Goal: Task Accomplishment & Management: Manage account settings

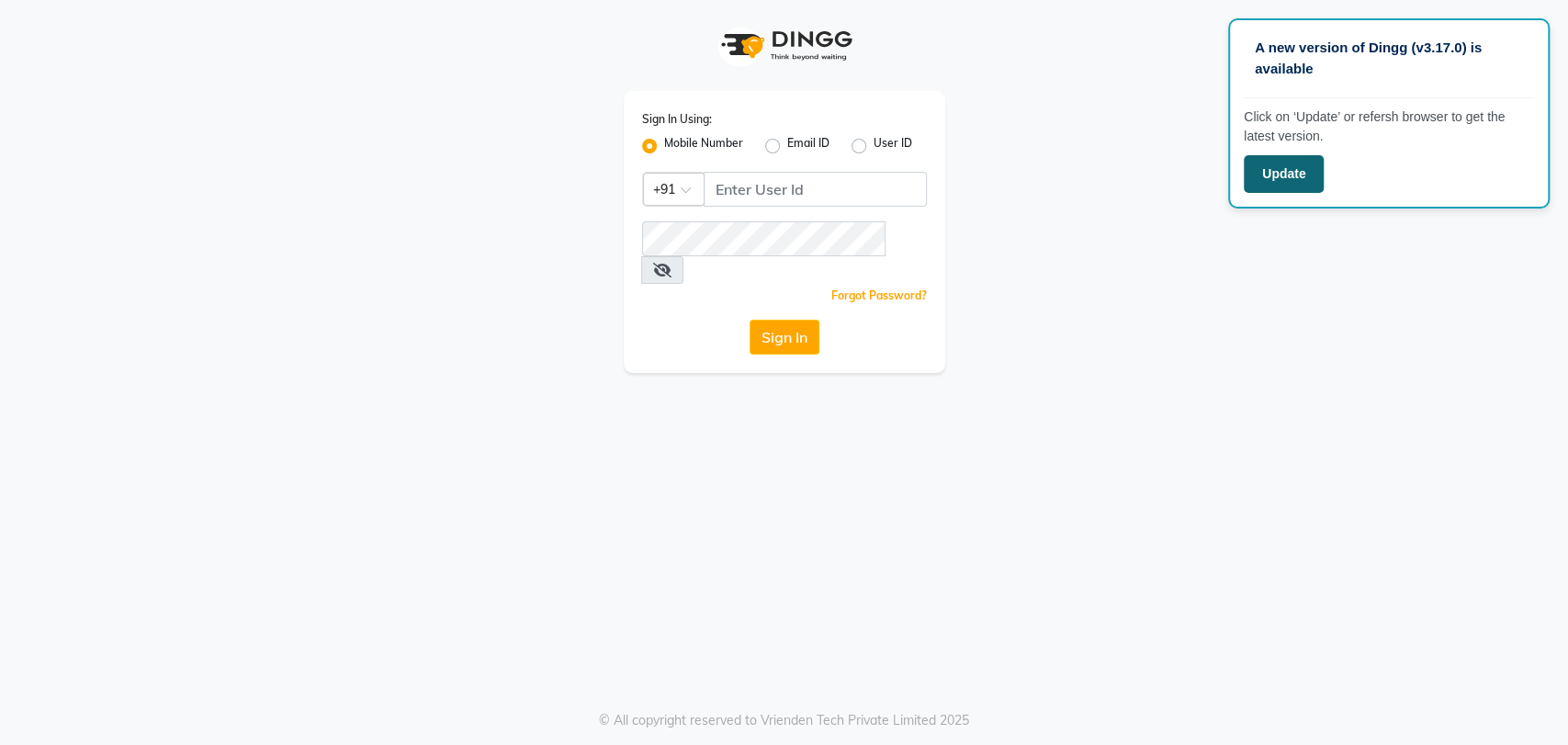
click at [1249, 178] on button "Update" at bounding box center [1283, 174] width 80 height 37
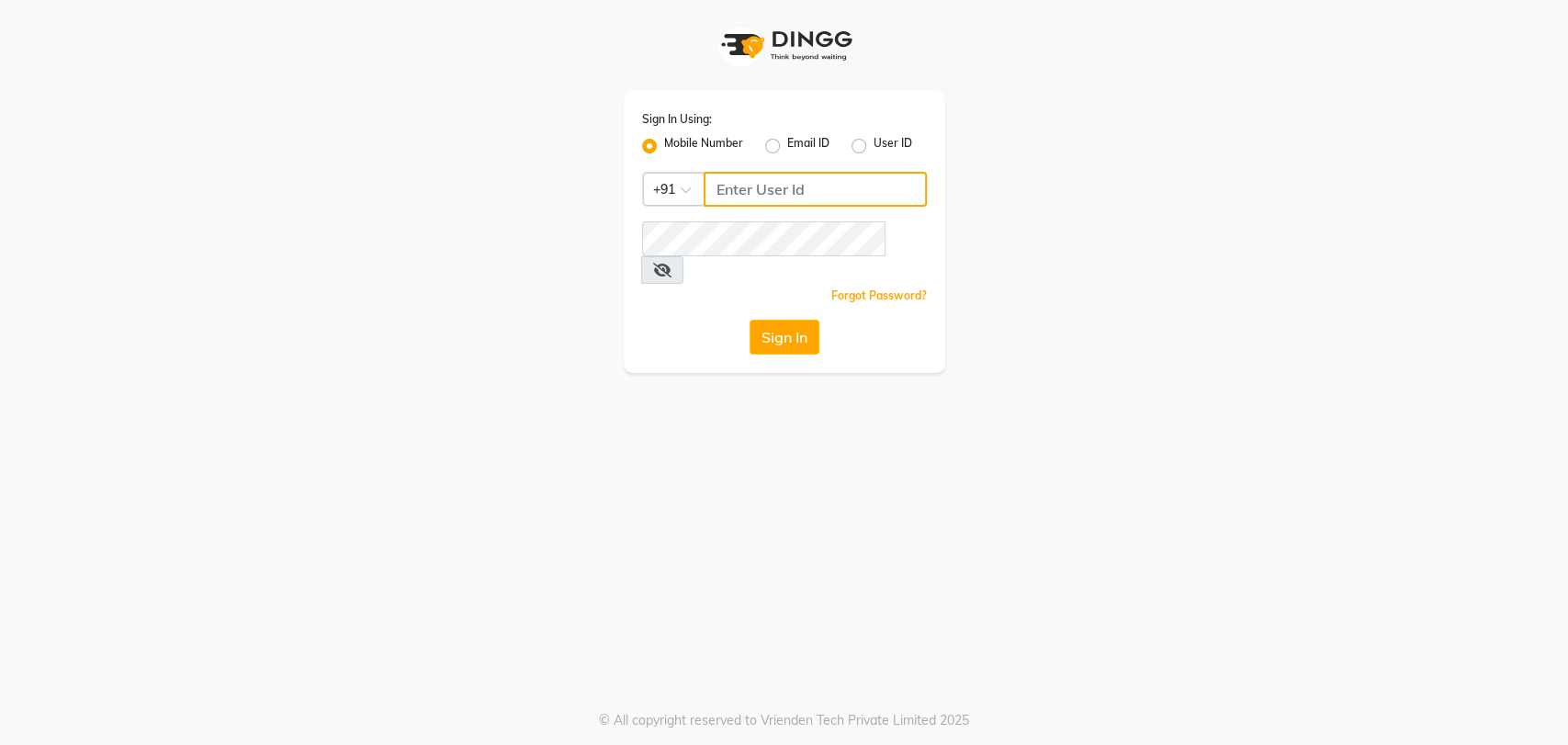
click at [784, 196] on input "Username" at bounding box center [815, 188] width 223 height 35
type input "9022448147"
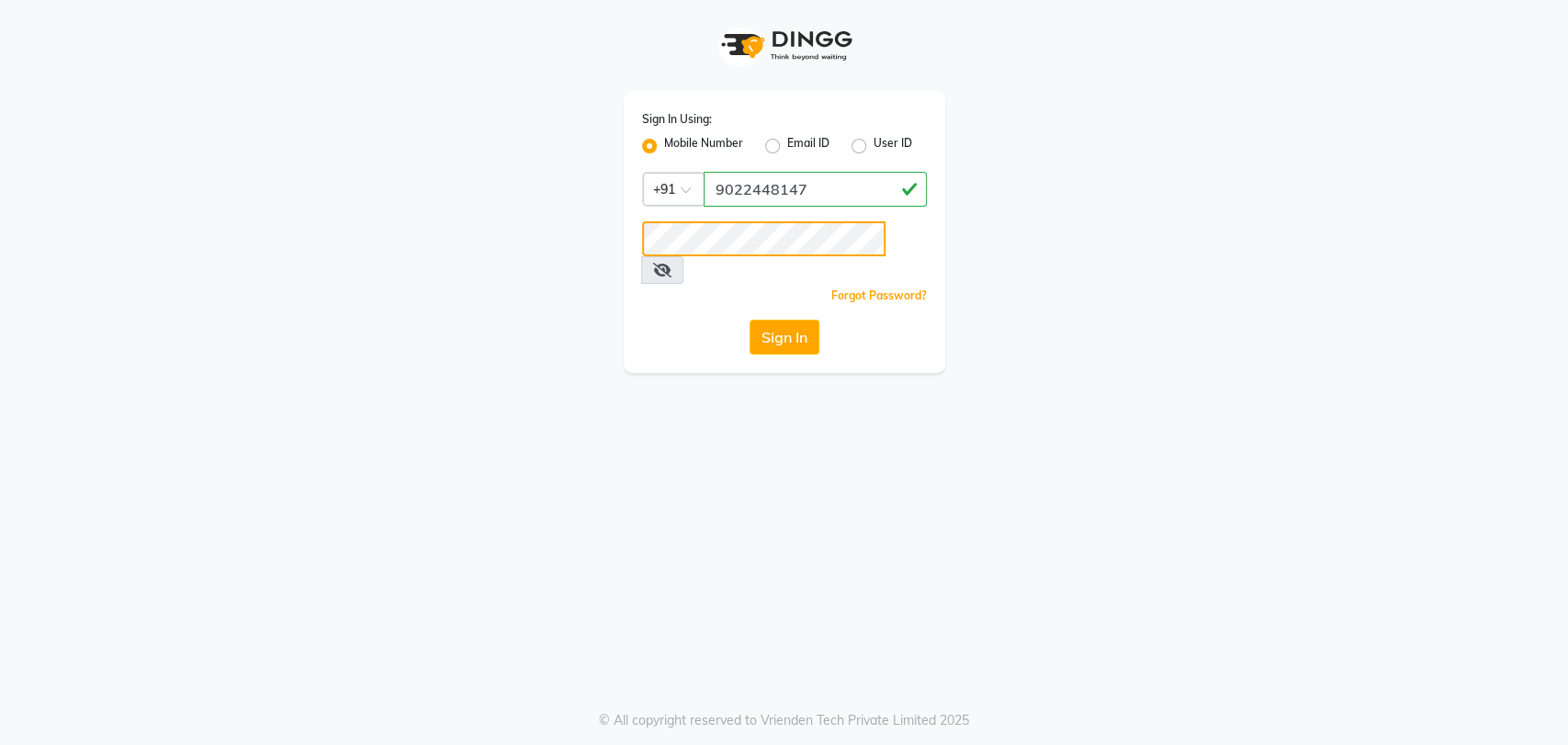
click at [750, 320] on button "Sign In" at bounding box center [784, 336] width 69 height 35
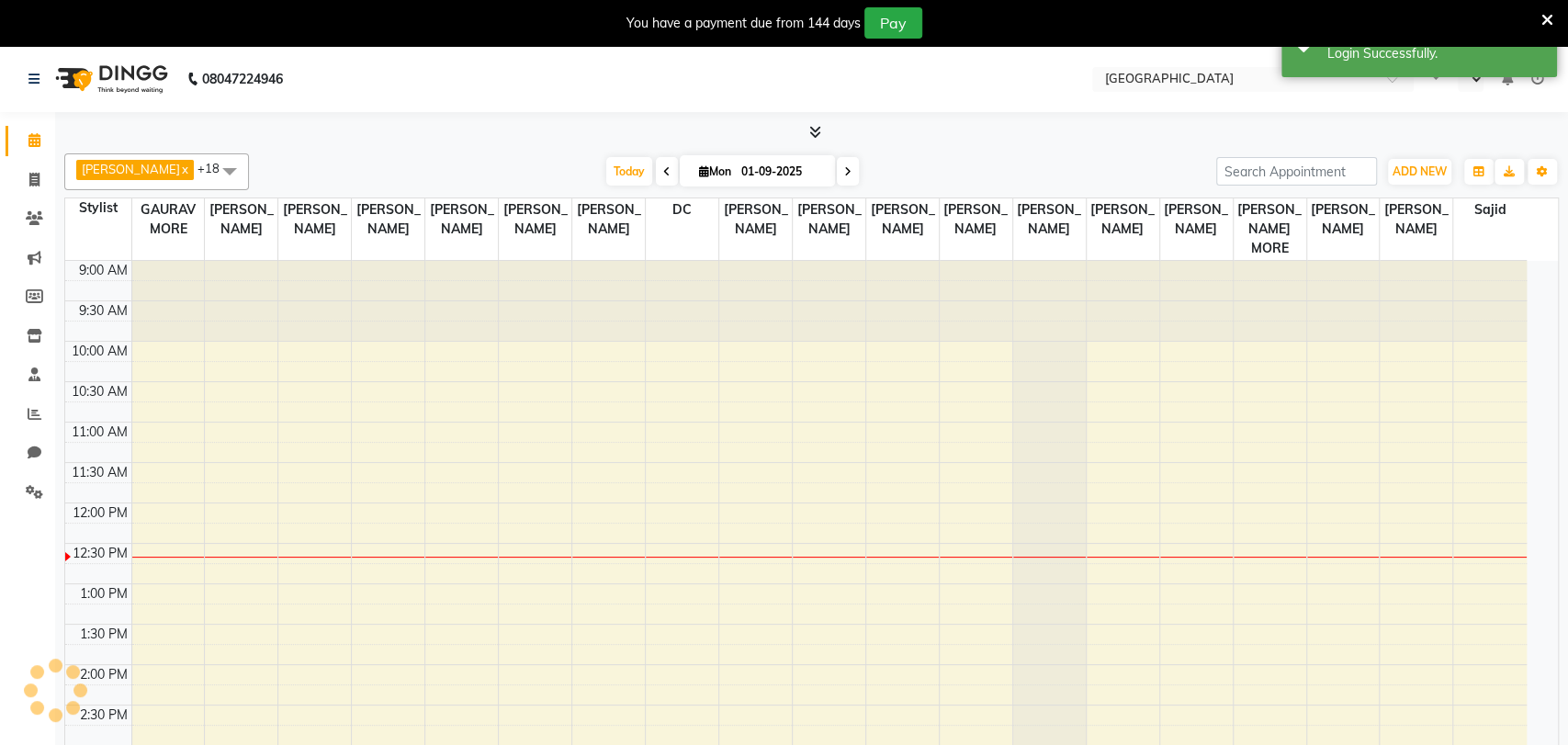
select select "en"
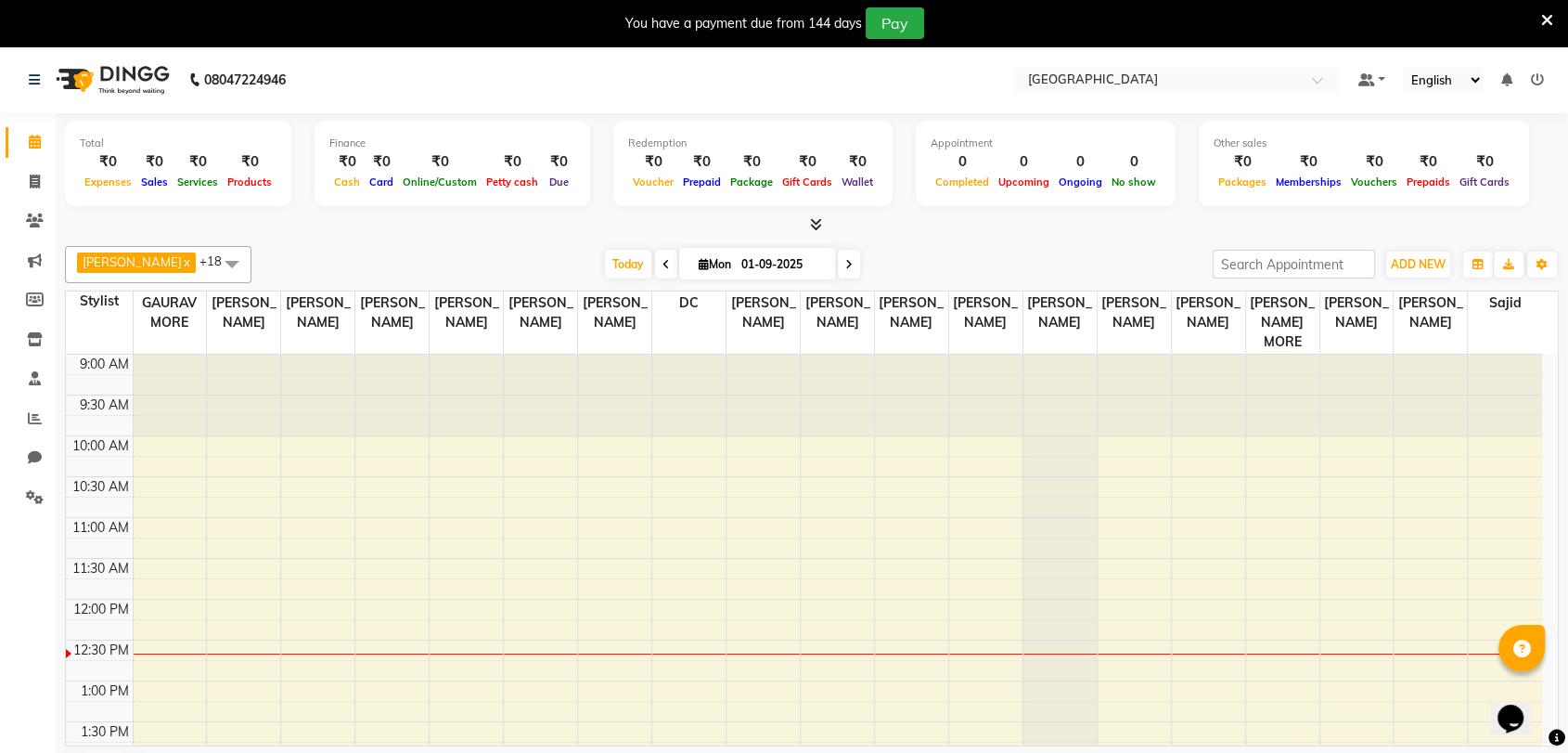
click at [1541, 24] on icon at bounding box center [1547, 21] width 12 height 17
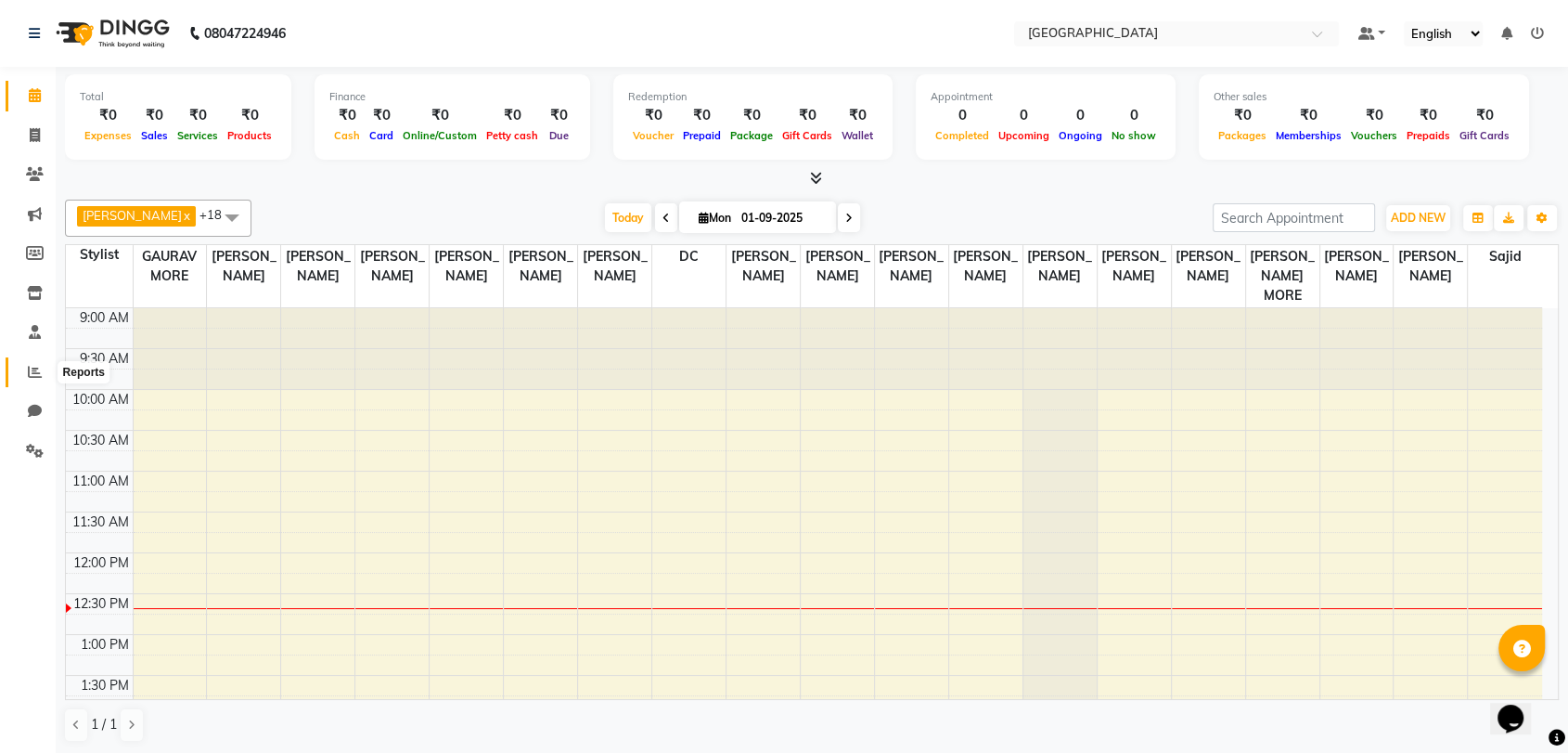
click at [37, 366] on icon at bounding box center [34, 371] width 14 height 14
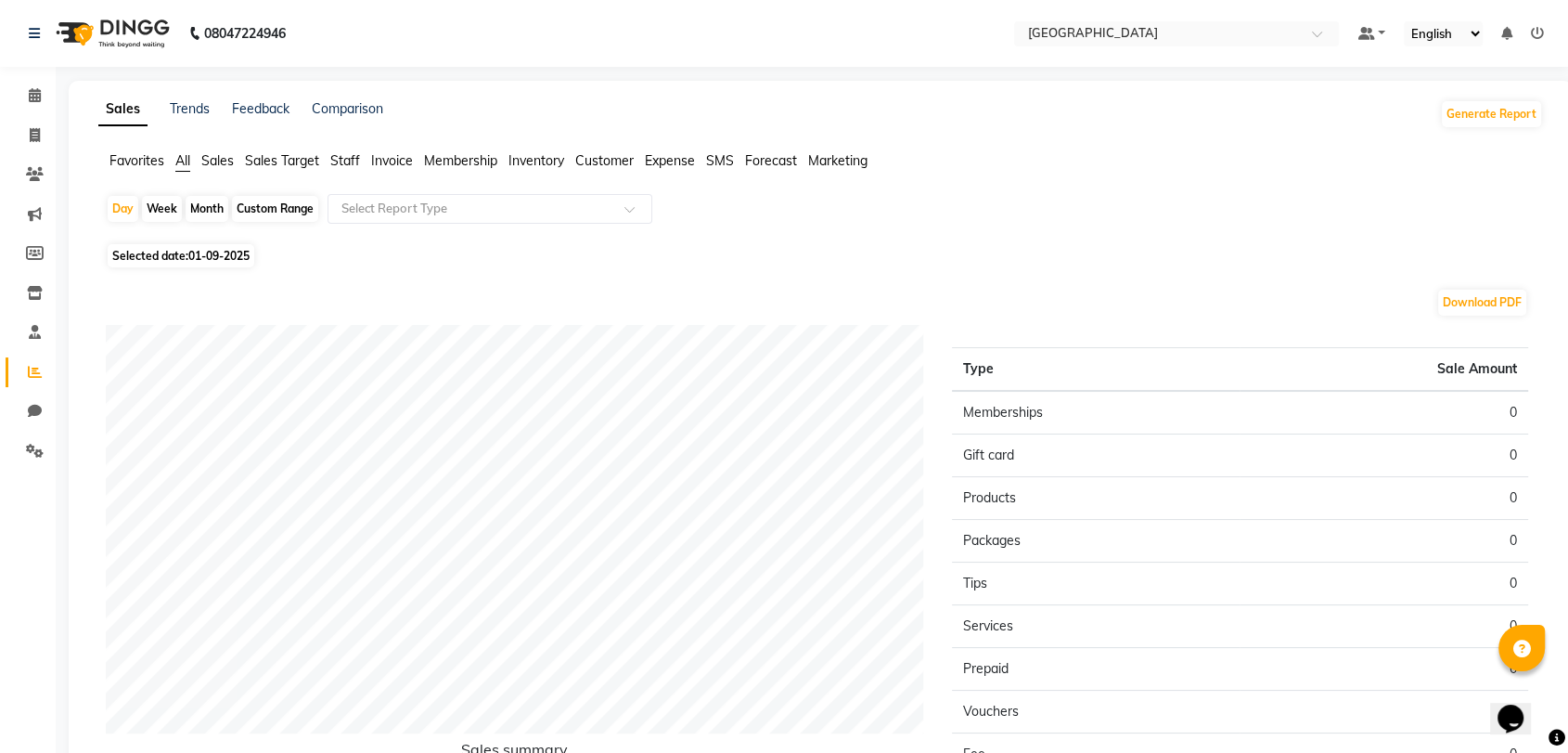
click at [220, 203] on div "Month" at bounding box center [206, 208] width 43 height 26
select select "9"
select select "2025"
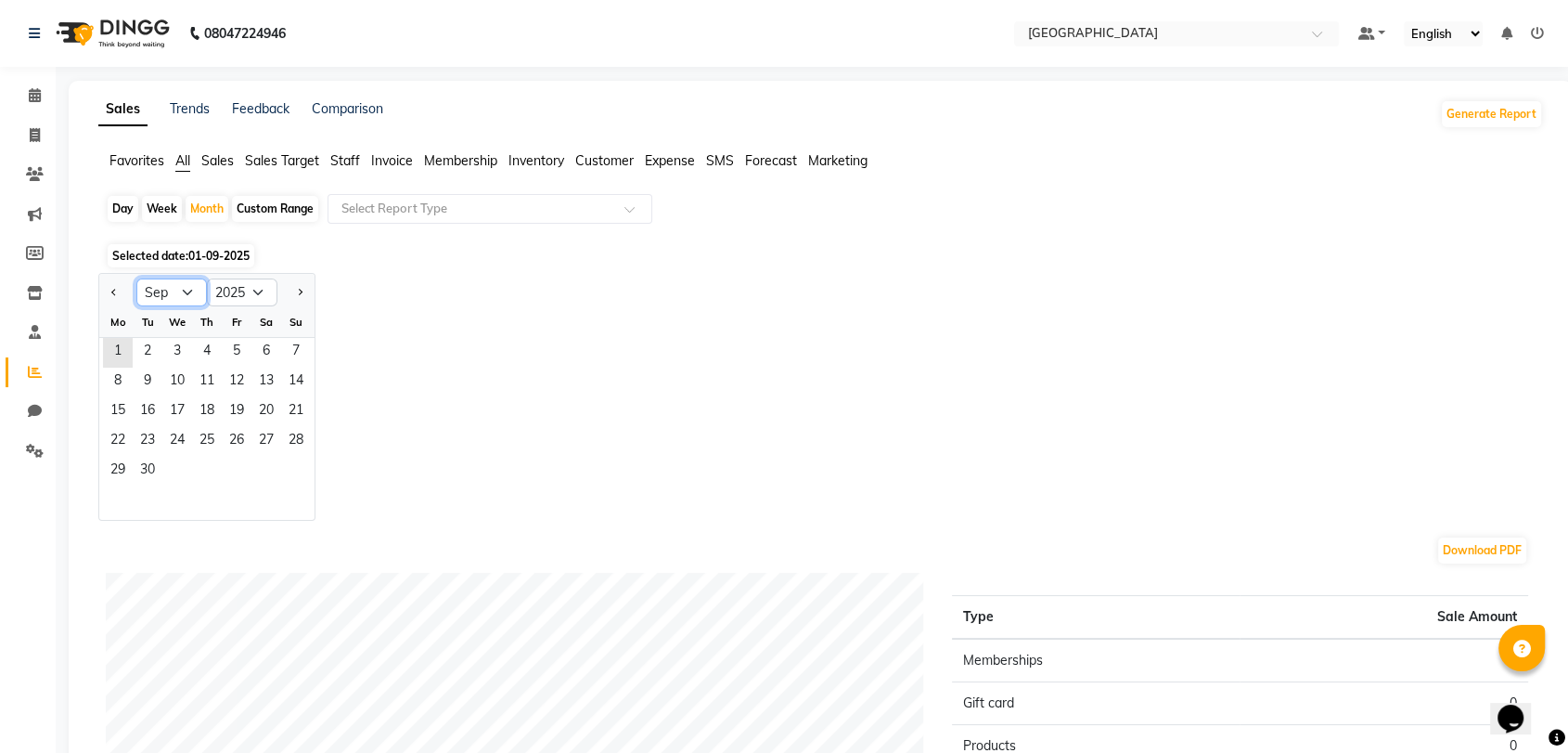
click at [169, 298] on select "Jan Feb Mar Apr May Jun Jul Aug Sep Oct Nov Dec" at bounding box center [171, 292] width 70 height 27
select select "8"
click at [136, 278] on select "Jan Feb Mar Apr May Jun Jul Aug Sep Oct Nov Dec" at bounding box center [171, 292] width 70 height 27
click at [229, 362] on span "1" at bounding box center [236, 352] width 29 height 29
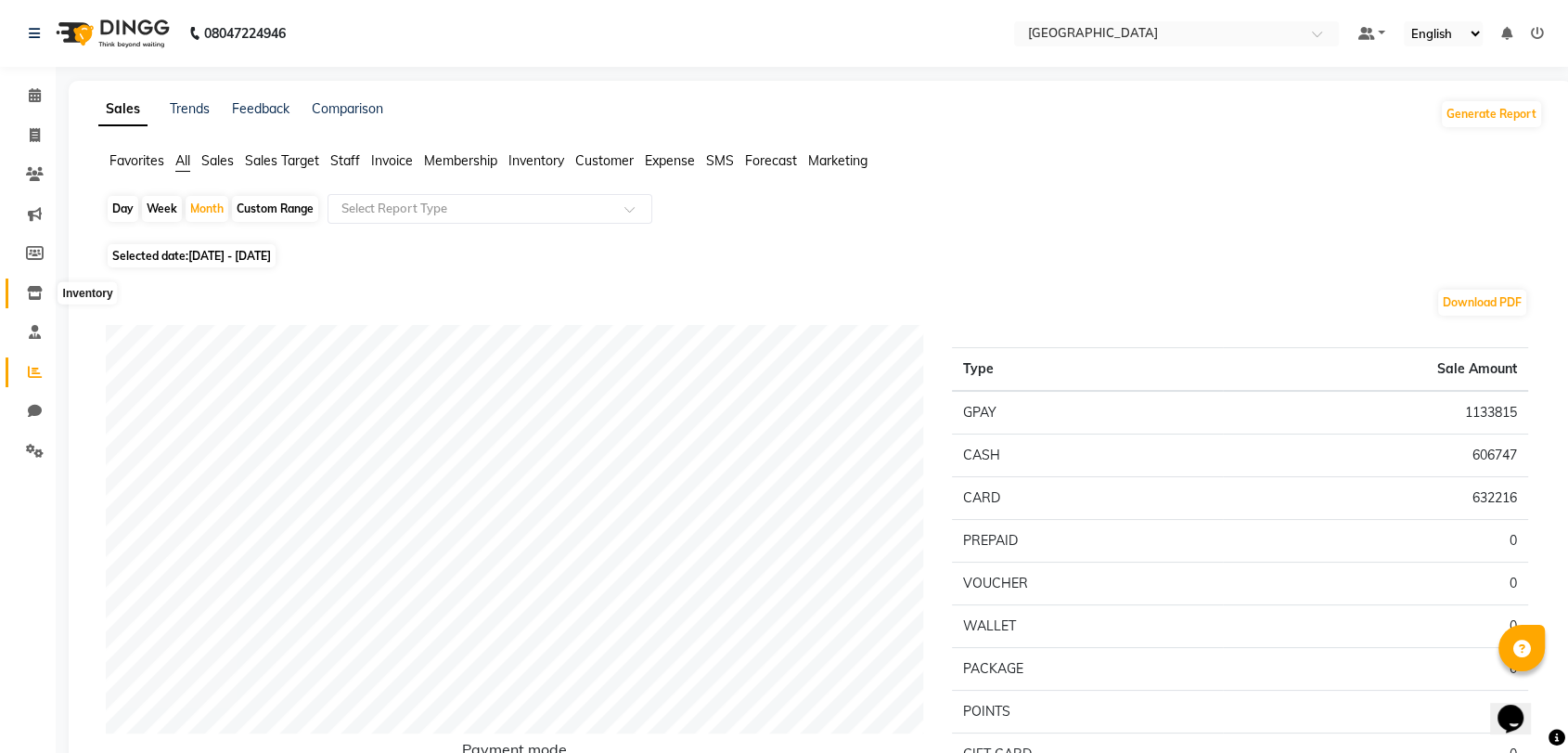
click at [40, 294] on icon at bounding box center [34, 293] width 16 height 14
select select
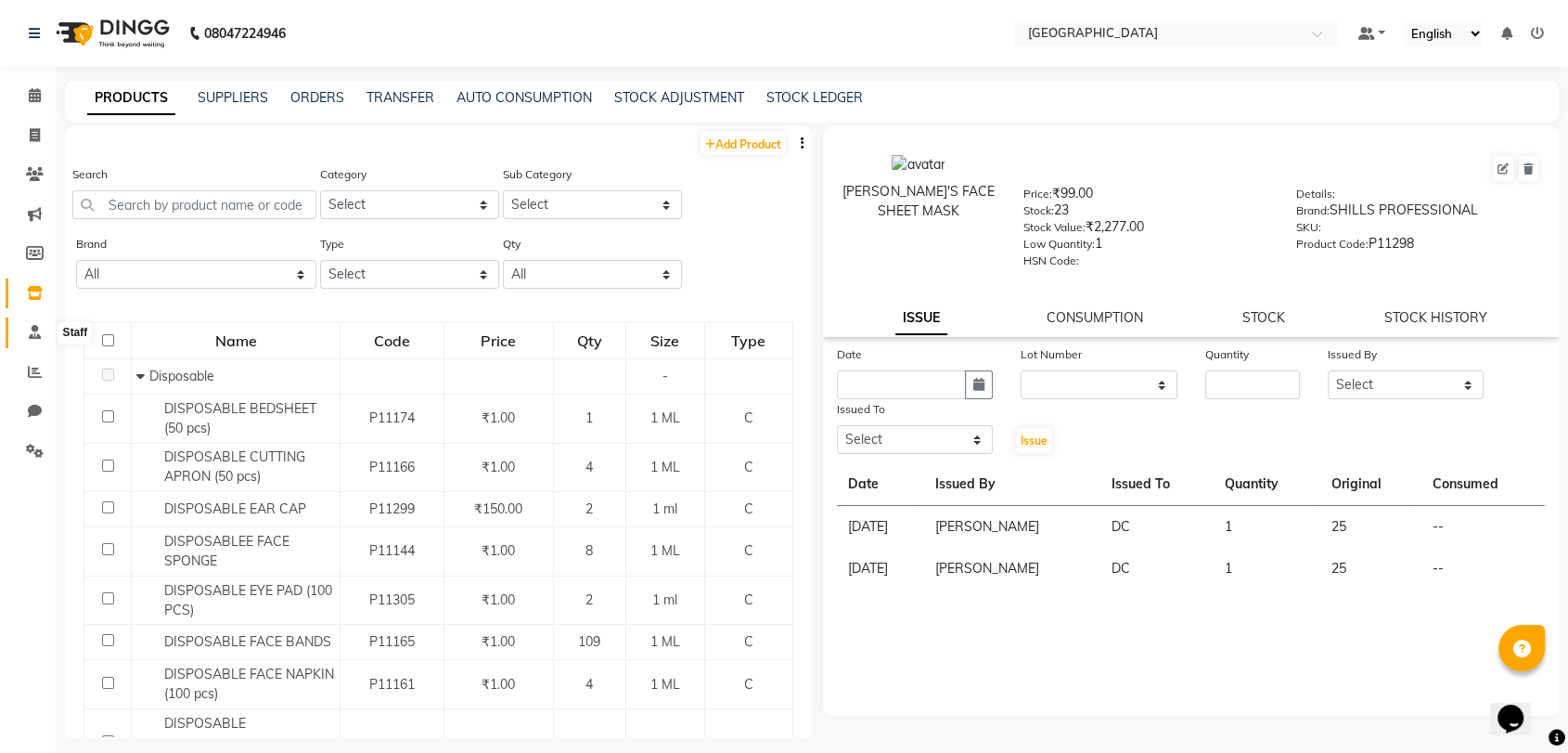
click at [37, 328] on icon at bounding box center [34, 332] width 12 height 14
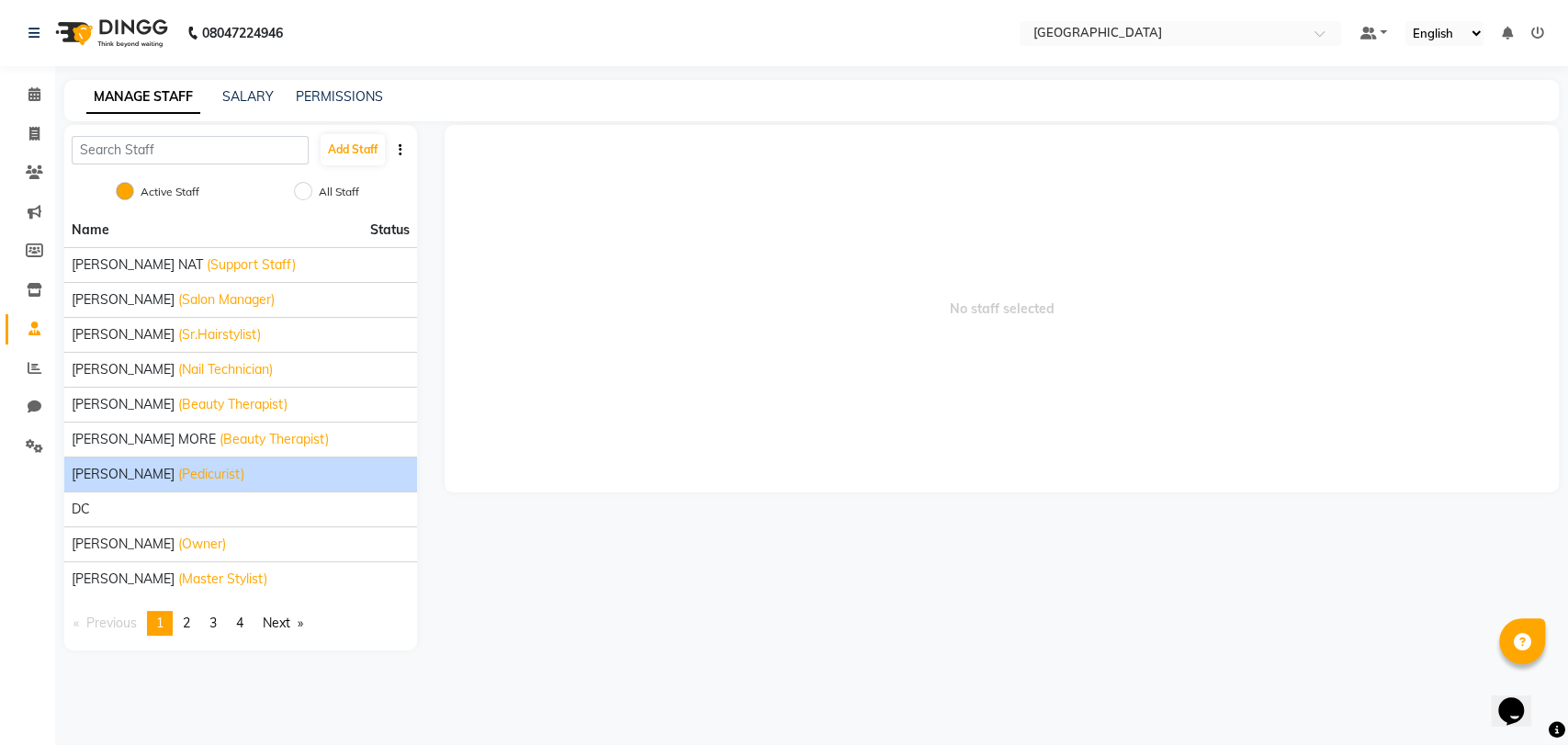
click at [210, 475] on span "(Pedicurist)" at bounding box center [211, 474] width 67 height 20
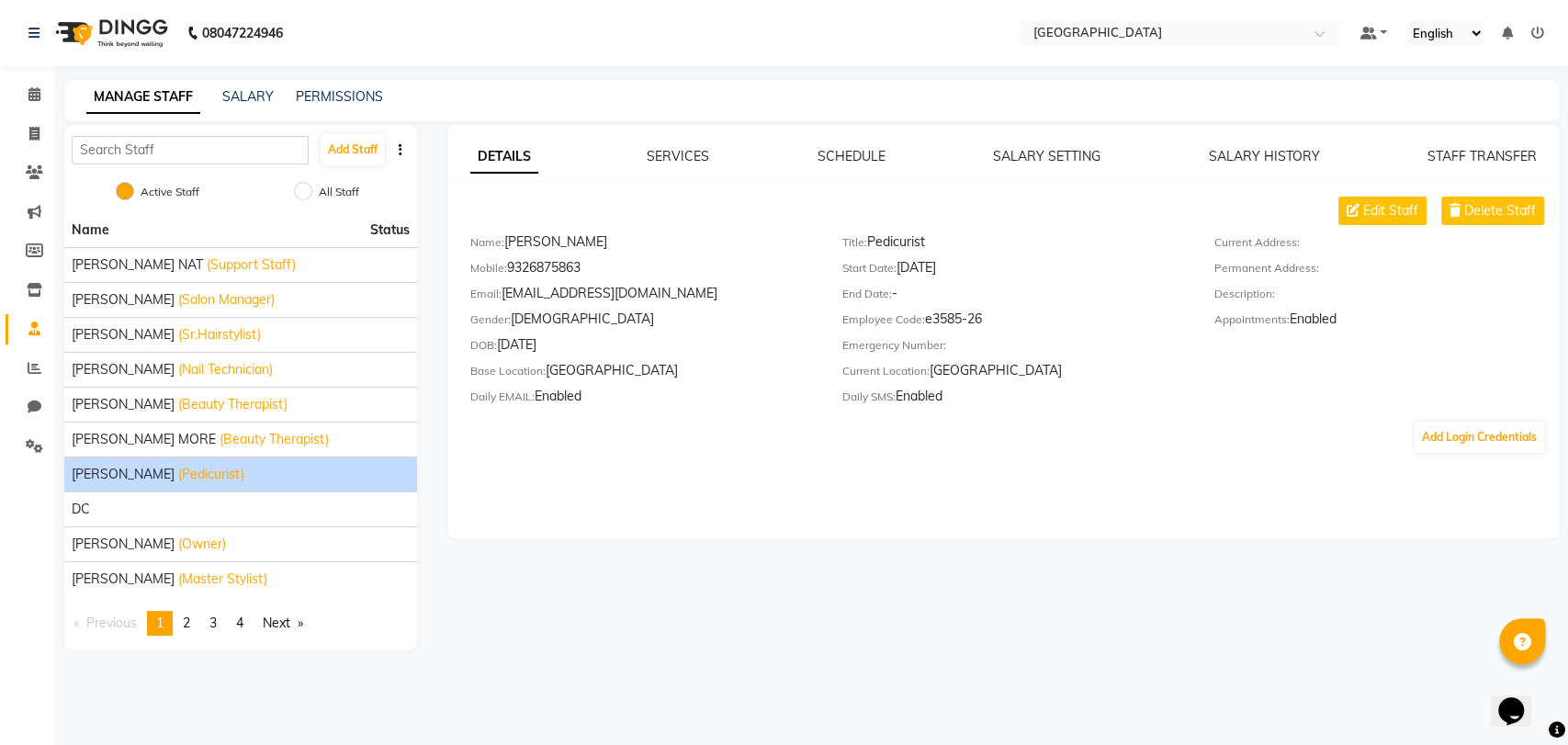
click at [120, 469] on span "ATUL RATHOD" at bounding box center [123, 474] width 103 height 20
click at [29, 294] on icon at bounding box center [34, 290] width 16 height 14
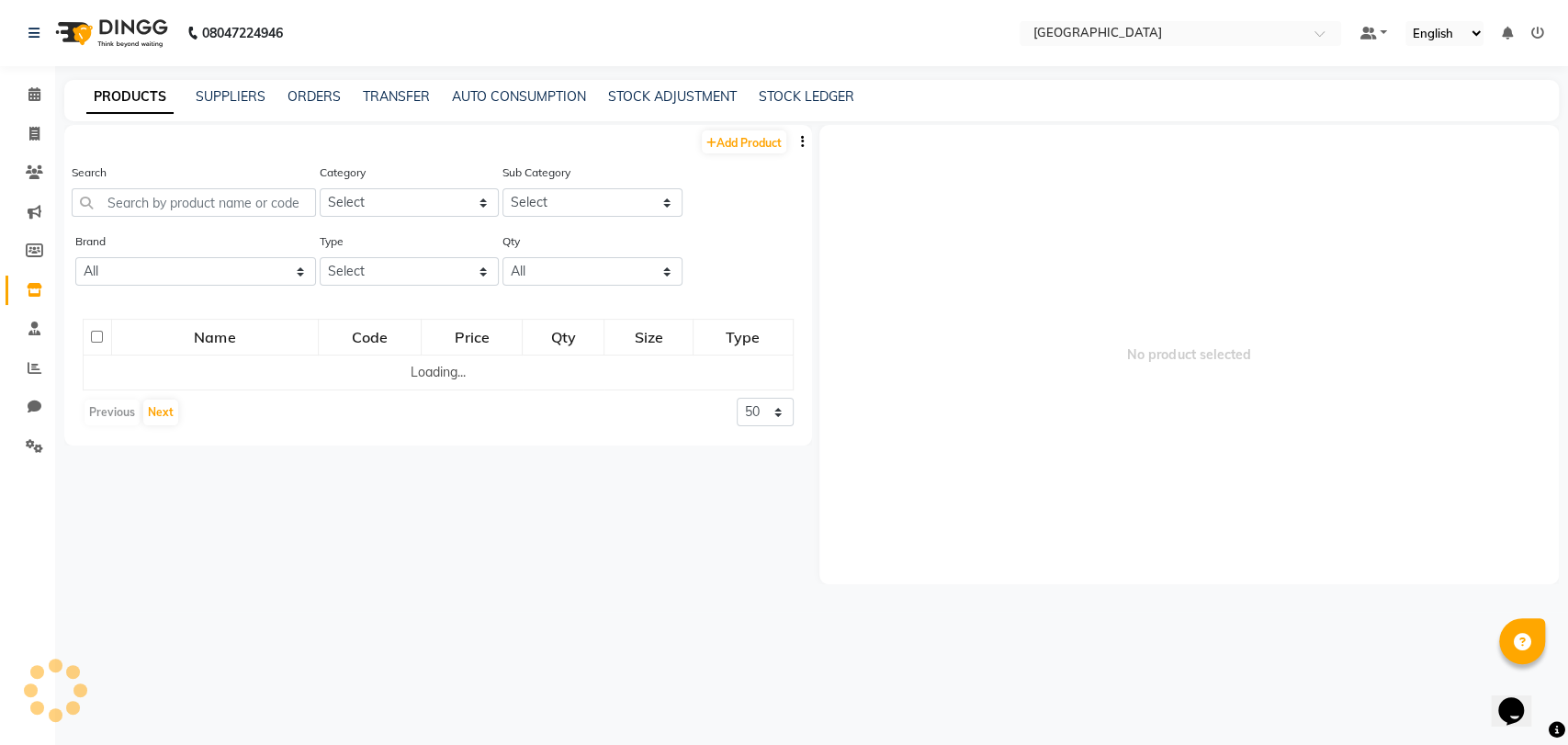
click at [31, 351] on li "Reports" at bounding box center [27, 368] width 55 height 39
click at [38, 328] on icon at bounding box center [34, 328] width 12 height 14
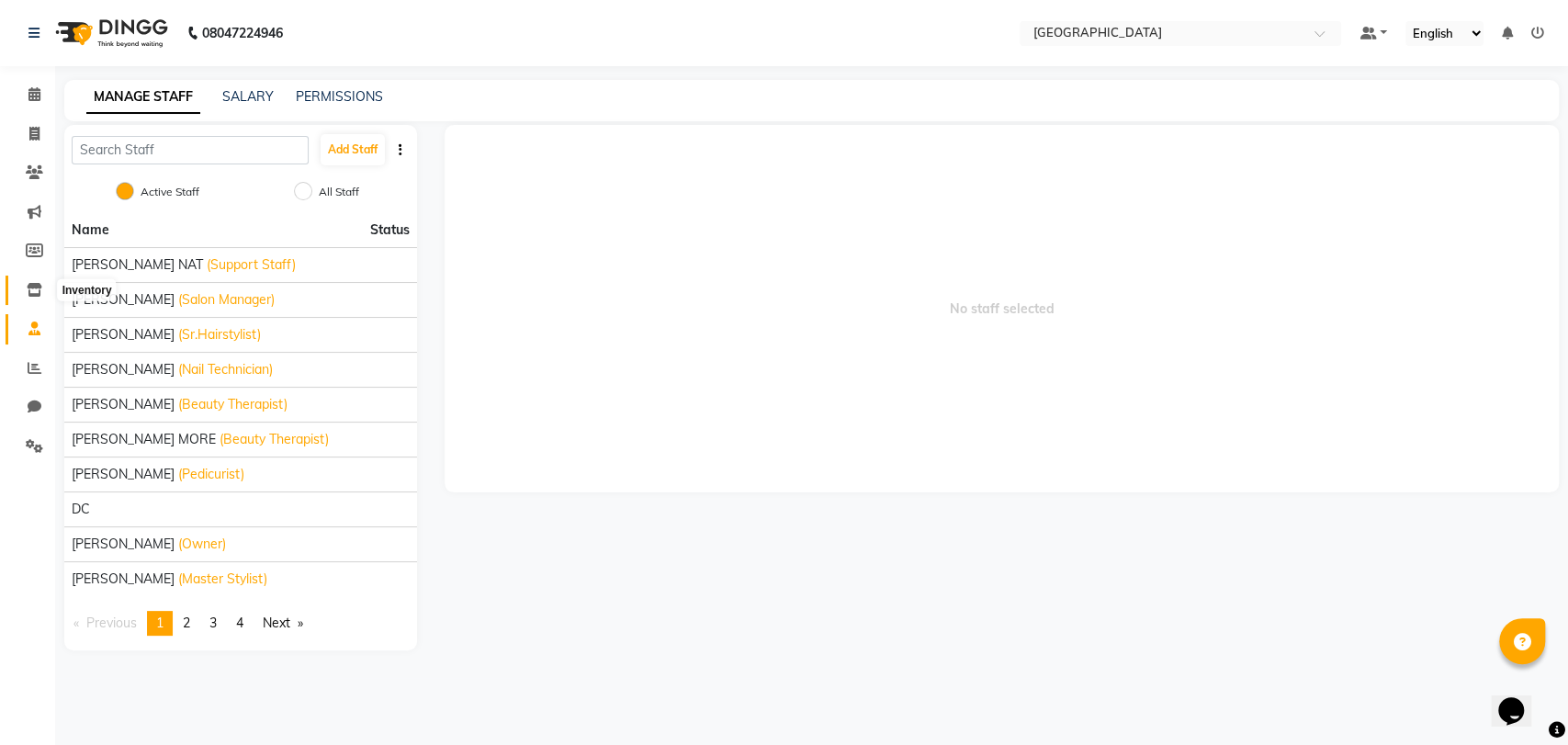
click at [23, 284] on span at bounding box center [35, 291] width 32 height 22
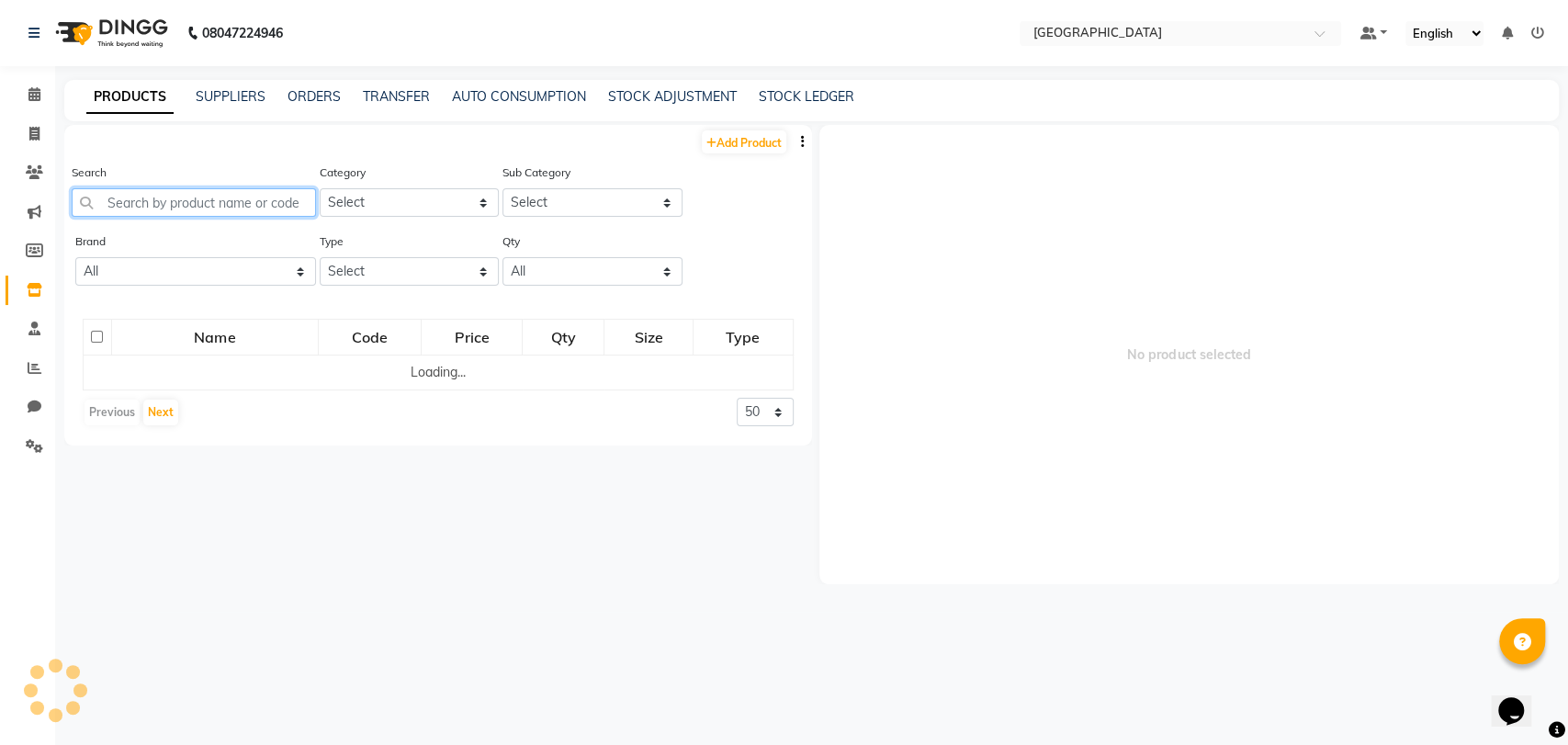
click at [206, 196] on input "text" at bounding box center [193, 202] width 245 height 28
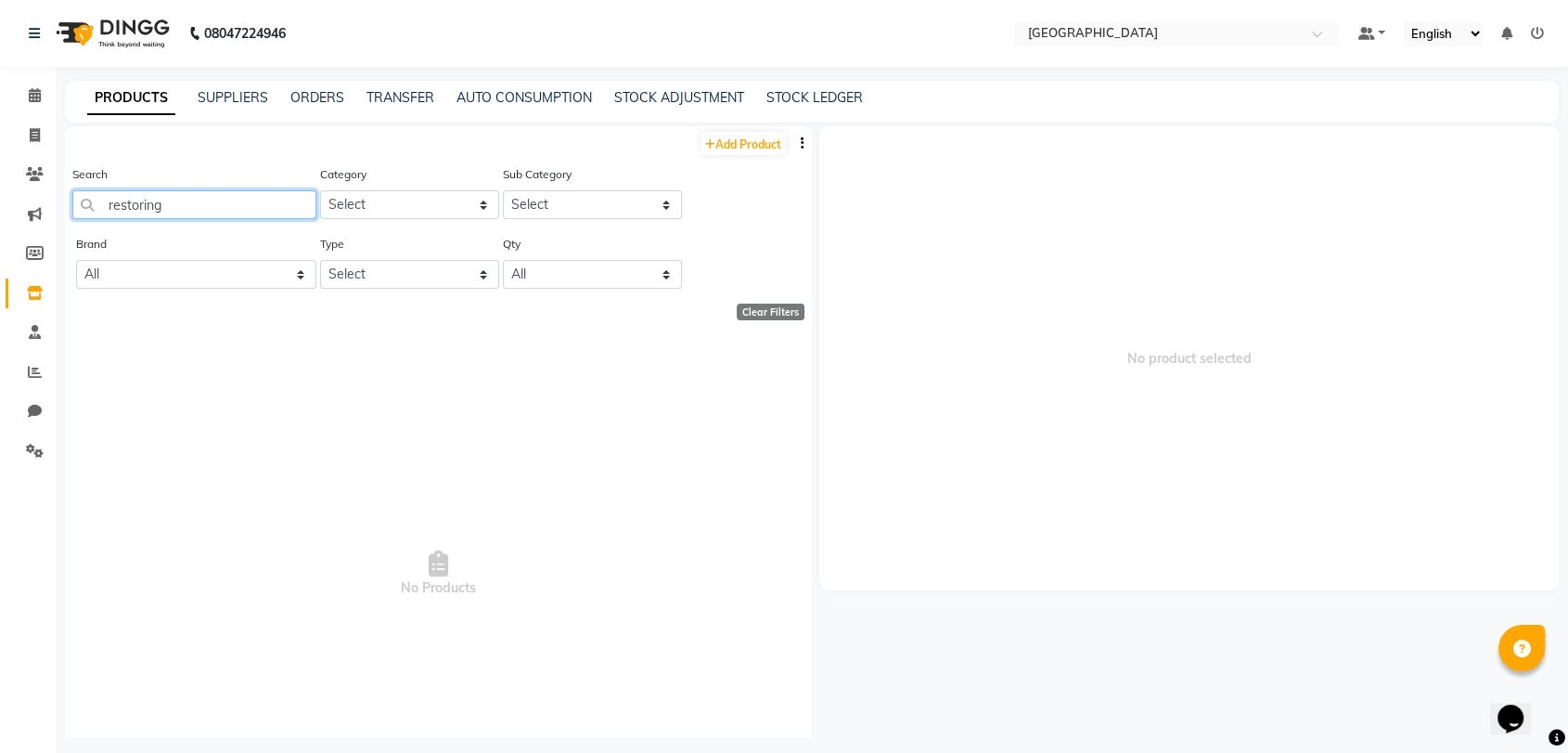
type input "restoring"
click at [725, 151] on link "Add Product" at bounding box center [743, 143] width 85 height 23
select select "true"
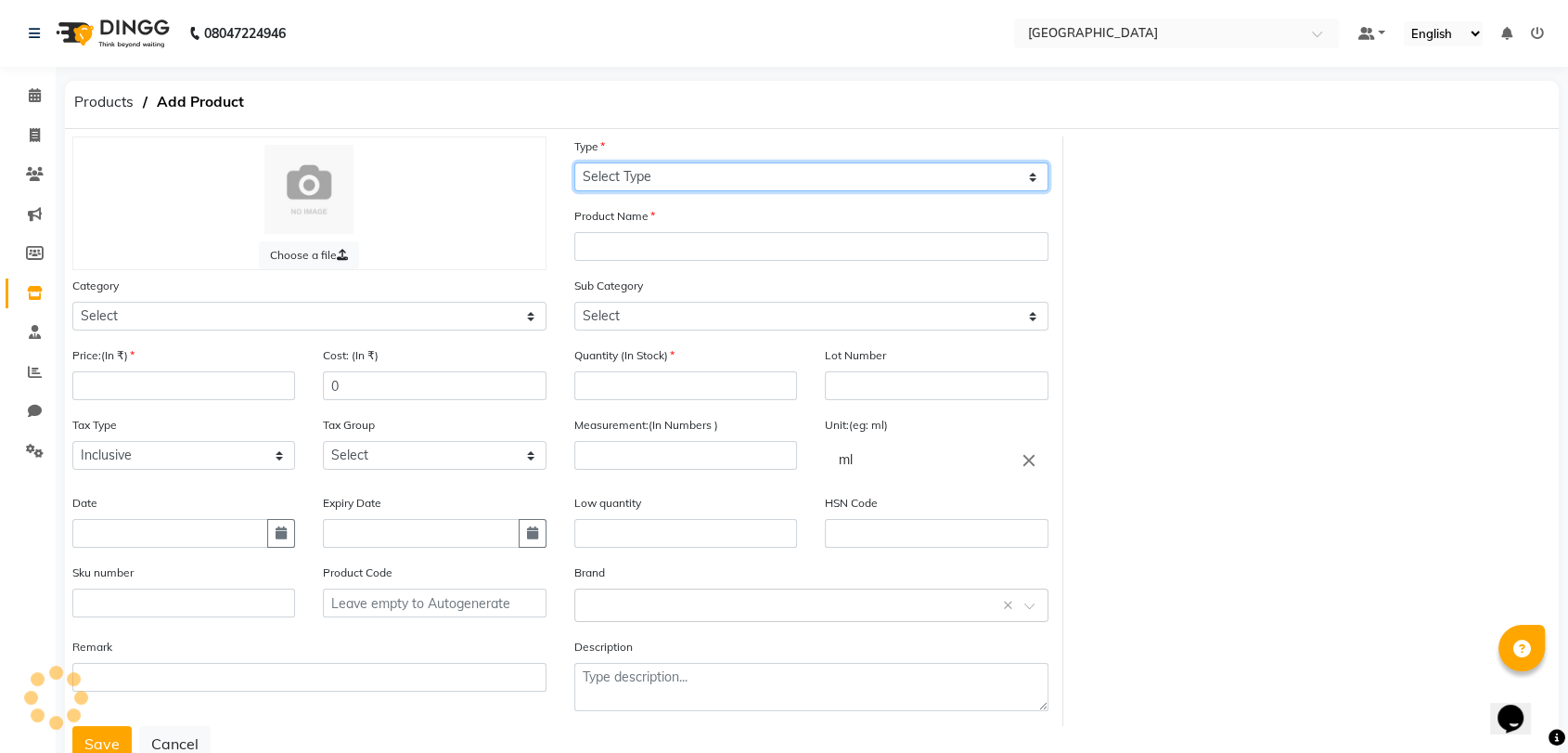
click at [704, 177] on select "Select Type Both Retail Consumable" at bounding box center [811, 176] width 474 height 28
select select "C"
click at [575, 162] on select "Select Type Both Retail Consumable" at bounding box center [811, 176] width 474 height 28
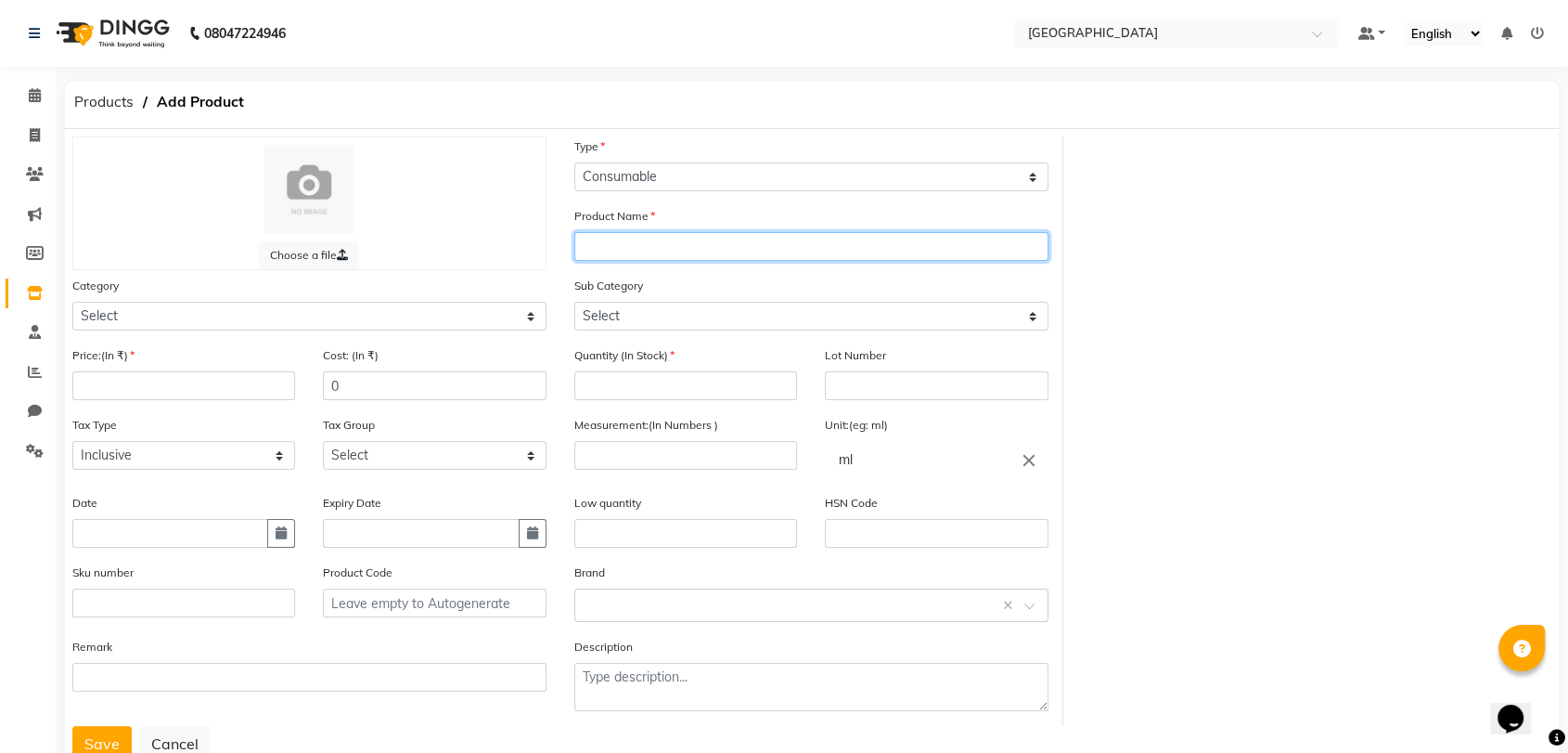
click at [650, 254] on input "text" at bounding box center [811, 246] width 474 height 28
type input "j"
type input "KOUYOU RESTORING MASK"
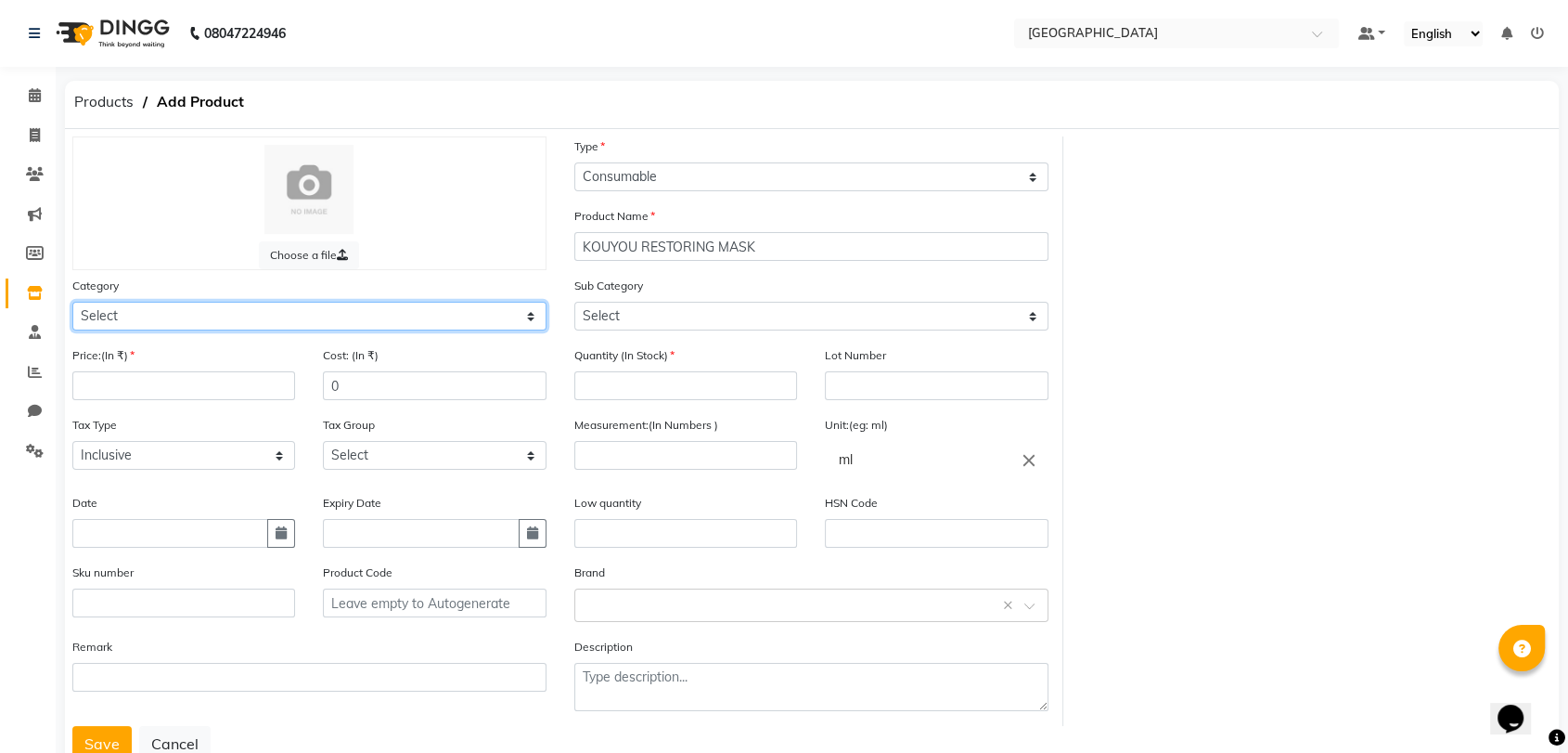
select select "1482201150"
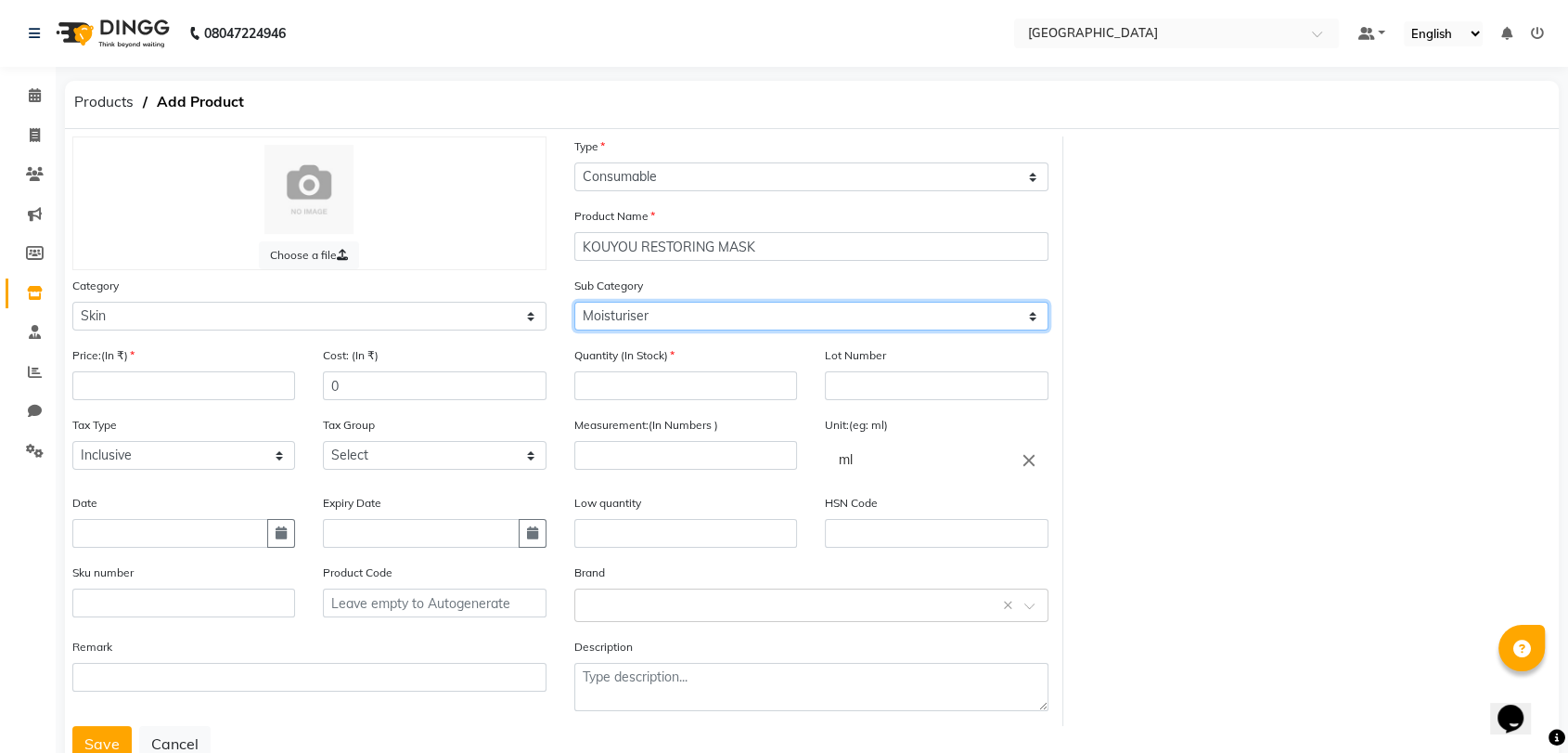
select select "1482201157"
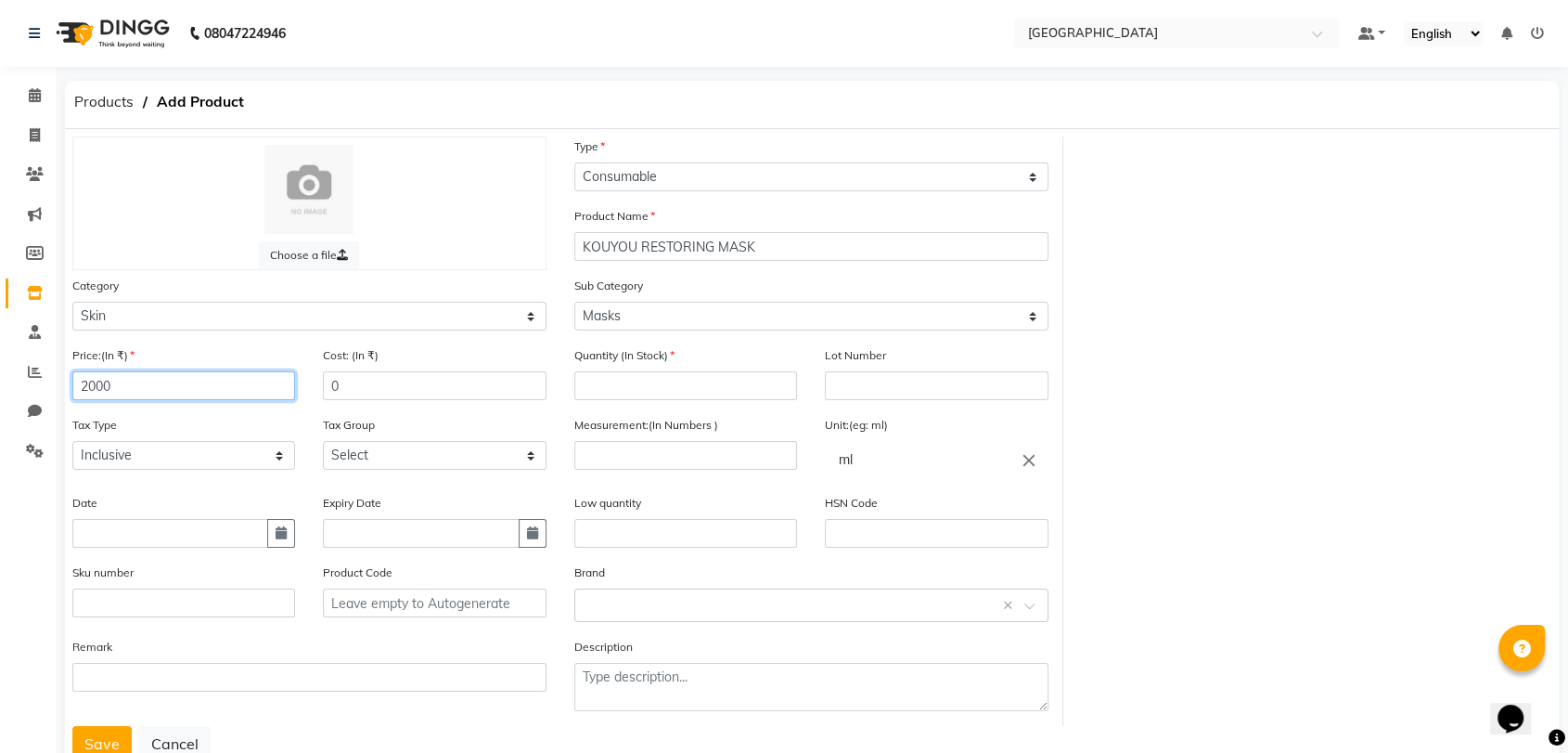
type input "2000"
type input "2"
select select "3631"
type input "500"
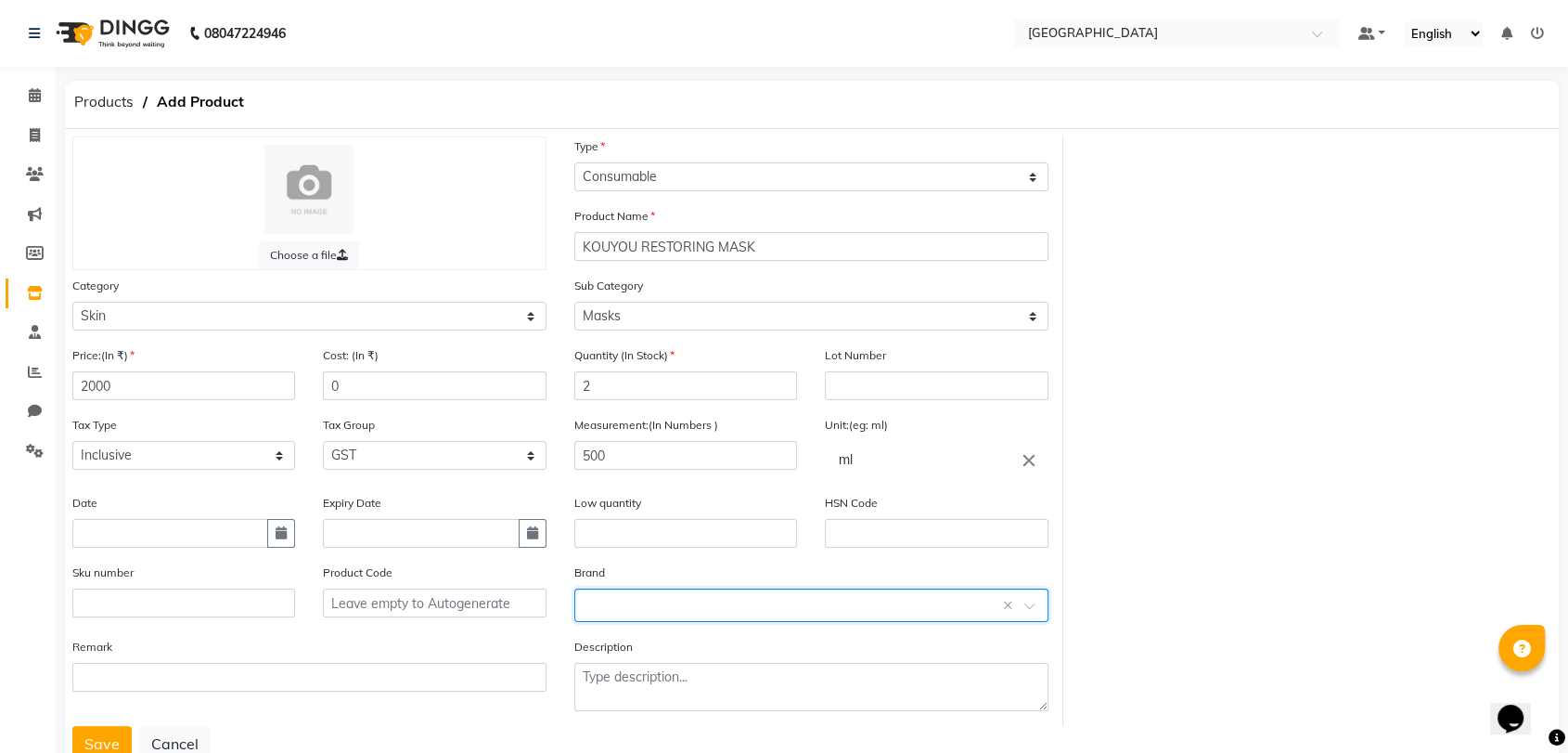
type input "J"
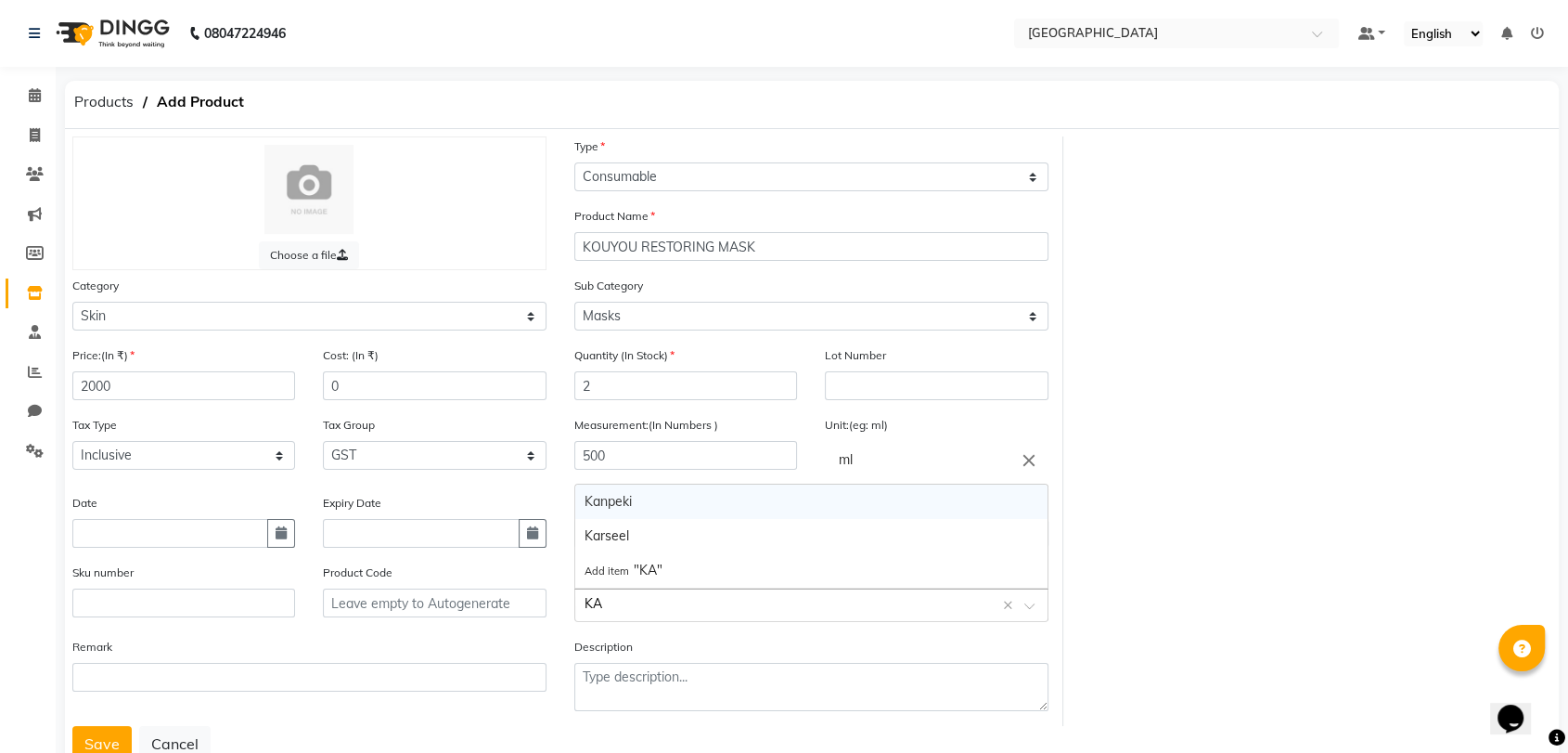
type input "KAN"
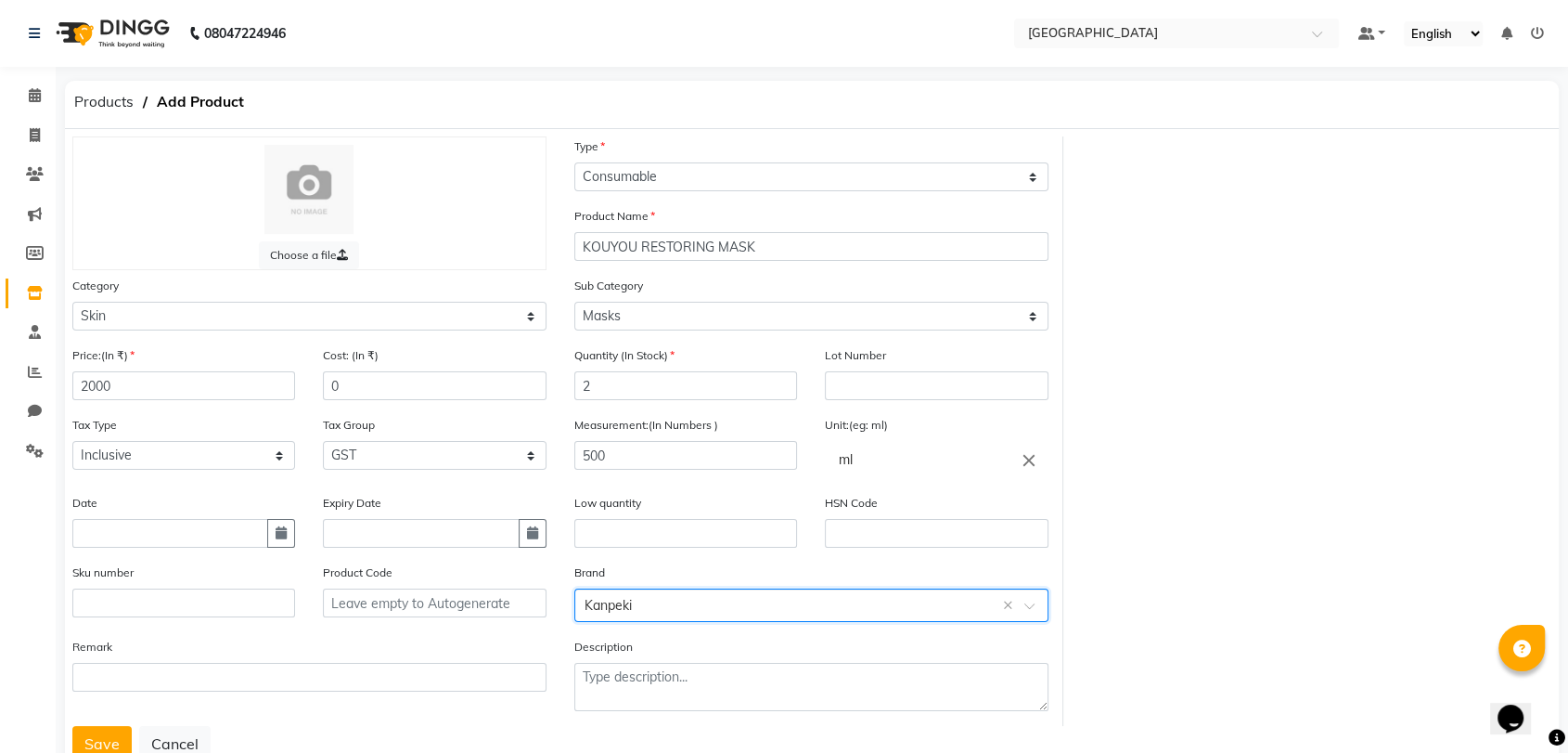
scroll to position [60, 0]
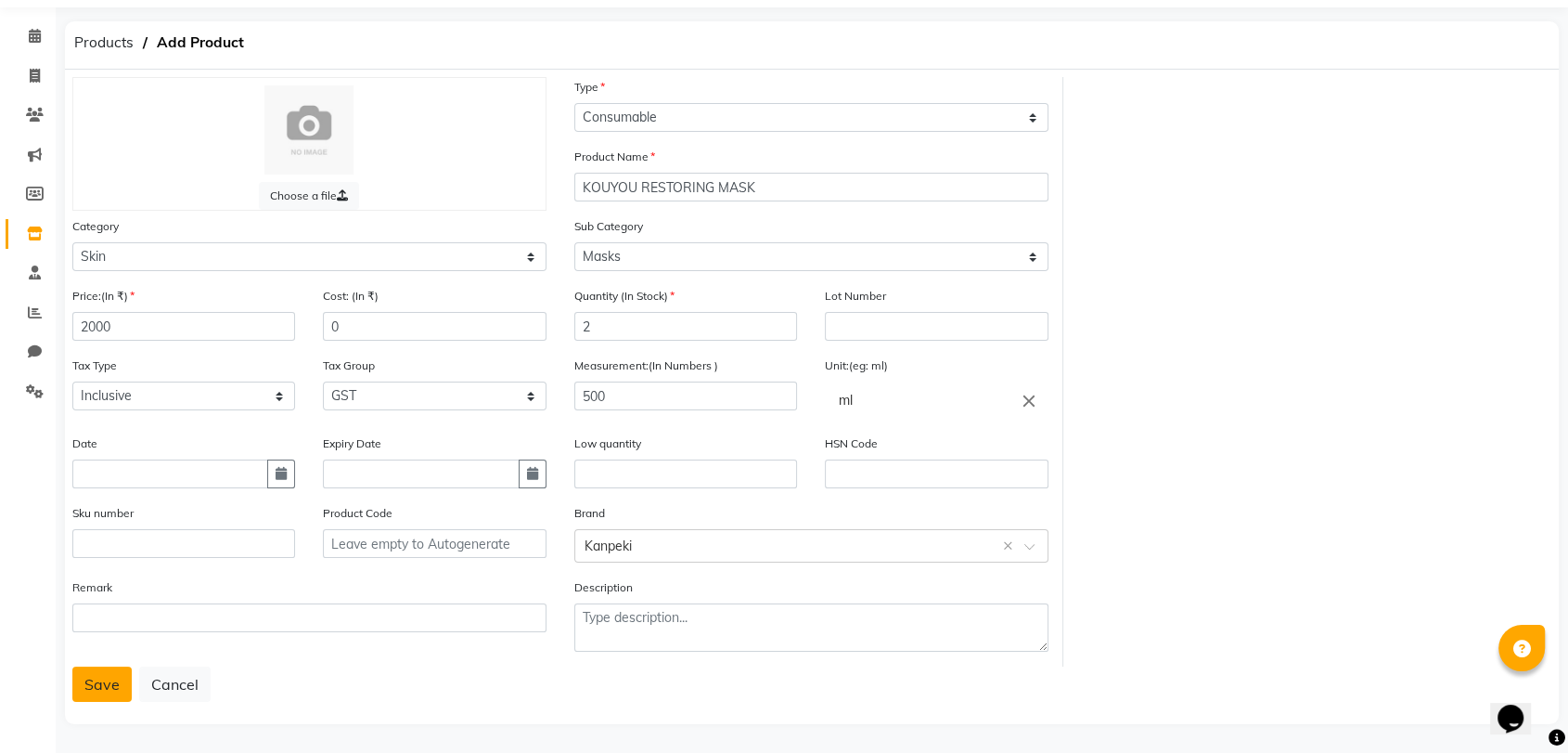
click at [81, 677] on button "Save" at bounding box center [101, 684] width 60 height 35
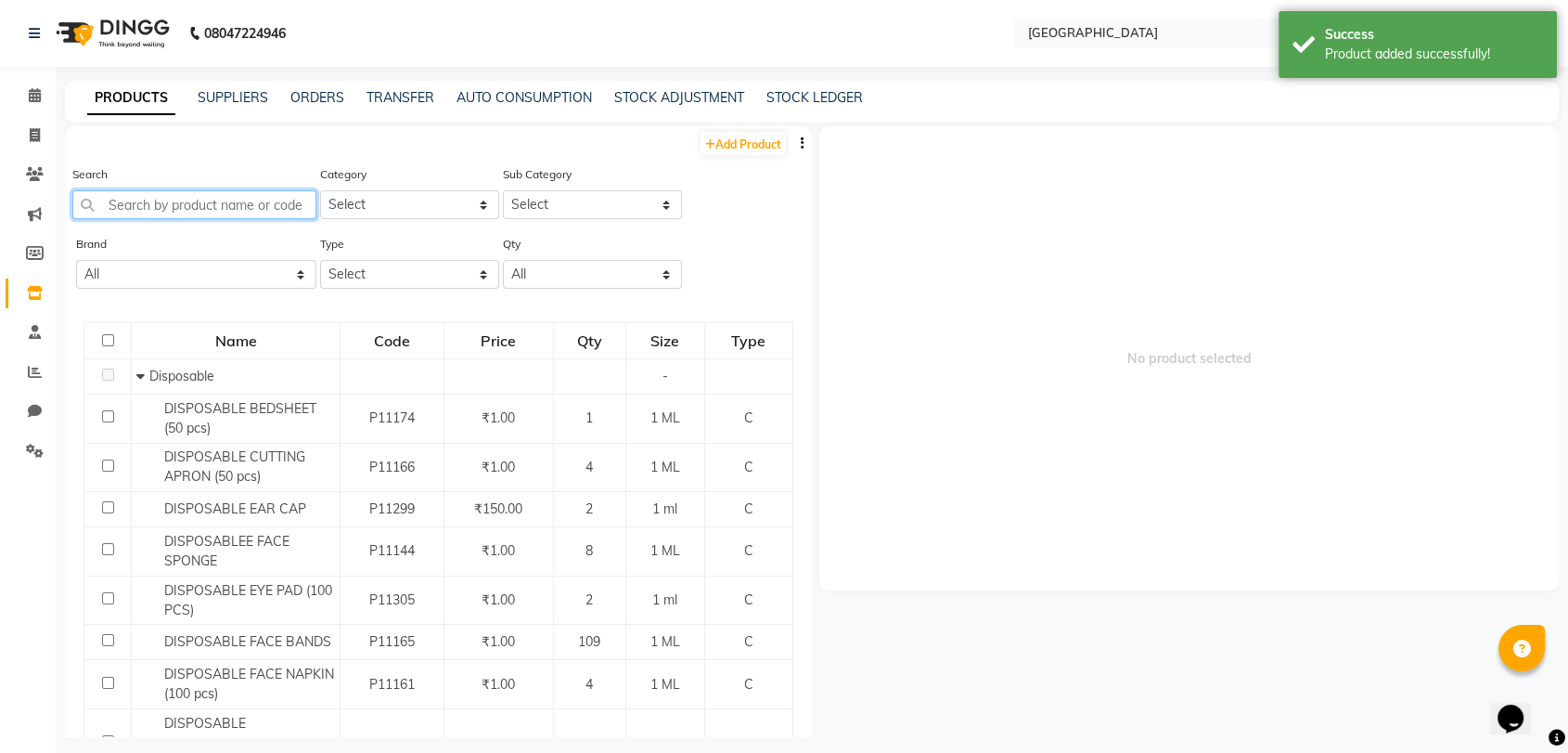
click at [191, 203] on input "text" at bounding box center [194, 205] width 244 height 28
click at [703, 132] on link "Add Product" at bounding box center [743, 143] width 85 height 23
select select "true"
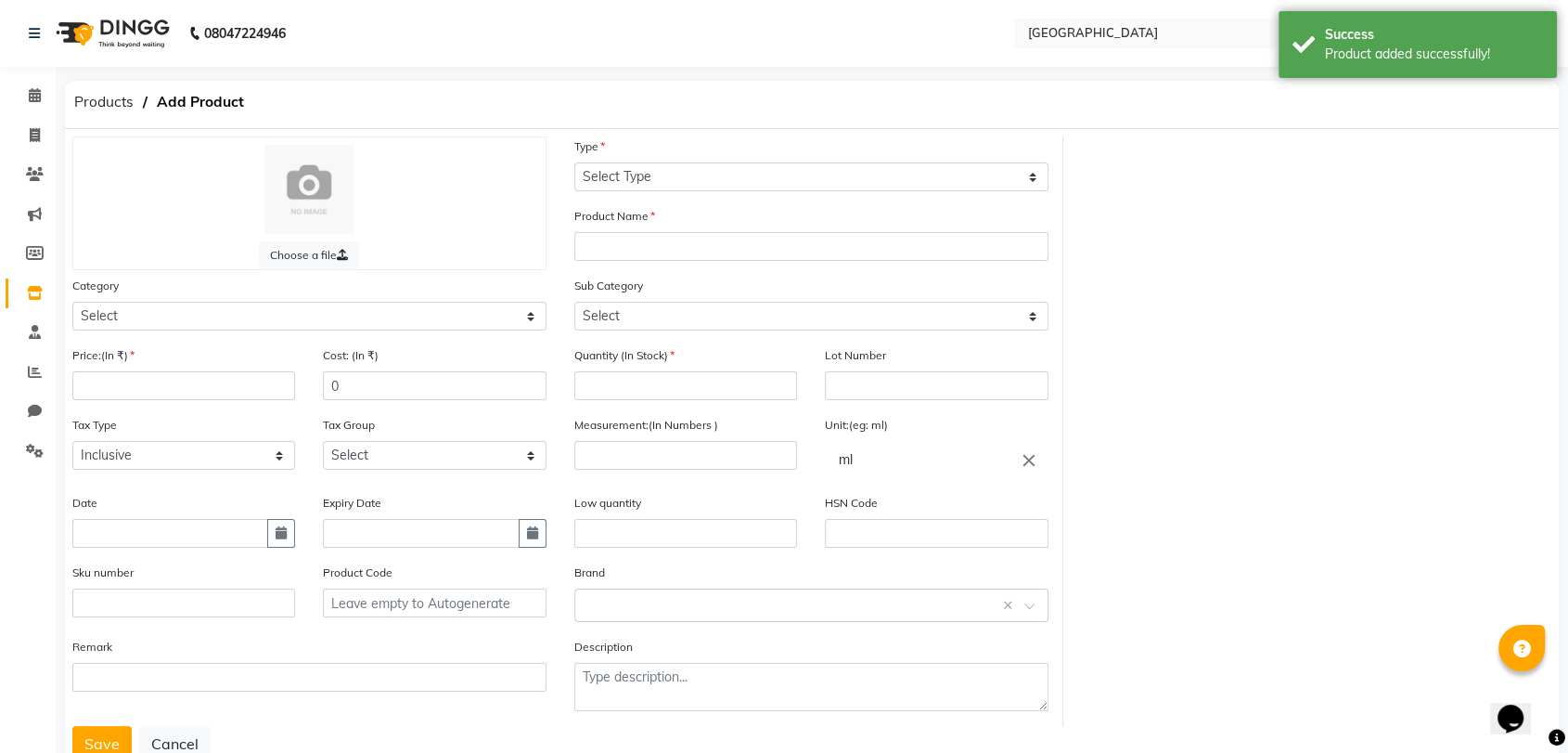
click at [37, 306] on link "Inventory" at bounding box center [27, 294] width 45 height 30
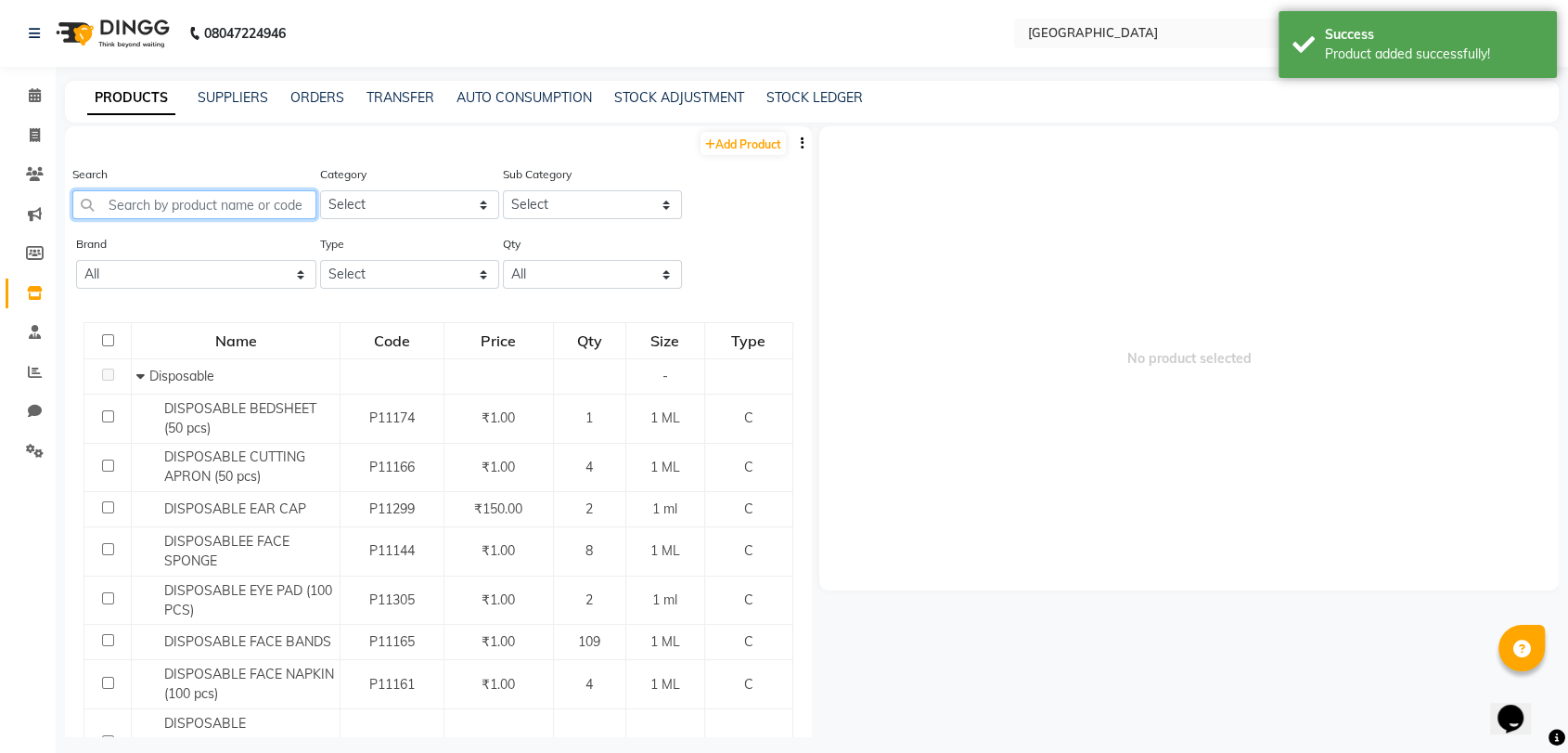
click at [154, 209] on input "text" at bounding box center [194, 205] width 244 height 28
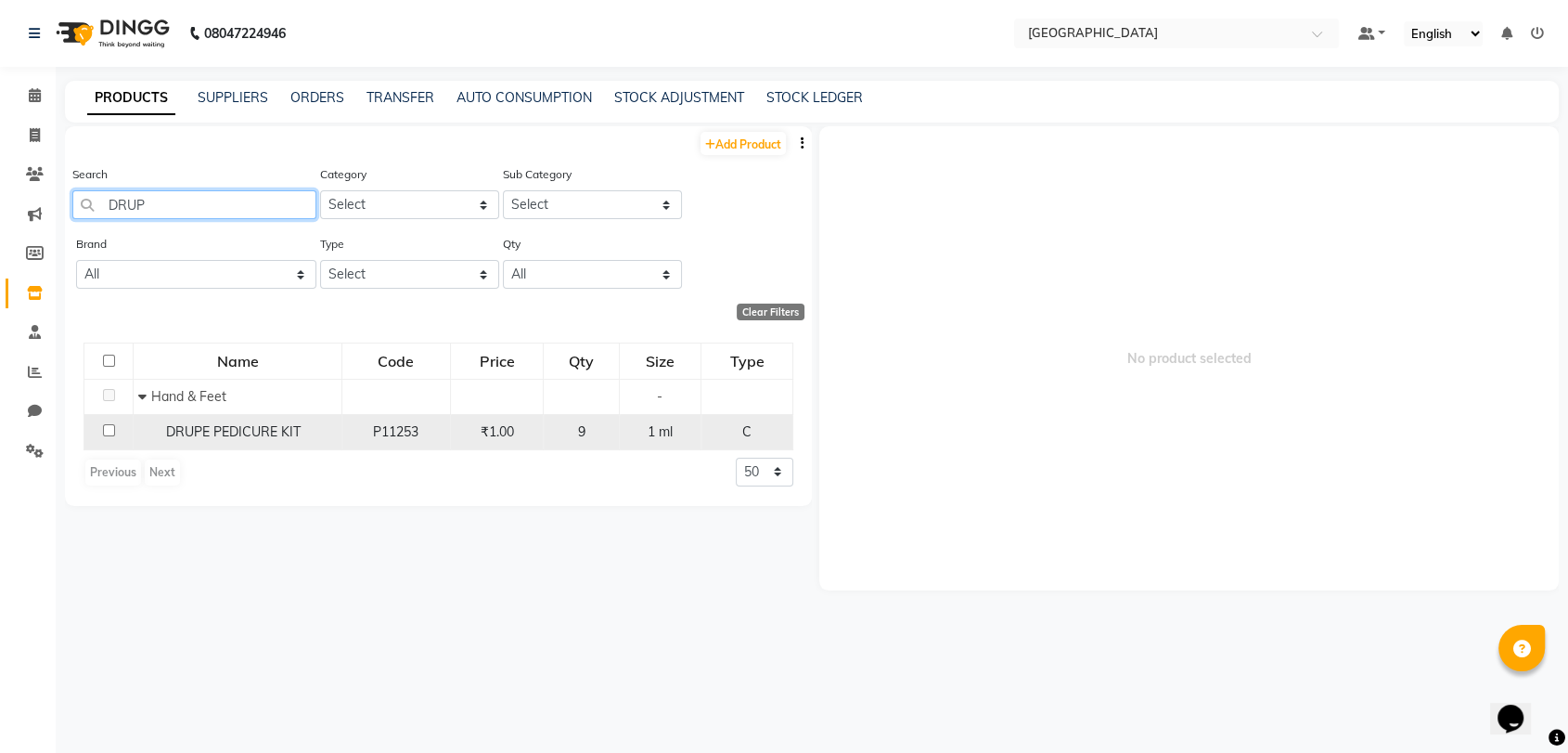
type input "DRUP"
click at [184, 430] on span "DRUPE PEDICURE KIT" at bounding box center [233, 432] width 134 height 17
select select
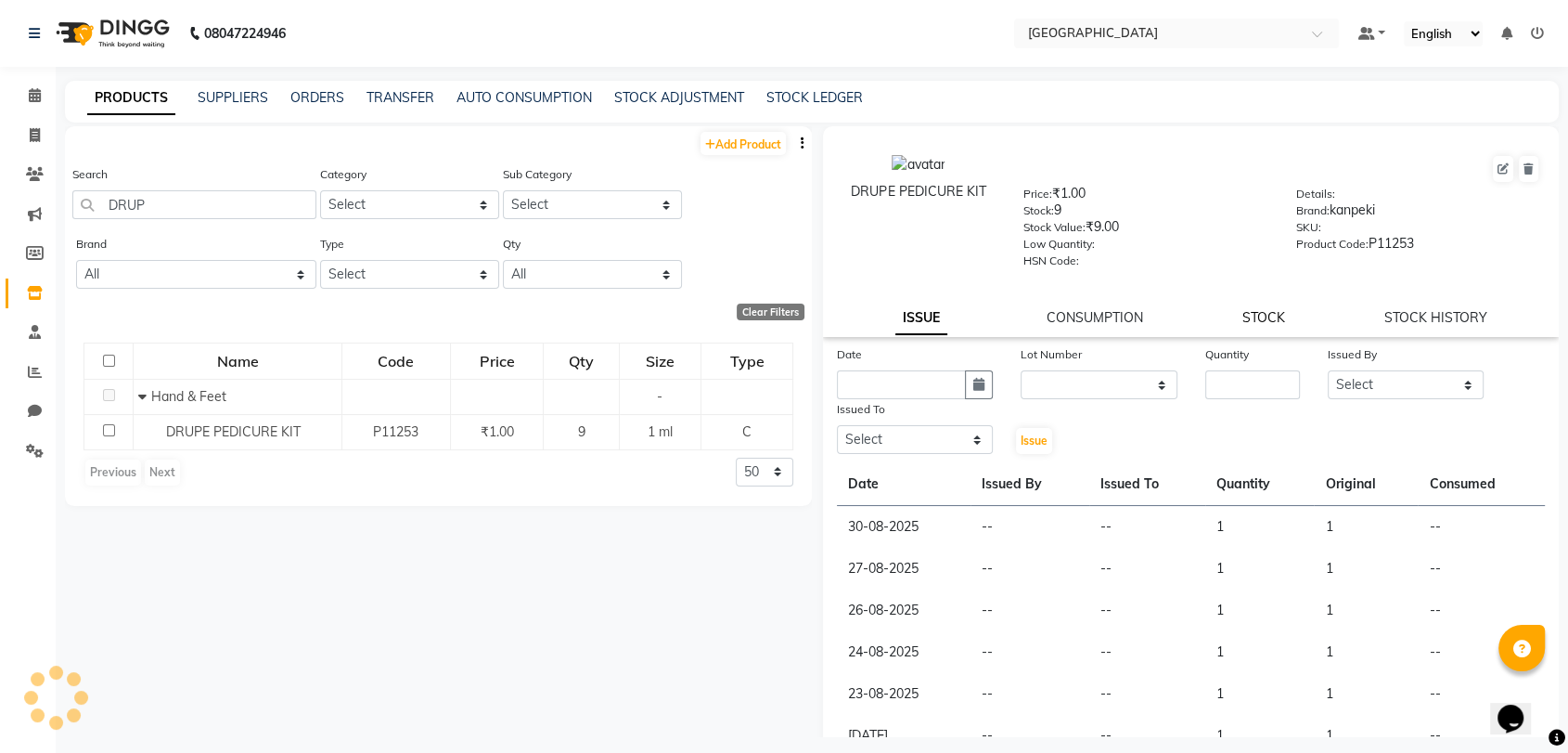
click at [1251, 322] on link "STOCK" at bounding box center [1263, 317] width 43 height 17
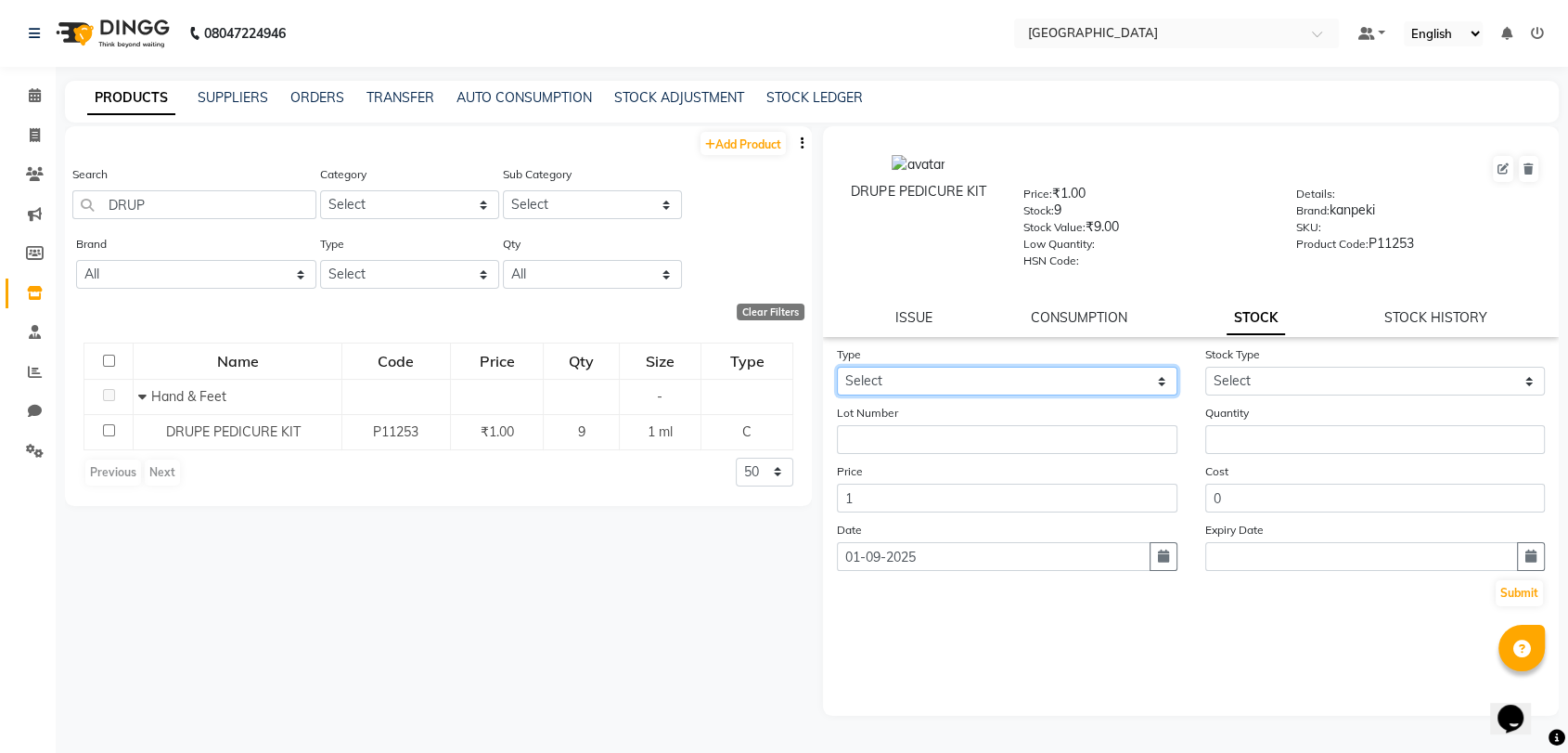
drag, startPoint x: 1091, startPoint y: 381, endPoint x: 1023, endPoint y: 447, distance: 94.8
click at [1023, 447] on form "Type Select In Out Stock Type Select Lot Number Quantity Price 1 Cost 0 Date 01…" at bounding box center [1191, 476] width 708 height 263
select select "in"
click at [837, 367] on select "Select In Out" at bounding box center [1007, 381] width 341 height 28
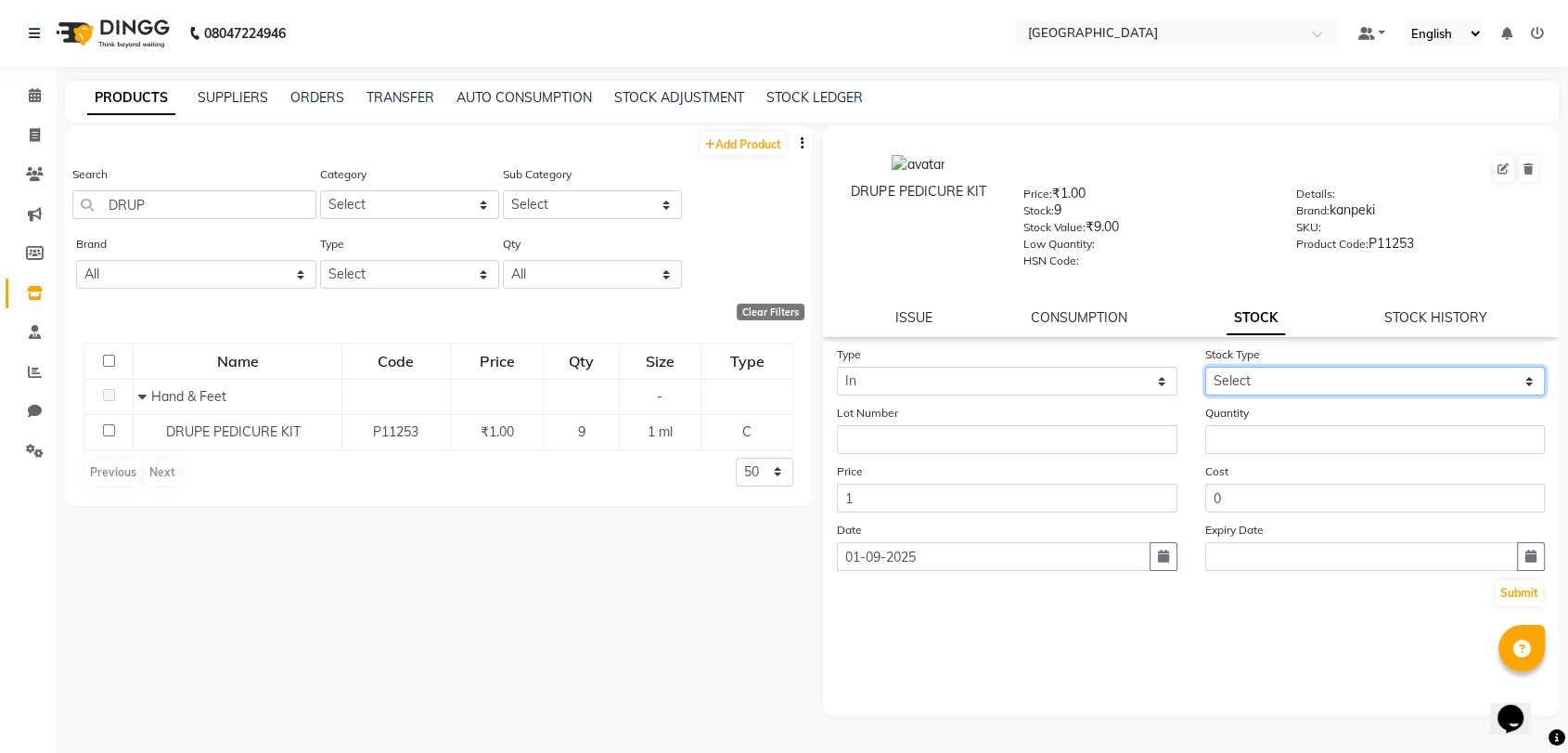
click at [1263, 368] on select "Select New Stock Adjustment Return Other" at bounding box center [1376, 381] width 341 height 28
select select "new stock"
click at [1205, 367] on select "Select New Stock Adjustment Return Other" at bounding box center [1376, 381] width 341 height 28
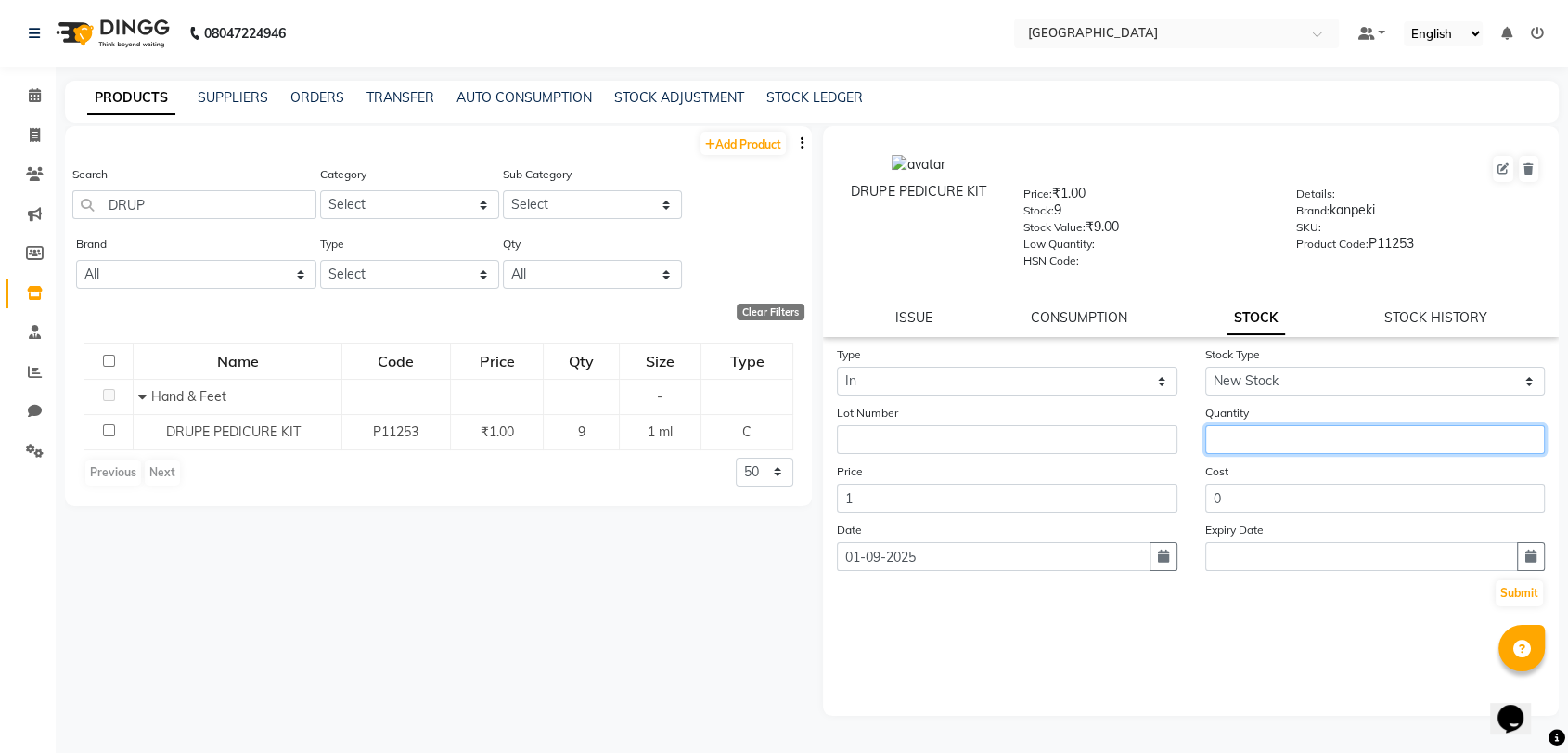
click at [1255, 428] on input "number" at bounding box center [1376, 439] width 341 height 28
type input "15"
click at [957, 162] on div "DRUPE PEDICURE KIT" at bounding box center [918, 211] width 182 height 114
click at [1502, 581] on button "Submit" at bounding box center [1520, 592] width 47 height 26
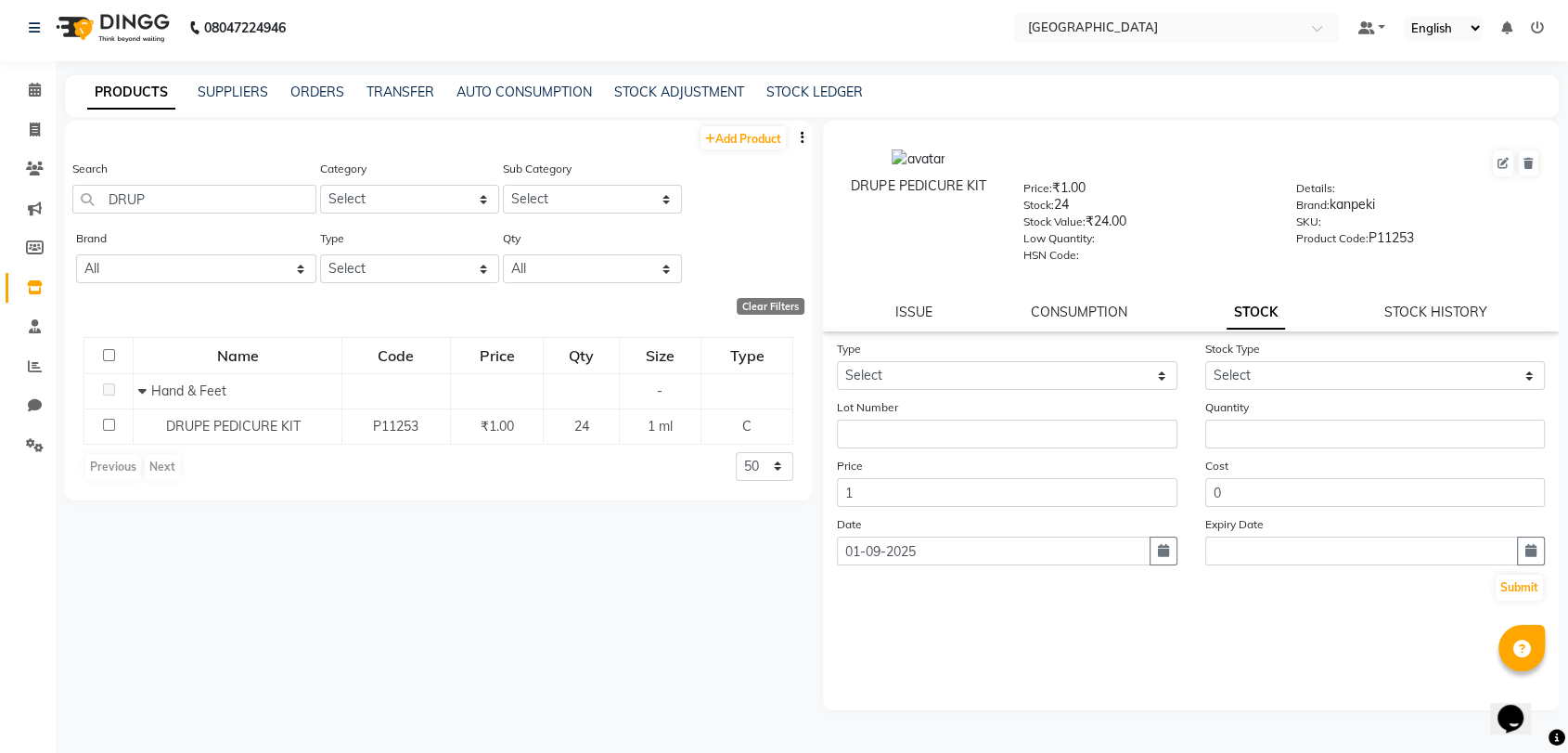
scroll to position [12, 0]
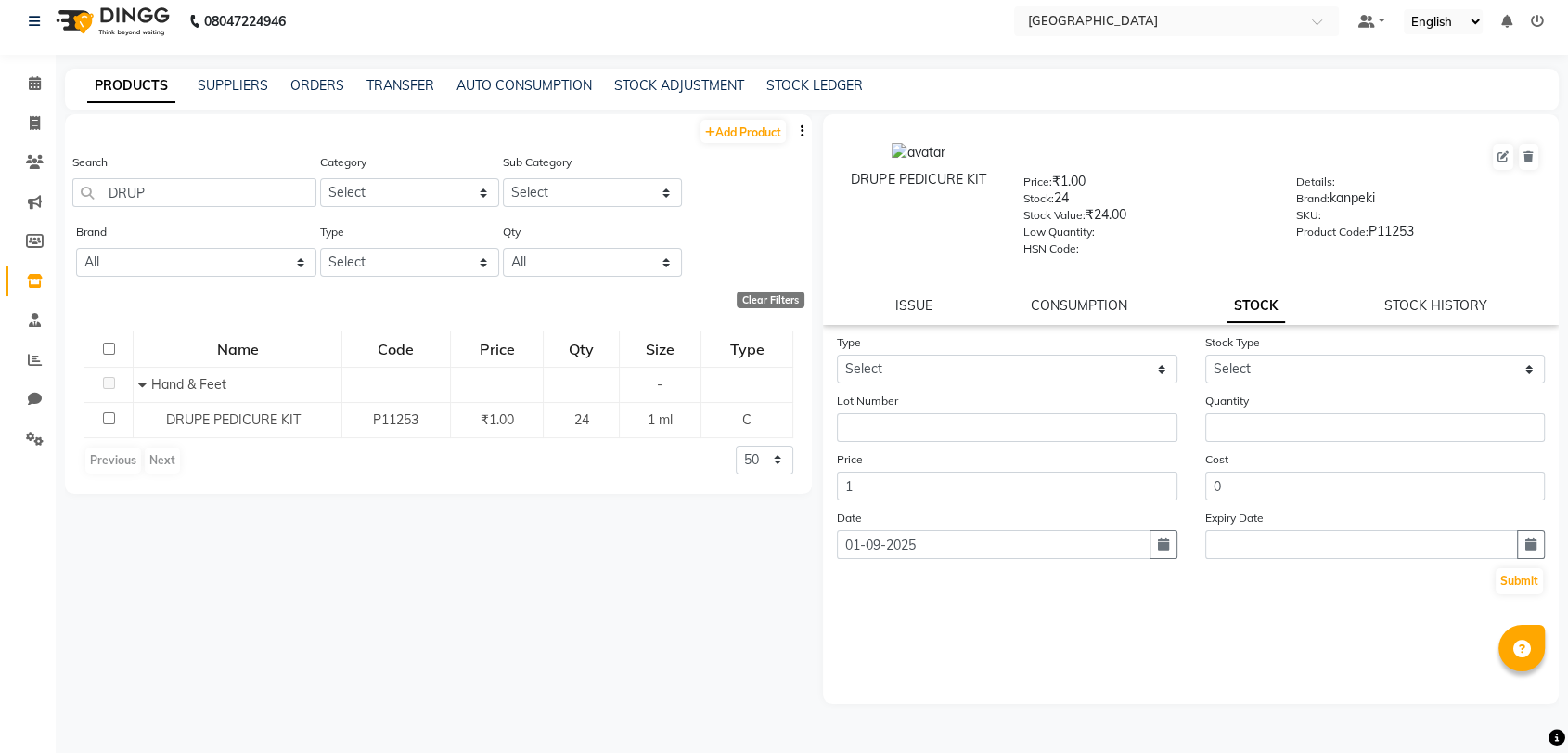
click at [205, 175] on div "Search DRUP" at bounding box center [194, 180] width 244 height 55
click at [201, 180] on input "DRUP" at bounding box center [194, 192] width 244 height 28
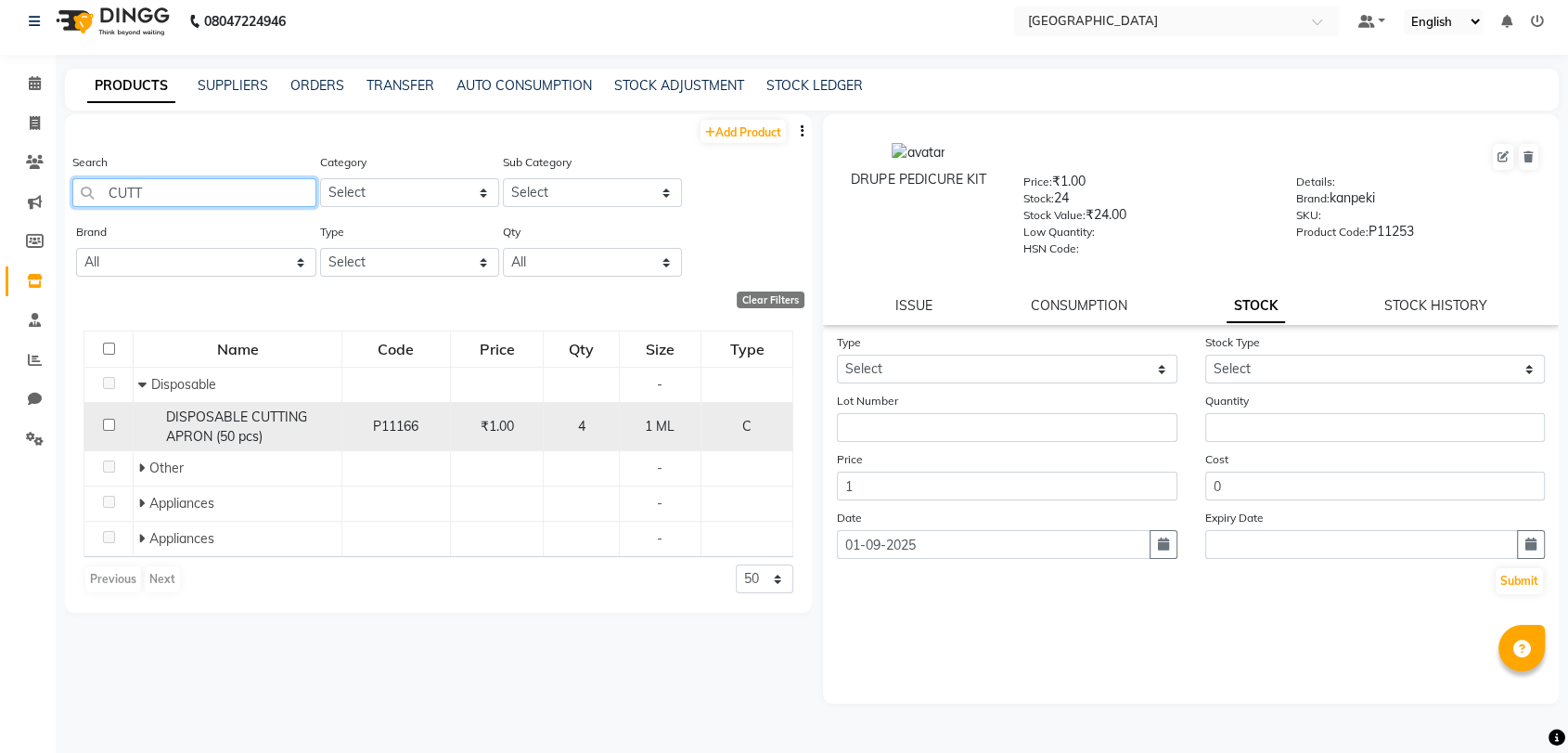
type input "CUTT"
click at [192, 441] on span "DISPOSABLE CUTTING APRON (50 pcs)" at bounding box center [236, 426] width 141 height 36
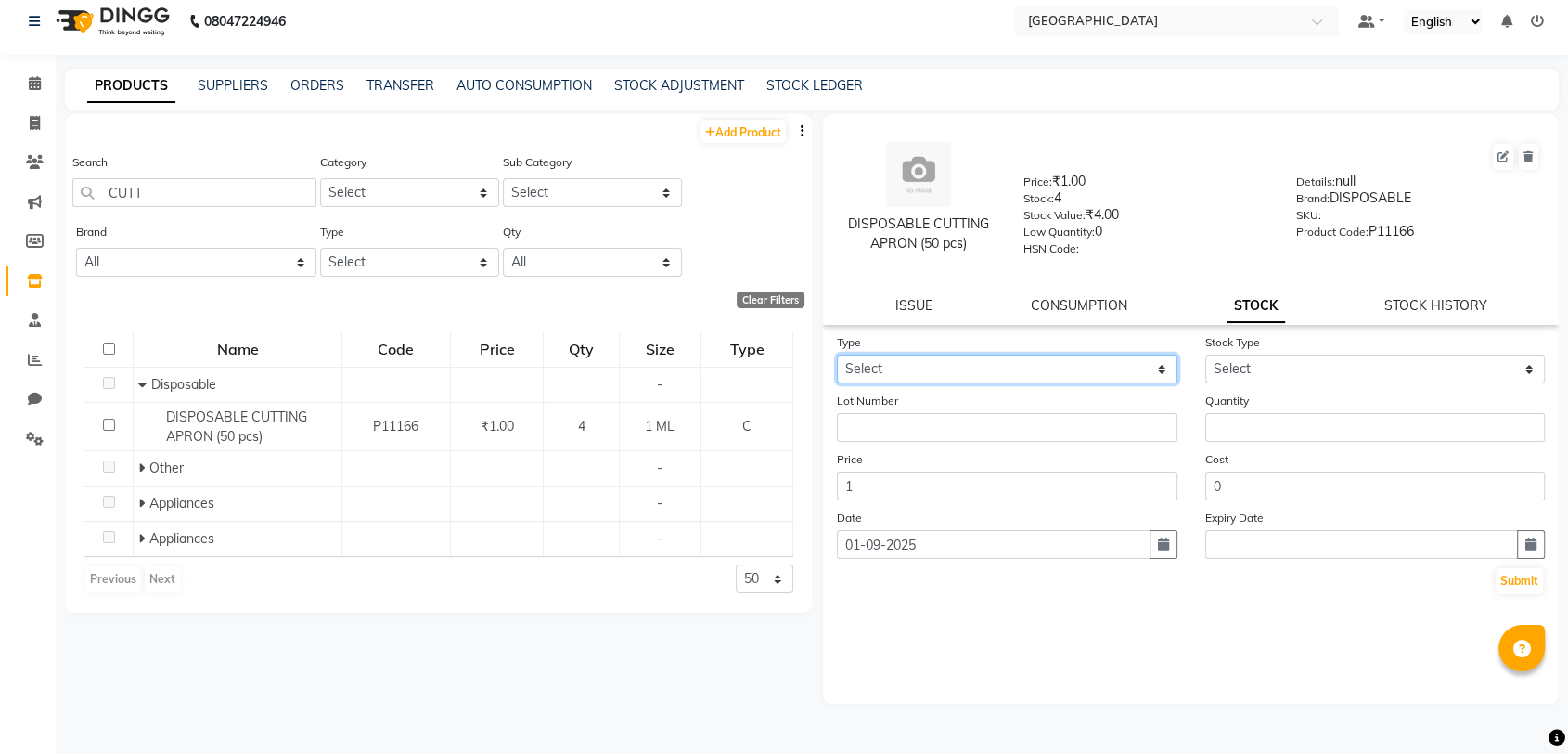
click at [1044, 362] on select "Select In Out" at bounding box center [1007, 368] width 341 height 28
select select "in"
click at [837, 354] on select "Select In Out" at bounding box center [1007, 368] width 341 height 28
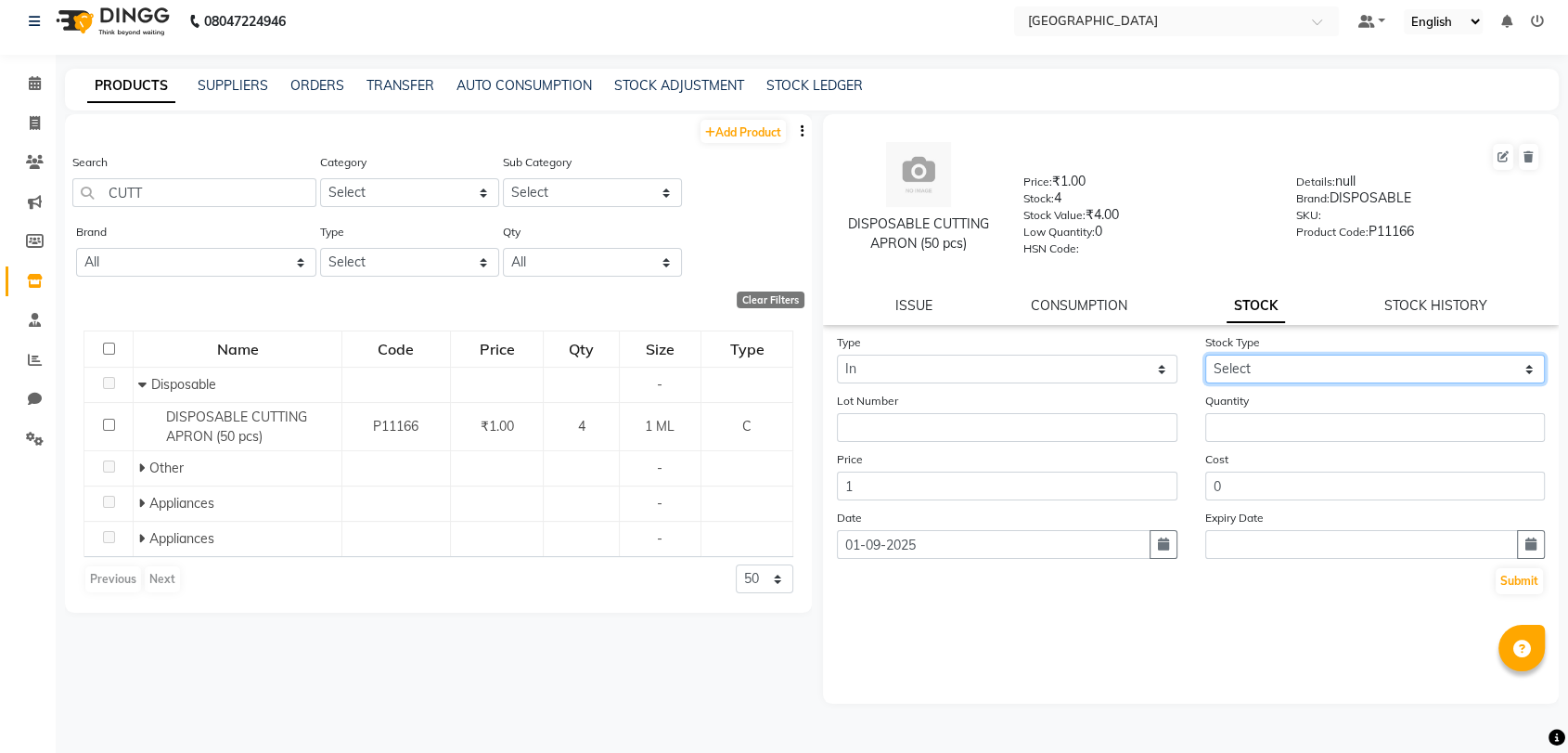
drag, startPoint x: 1378, startPoint y: 355, endPoint x: 1369, endPoint y: 379, distance: 25.6
click at [1377, 356] on select "Select New Stock Adjustment Return Other" at bounding box center [1376, 368] width 341 height 28
select select "new stock"
click at [1205, 354] on select "Select New Stock Adjustment Return Other" at bounding box center [1376, 368] width 341 height 28
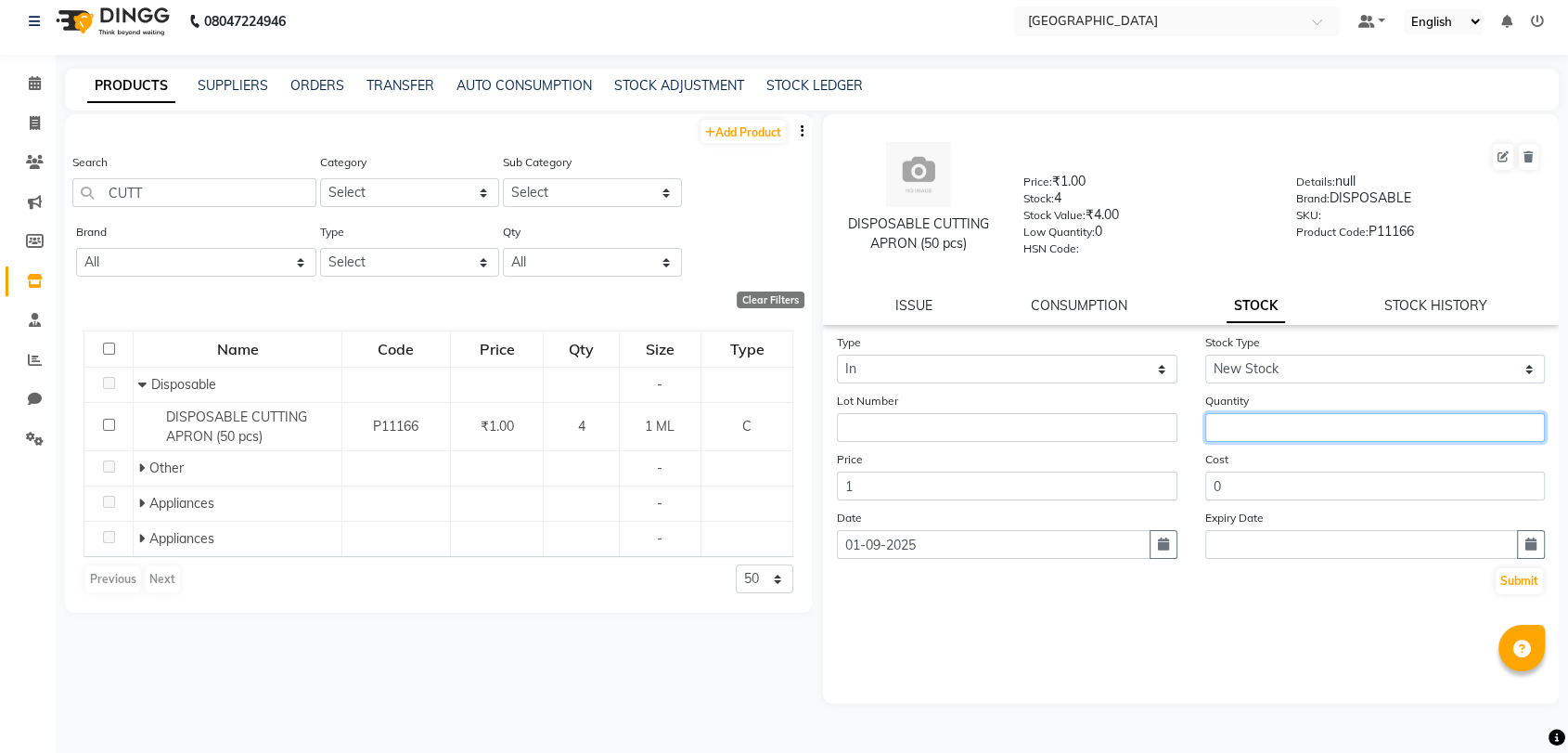
click at [1293, 429] on input "number" at bounding box center [1376, 427] width 341 height 28
type input "10"
click at [1513, 582] on button "Submit" at bounding box center [1520, 581] width 47 height 26
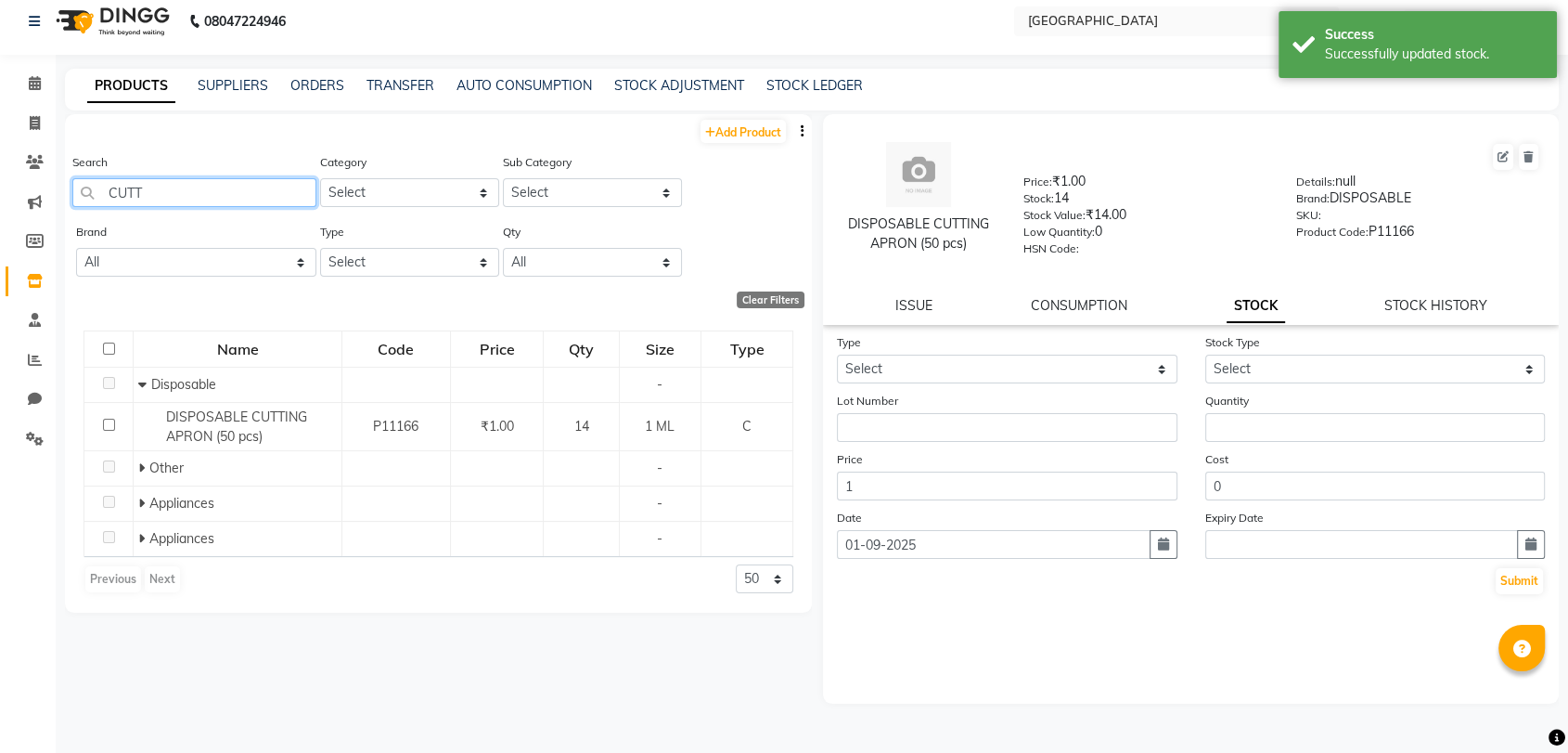
click at [198, 199] on input "CUTT" at bounding box center [194, 192] width 244 height 28
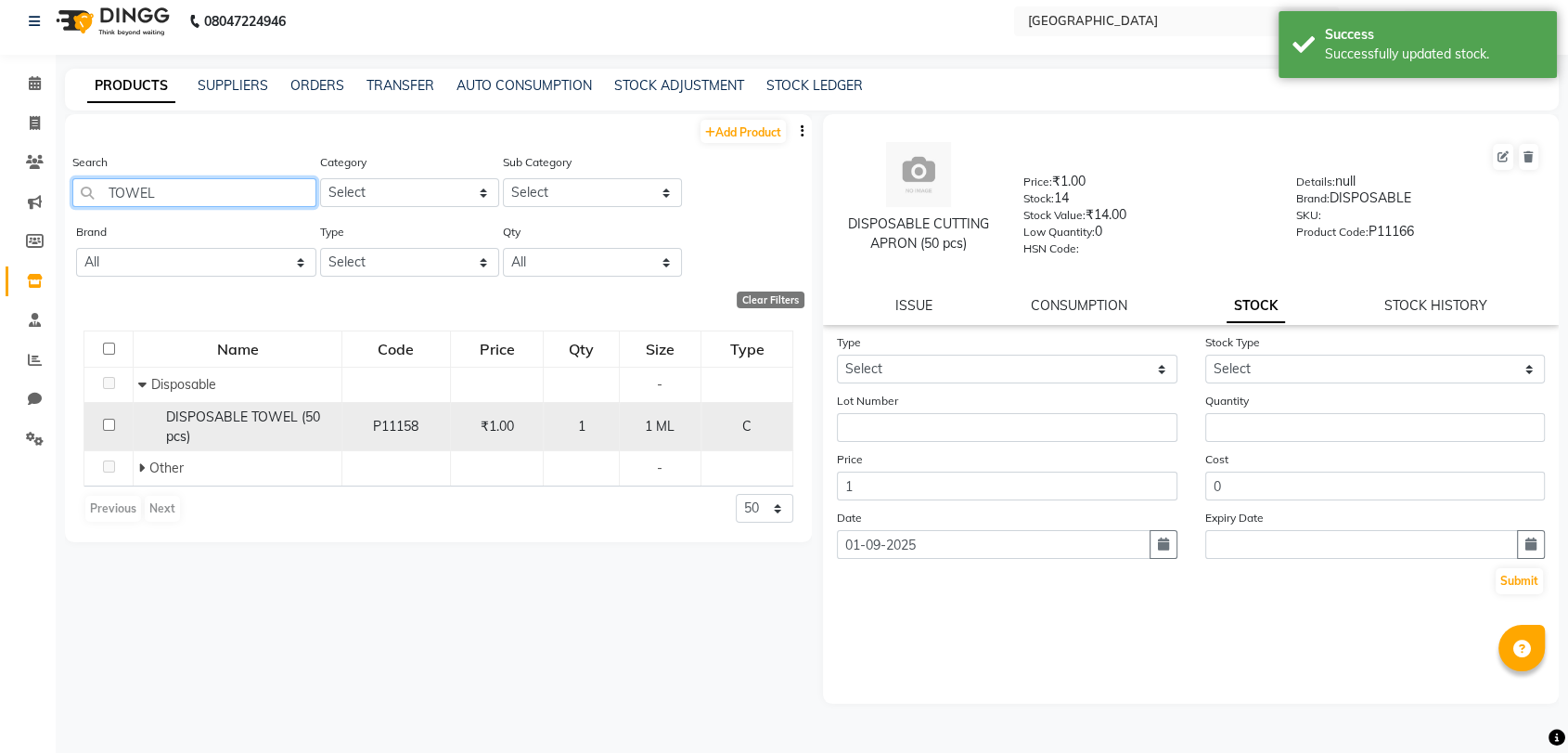
type input "TOWEL"
click at [166, 422] on span "DISPOSABLE TOWEL (50 pcs)" at bounding box center [242, 426] width 154 height 36
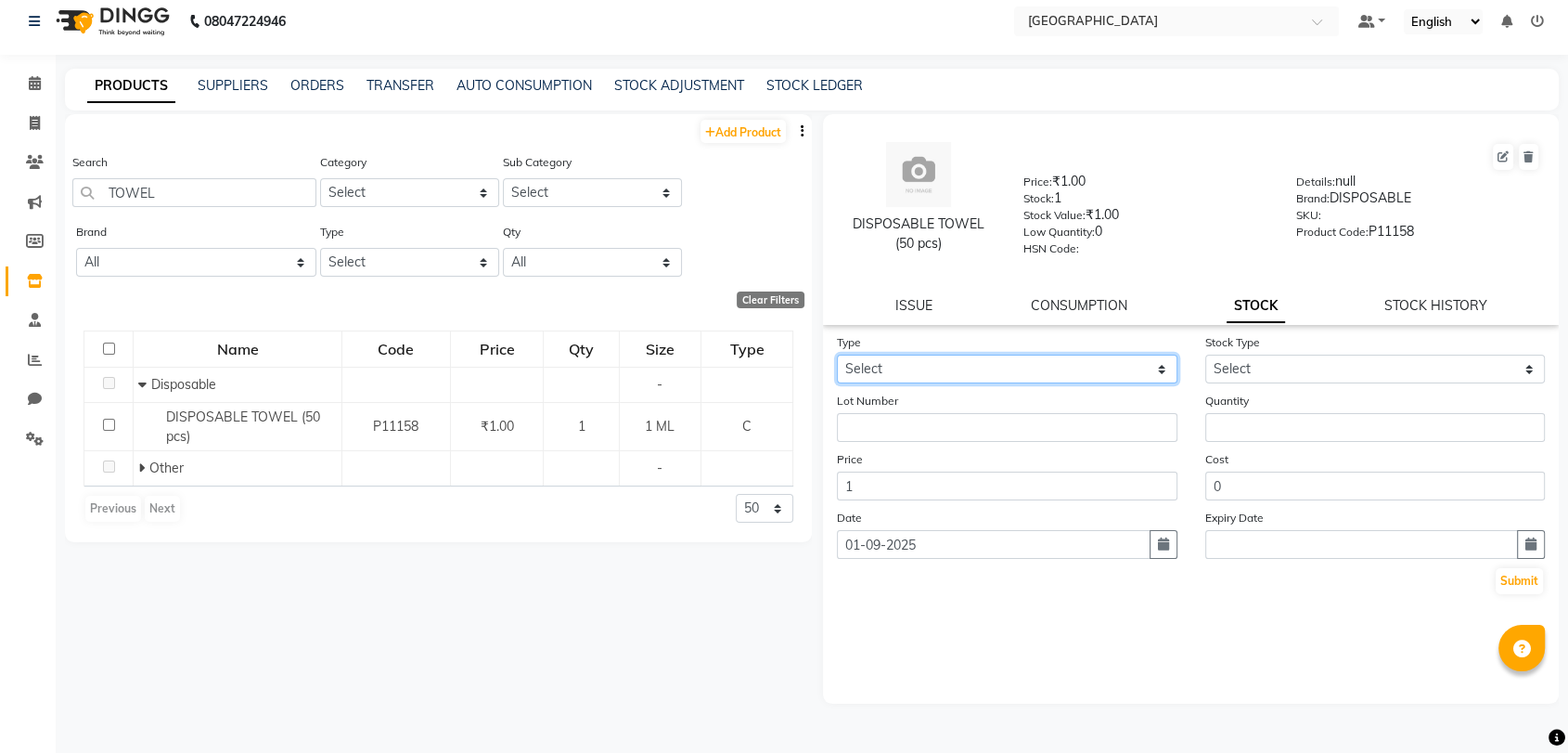
click at [1060, 354] on select "Select In Out" at bounding box center [1007, 368] width 341 height 28
select select "in"
click at [837, 354] on select "Select In Out" at bounding box center [1007, 368] width 341 height 28
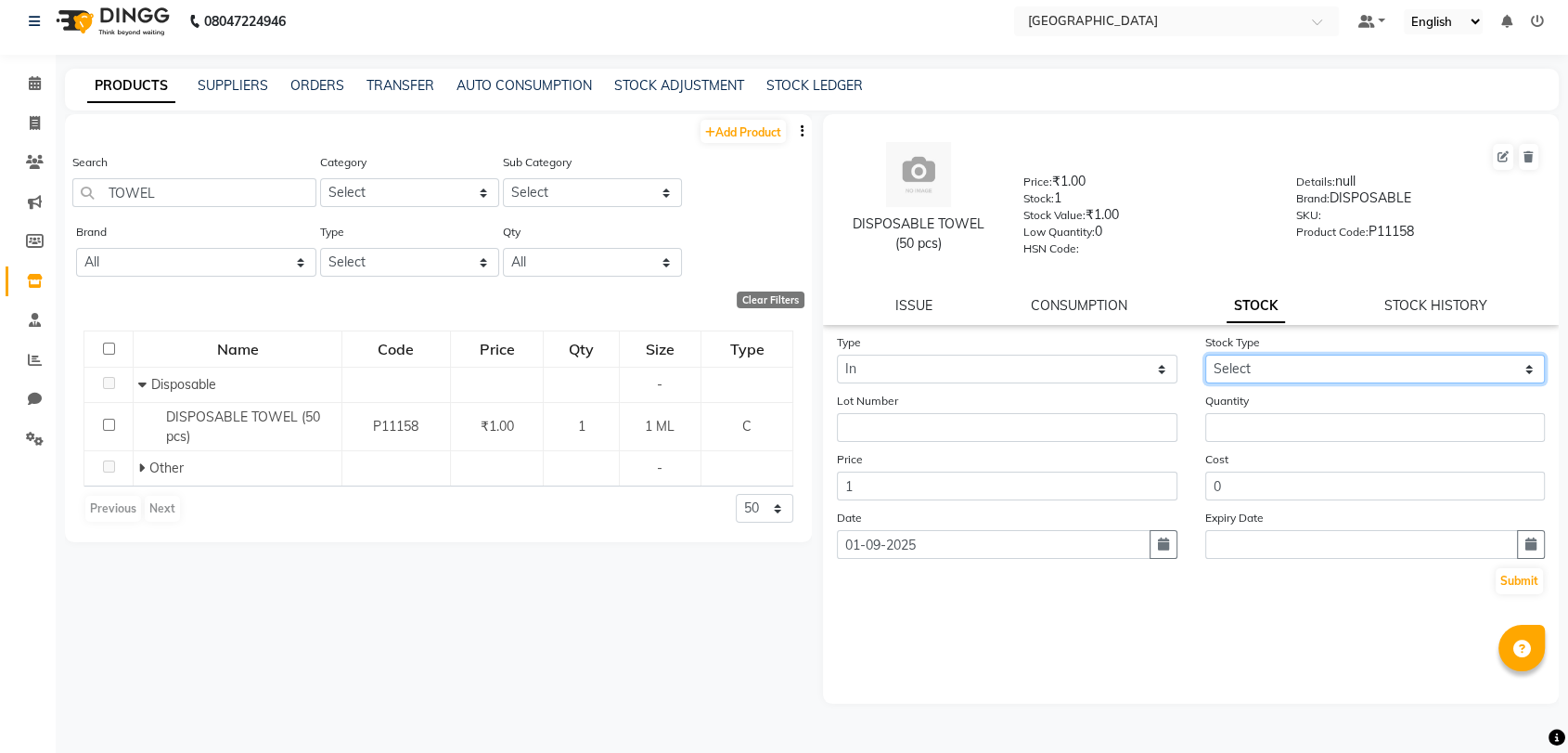
drag, startPoint x: 1233, startPoint y: 358, endPoint x: 1233, endPoint y: 369, distance: 11.0
click at [1233, 358] on select "Select New Stock Adjustment Return Other" at bounding box center [1376, 368] width 341 height 28
select select "new stock"
click at [1205, 354] on select "Select New Stock Adjustment Return Other" at bounding box center [1376, 368] width 341 height 28
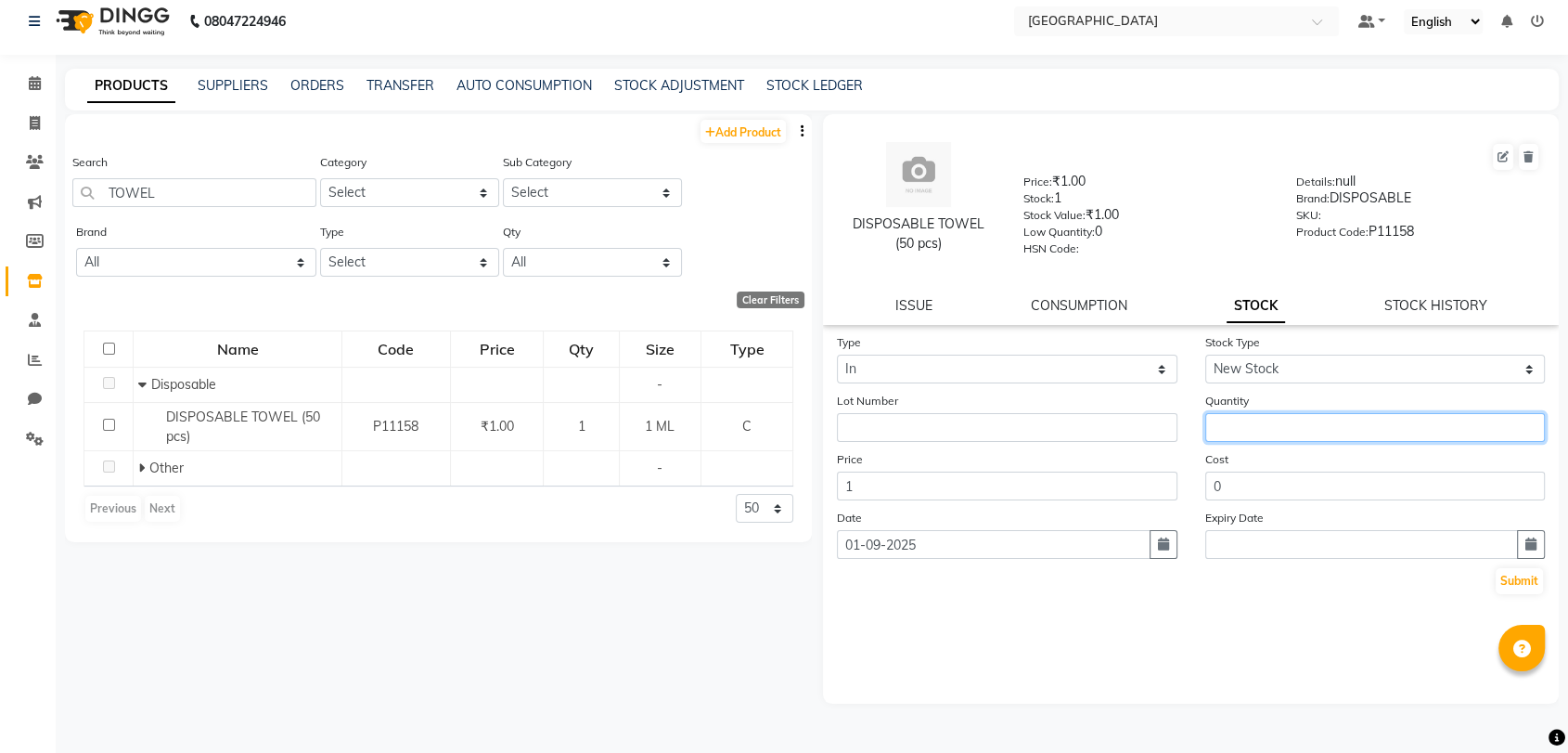
click at [1231, 435] on input "number" at bounding box center [1376, 427] width 341 height 28
type input "15"
click at [1524, 585] on button "Submit" at bounding box center [1520, 581] width 47 height 26
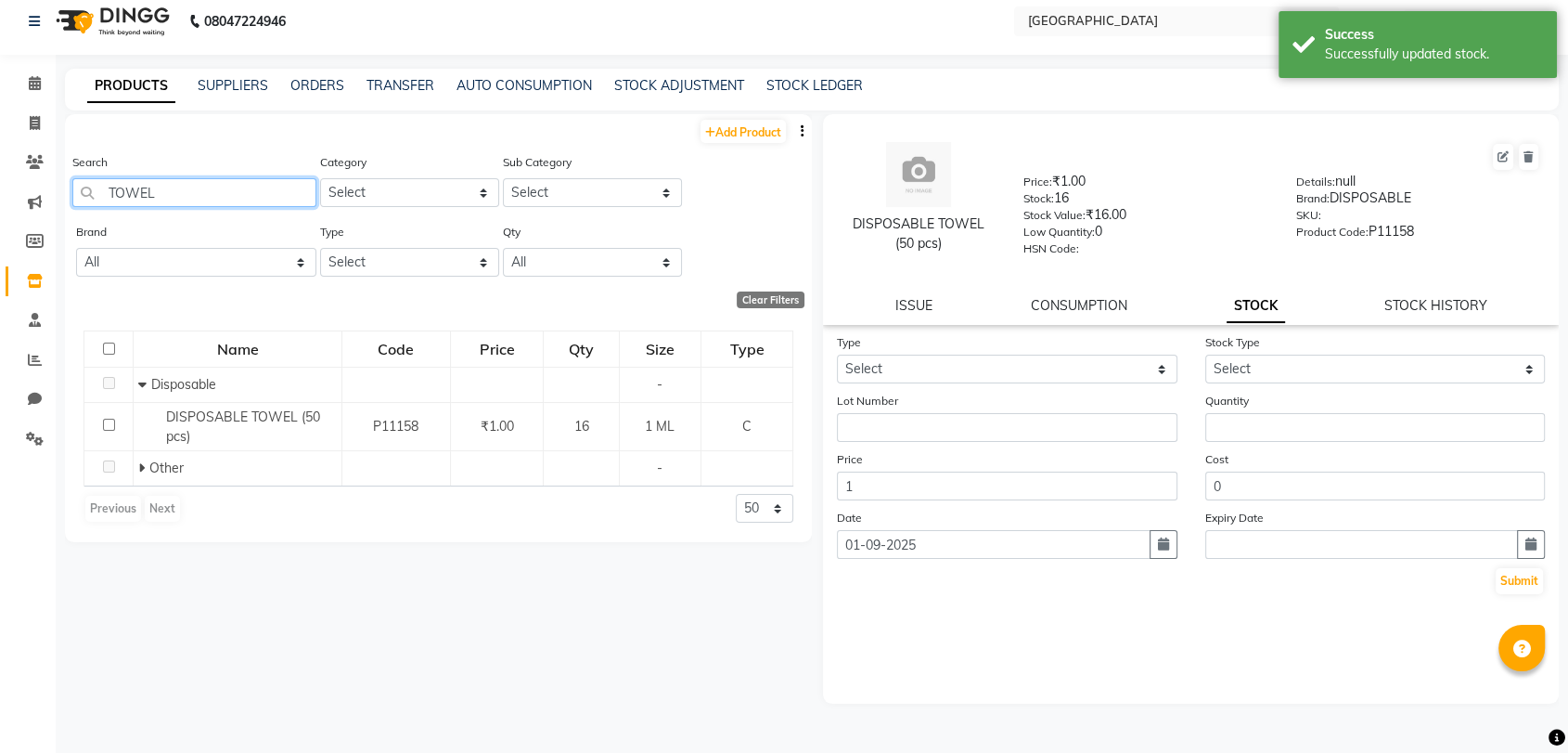
click at [145, 188] on input "TOWEL" at bounding box center [194, 192] width 244 height 28
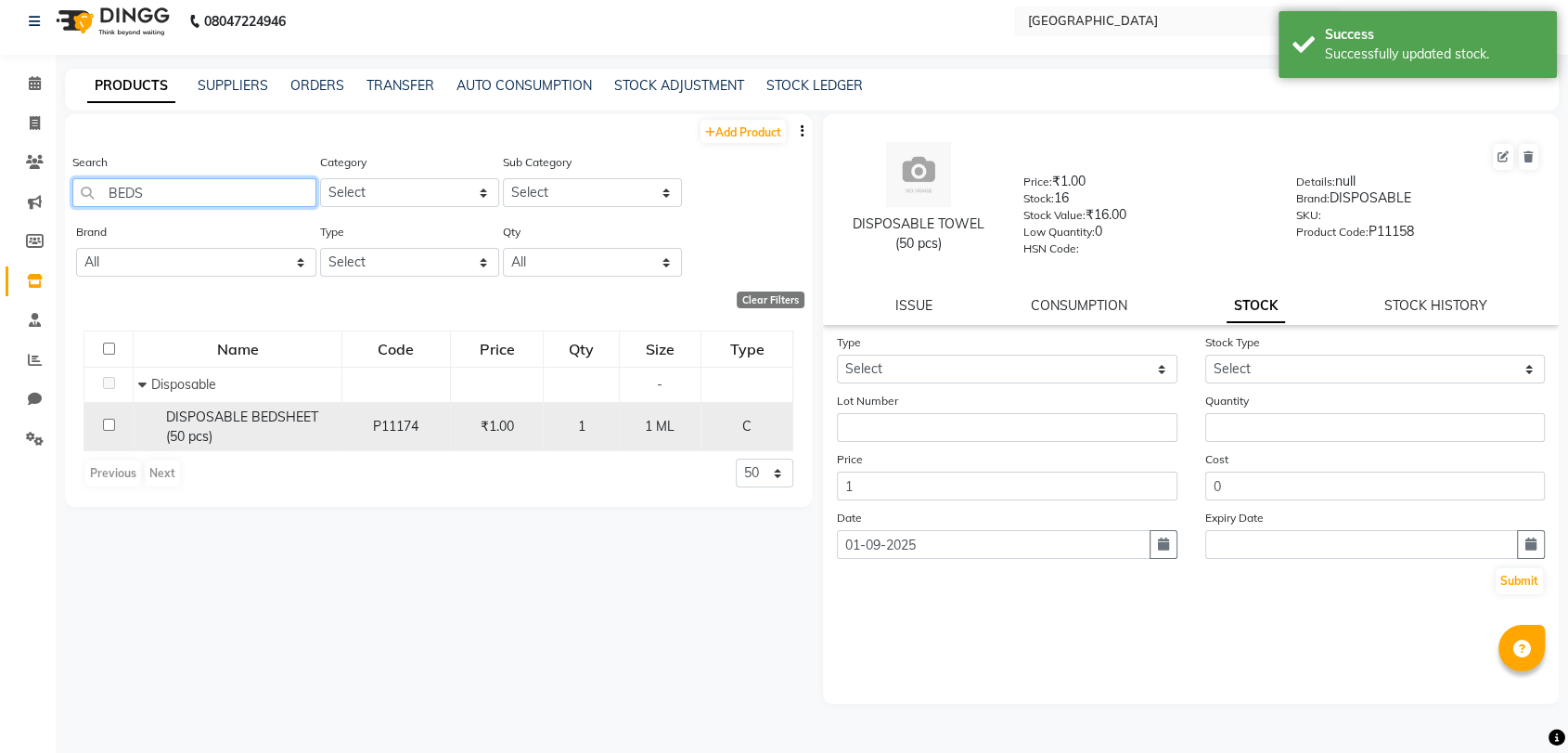
type input "BEDS"
click at [252, 435] on div "DISPOSABLE BEDSHEET (50 pcs)" at bounding box center [238, 426] width 199 height 39
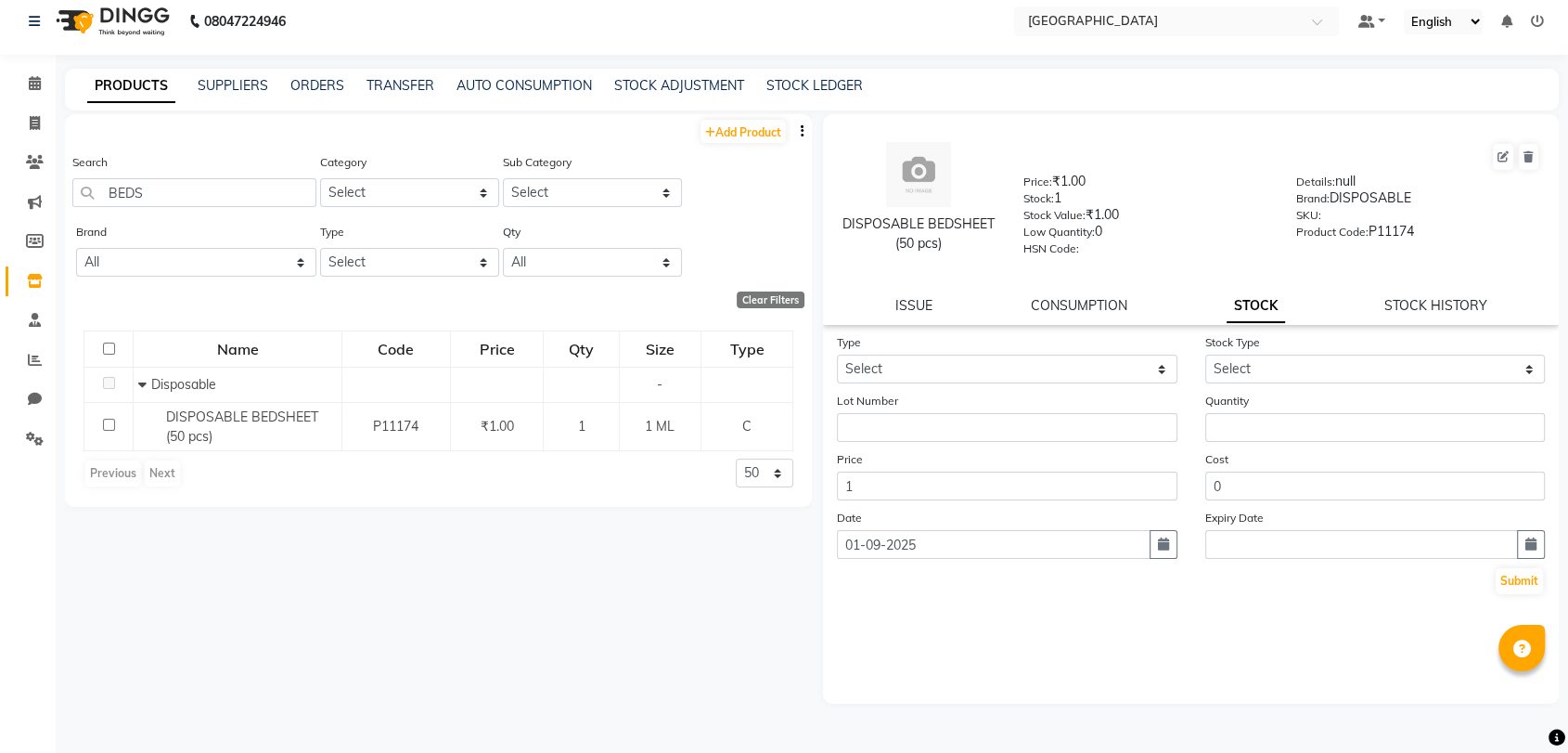
click at [1016, 382] on form "Type Select In Out Stock Type Select New Stock Adjustment Return Other Lot Numb…" at bounding box center [1191, 464] width 708 height 263
click at [1013, 371] on select "Select In Out" at bounding box center [1007, 368] width 341 height 28
select select "in"
click at [837, 354] on select "Select In Out" at bounding box center [1007, 368] width 341 height 28
drag, startPoint x: 1262, startPoint y: 369, endPoint x: 1257, endPoint y: 378, distance: 10.3
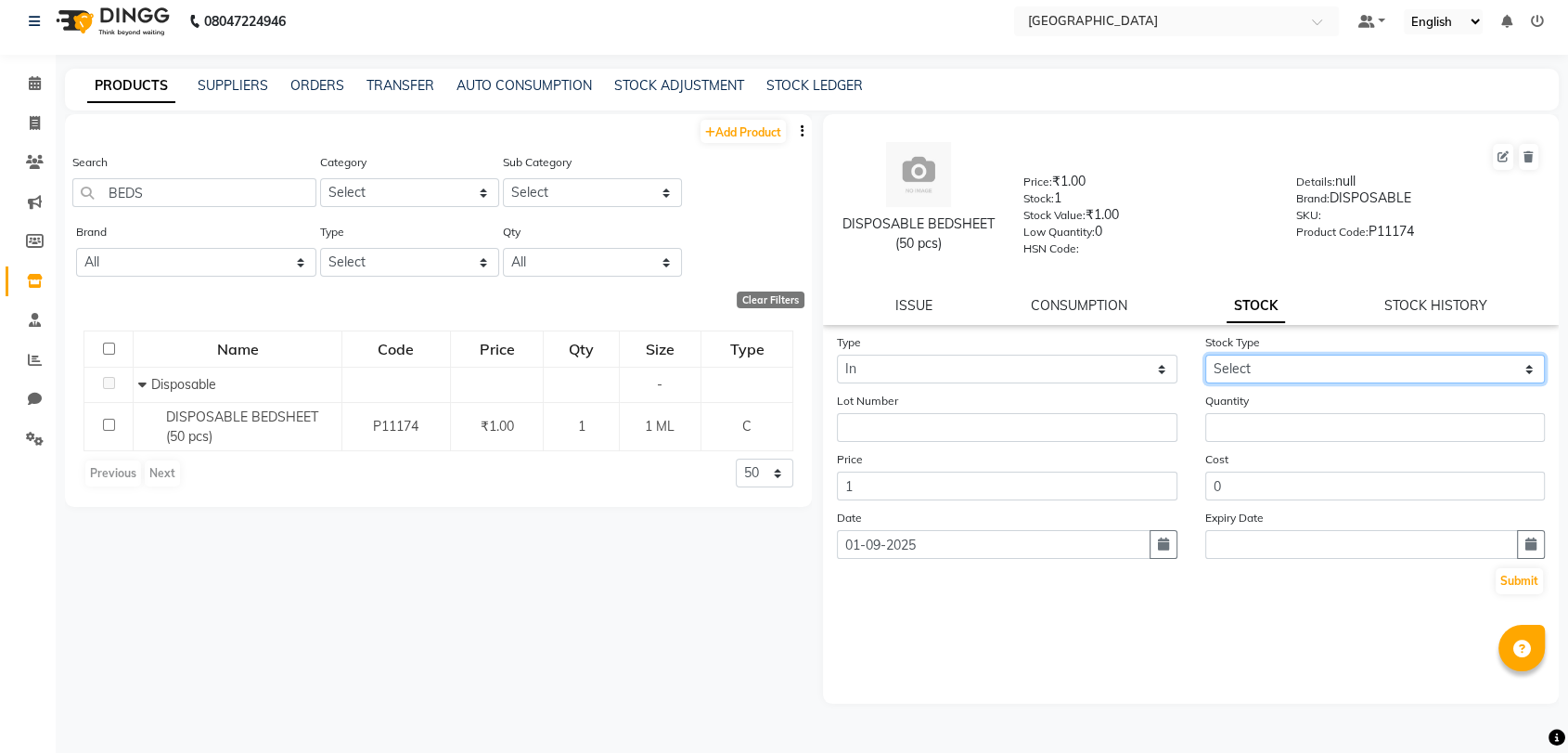
click at [1261, 369] on select "Select New Stock Adjustment Return Other" at bounding box center [1376, 368] width 341 height 28
select select "new stock"
click at [1205, 354] on select "Select New Stock Adjustment Return Other" at bounding box center [1376, 368] width 341 height 28
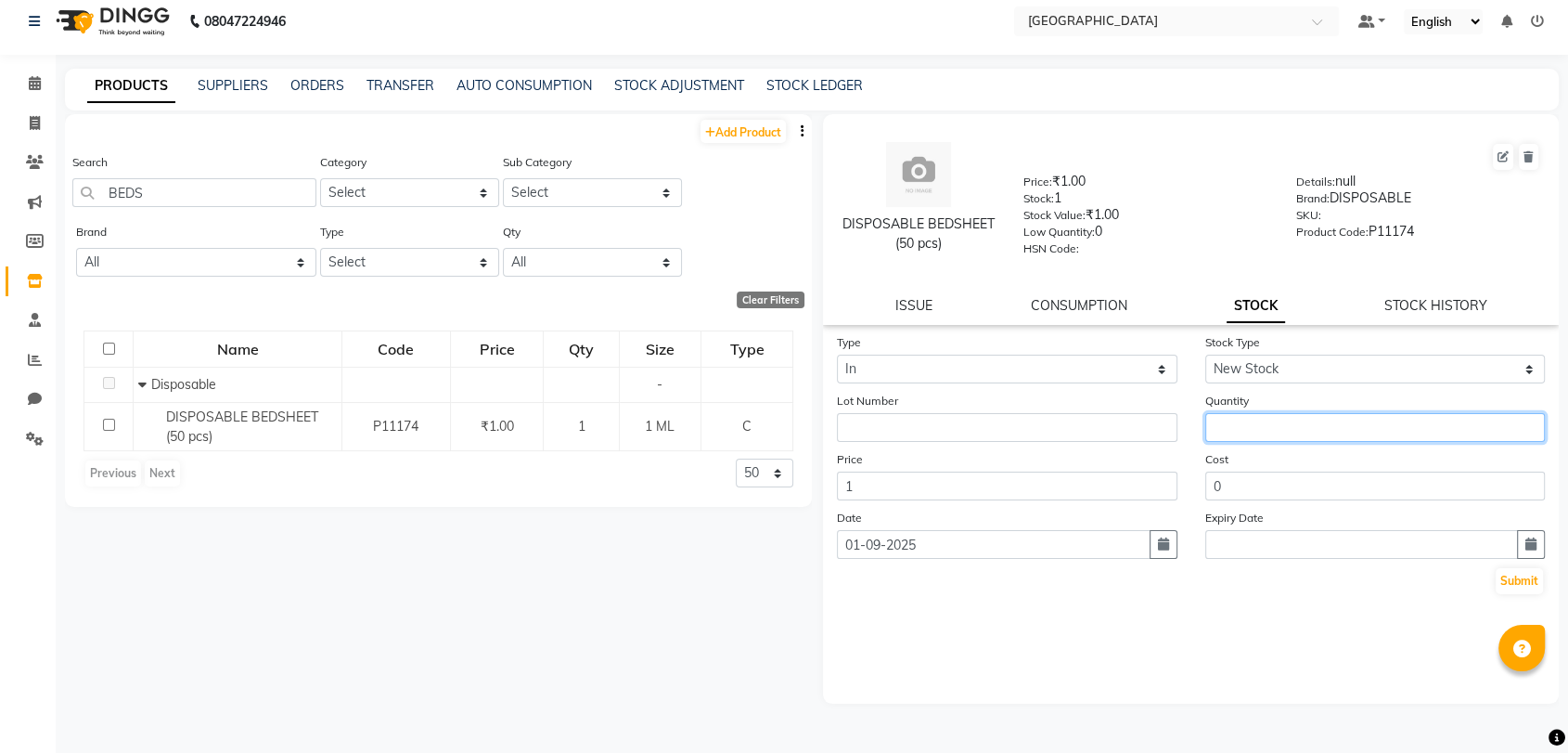
click at [1251, 421] on input "number" at bounding box center [1376, 427] width 341 height 28
type input "6"
type input "5"
click at [1533, 578] on button "Submit" at bounding box center [1520, 581] width 47 height 26
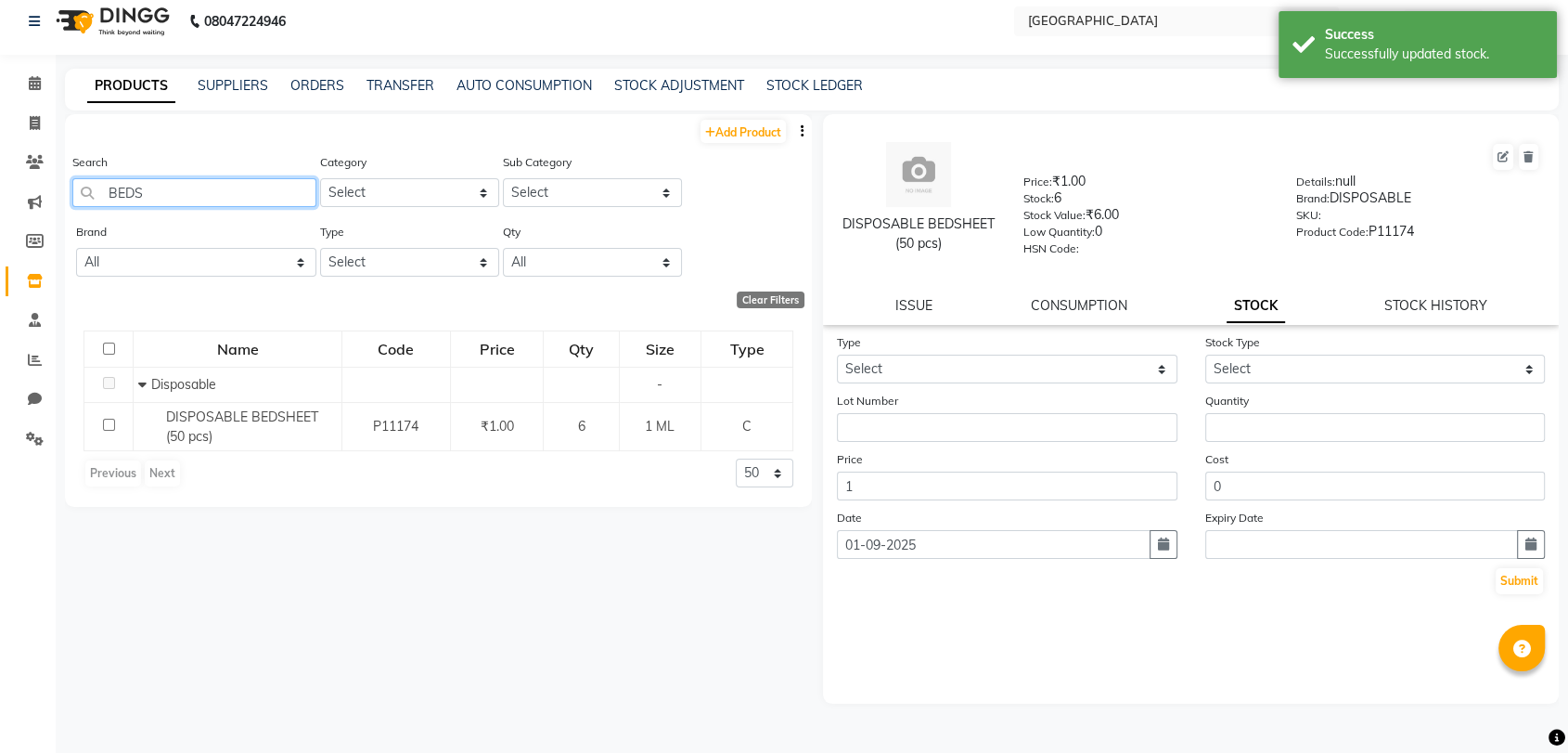
click at [209, 188] on input "BEDS" at bounding box center [194, 192] width 244 height 28
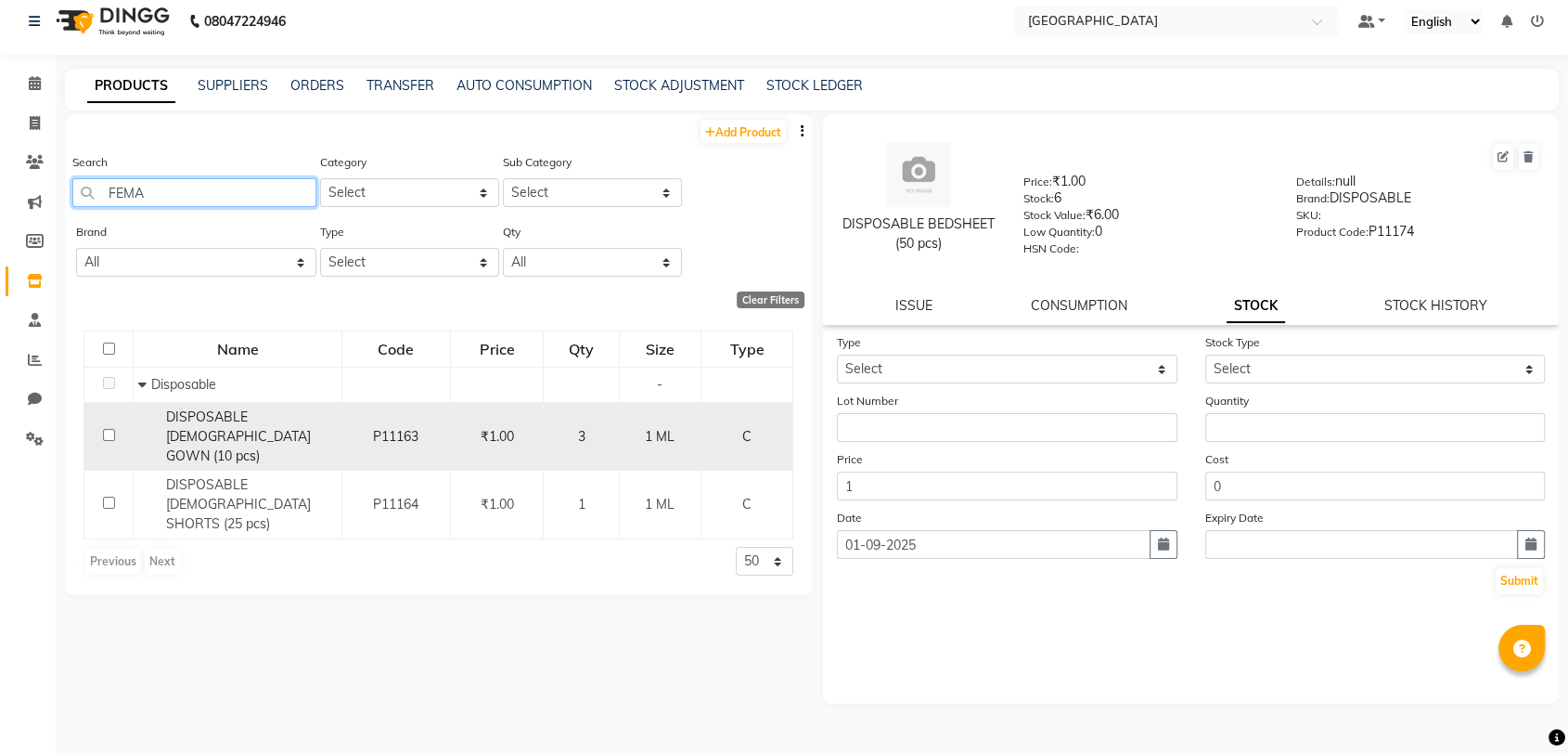
type input "FEMA"
click at [179, 429] on span "DISPOSABLE FEMALE GOWN (10 pcs)" at bounding box center [238, 436] width 145 height 56
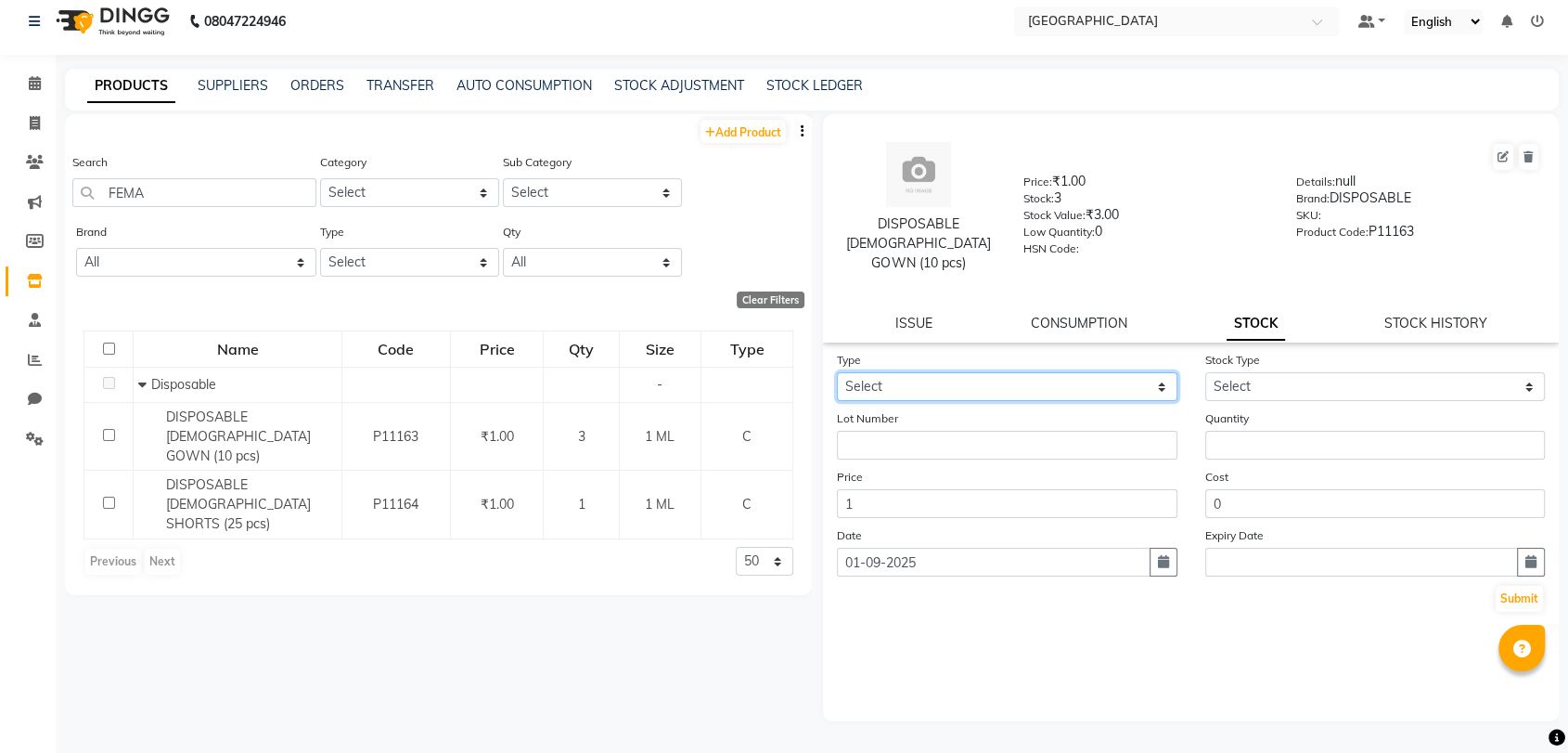
click at [1094, 372] on select "Select In Out" at bounding box center [1007, 386] width 341 height 28
select select "in"
click at [837, 372] on select "Select In Out" at bounding box center [1007, 386] width 341 height 28
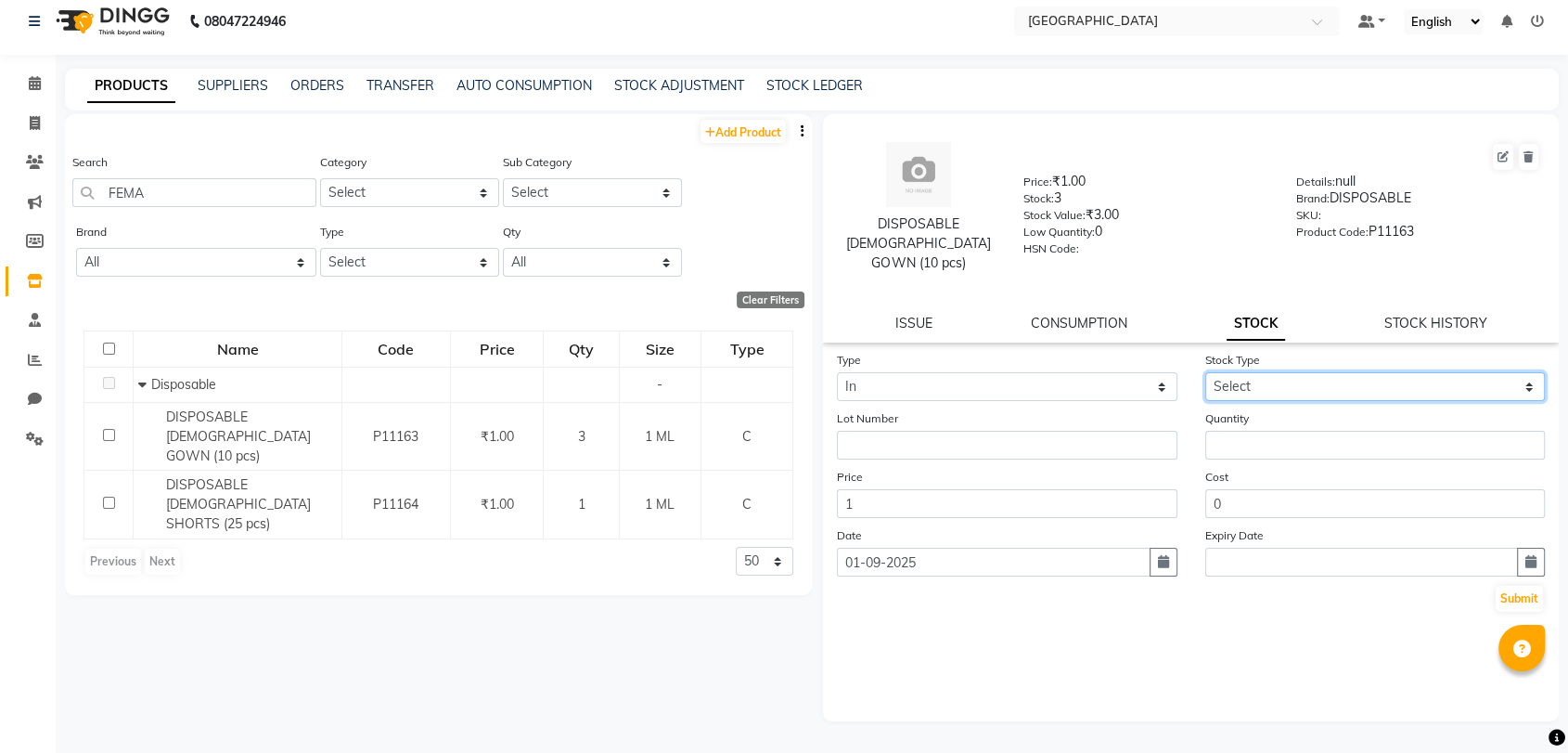
click at [1284, 372] on select "Select New Stock Adjustment Return Other" at bounding box center [1376, 386] width 341 height 28
select select "new stock"
click at [1205, 372] on select "Select New Stock Adjustment Return Other" at bounding box center [1376, 386] width 341 height 28
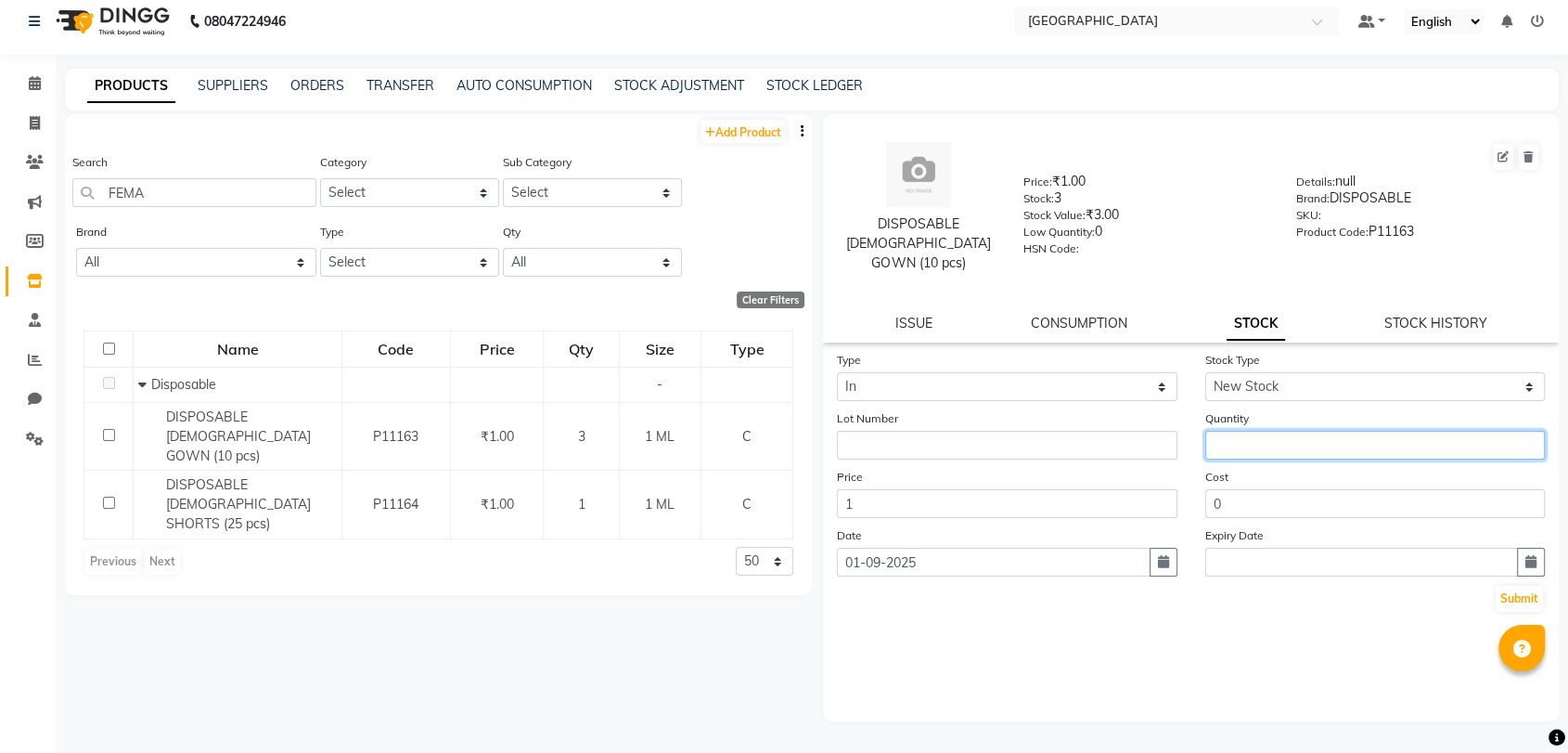
click at [1238, 431] on input "number" at bounding box center [1376, 445] width 341 height 28
type input "3"
click at [1514, 588] on button "Submit" at bounding box center [1520, 598] width 47 height 26
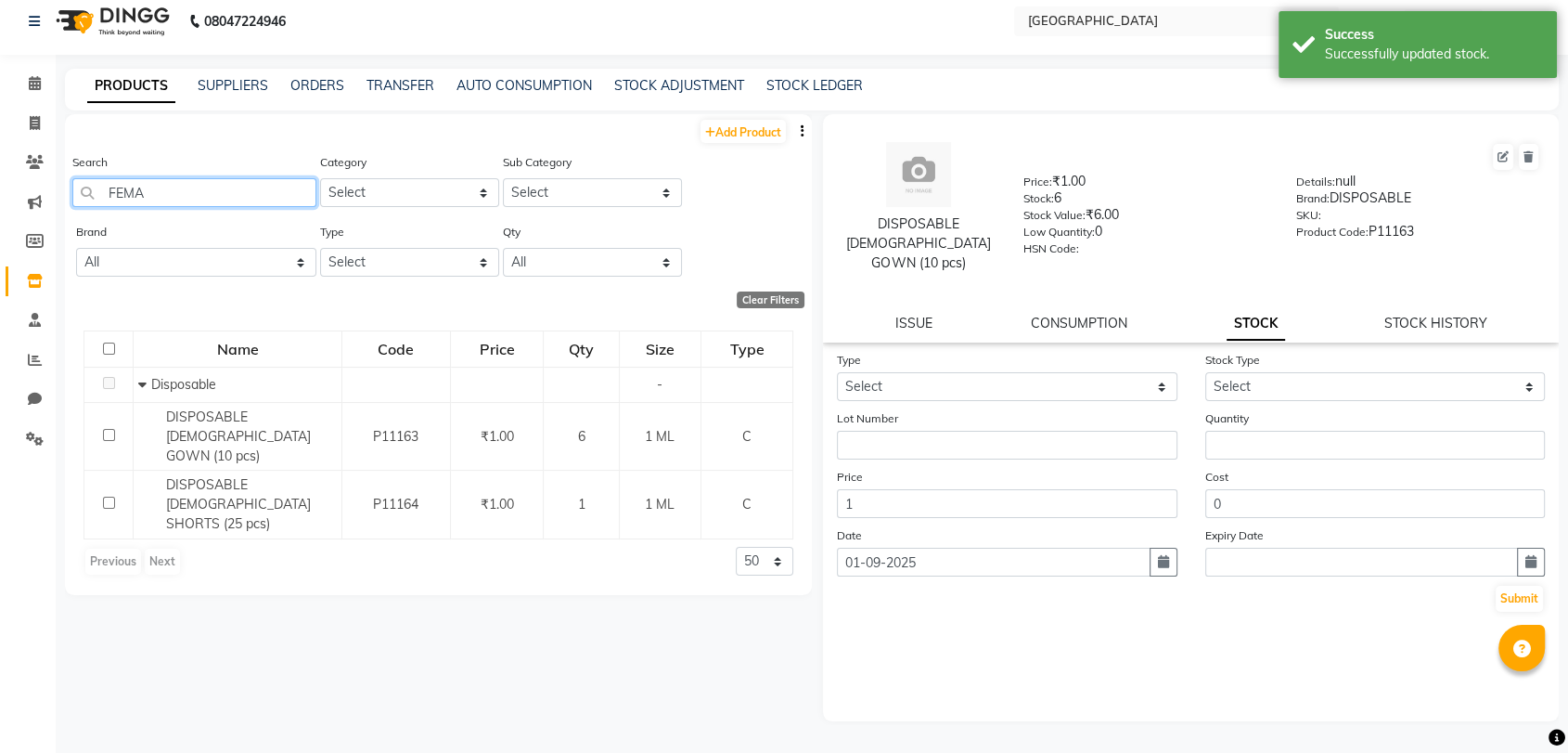
click at [134, 195] on input "FEMA" at bounding box center [194, 192] width 244 height 28
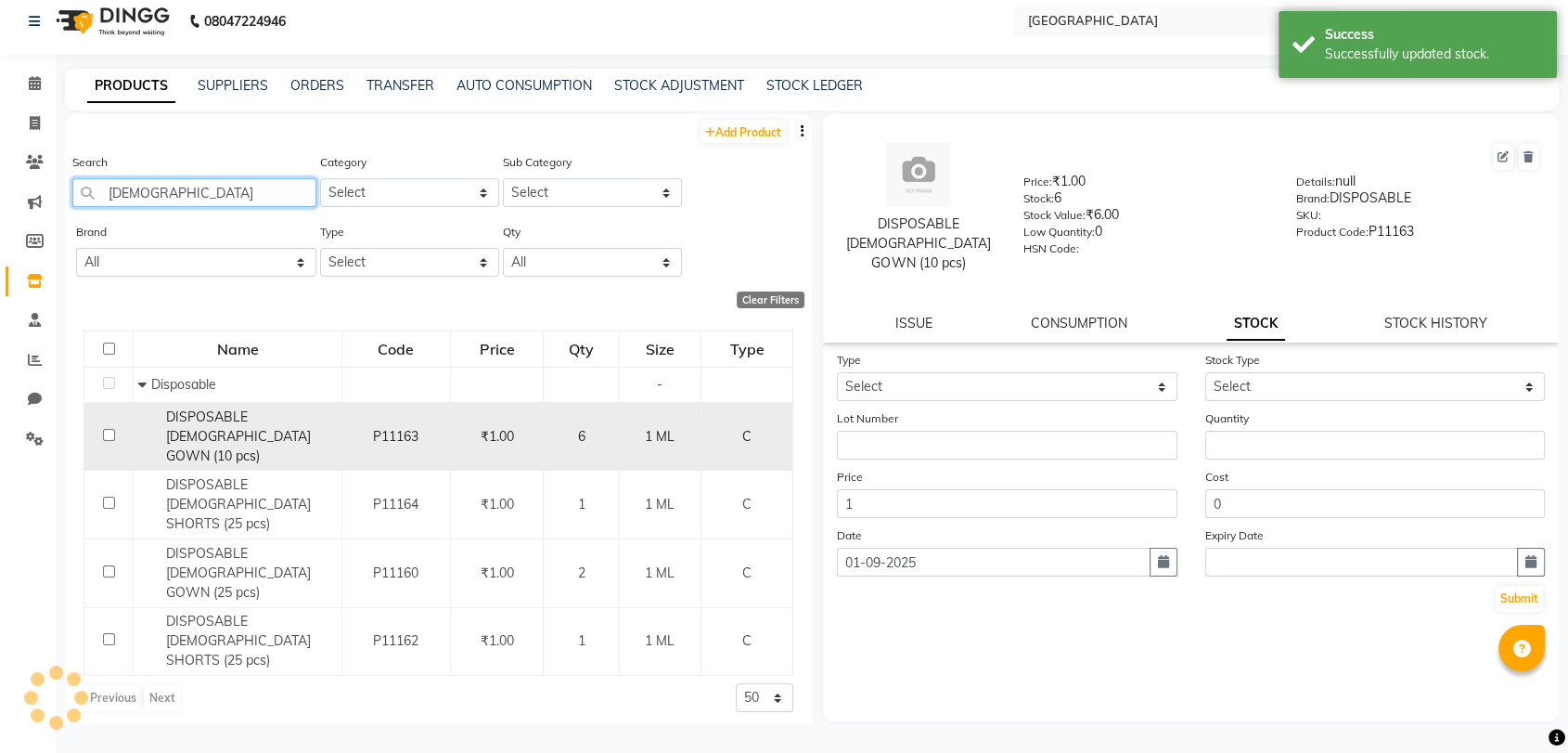
type input "MALE"
click at [204, 439] on span "DISPOSABLE FEMALE GOWN (10 pcs)" at bounding box center [238, 436] width 145 height 56
click at [200, 434] on span "DISPOSABLE FEMALE GOWN (10 pcs)" at bounding box center [238, 436] width 145 height 56
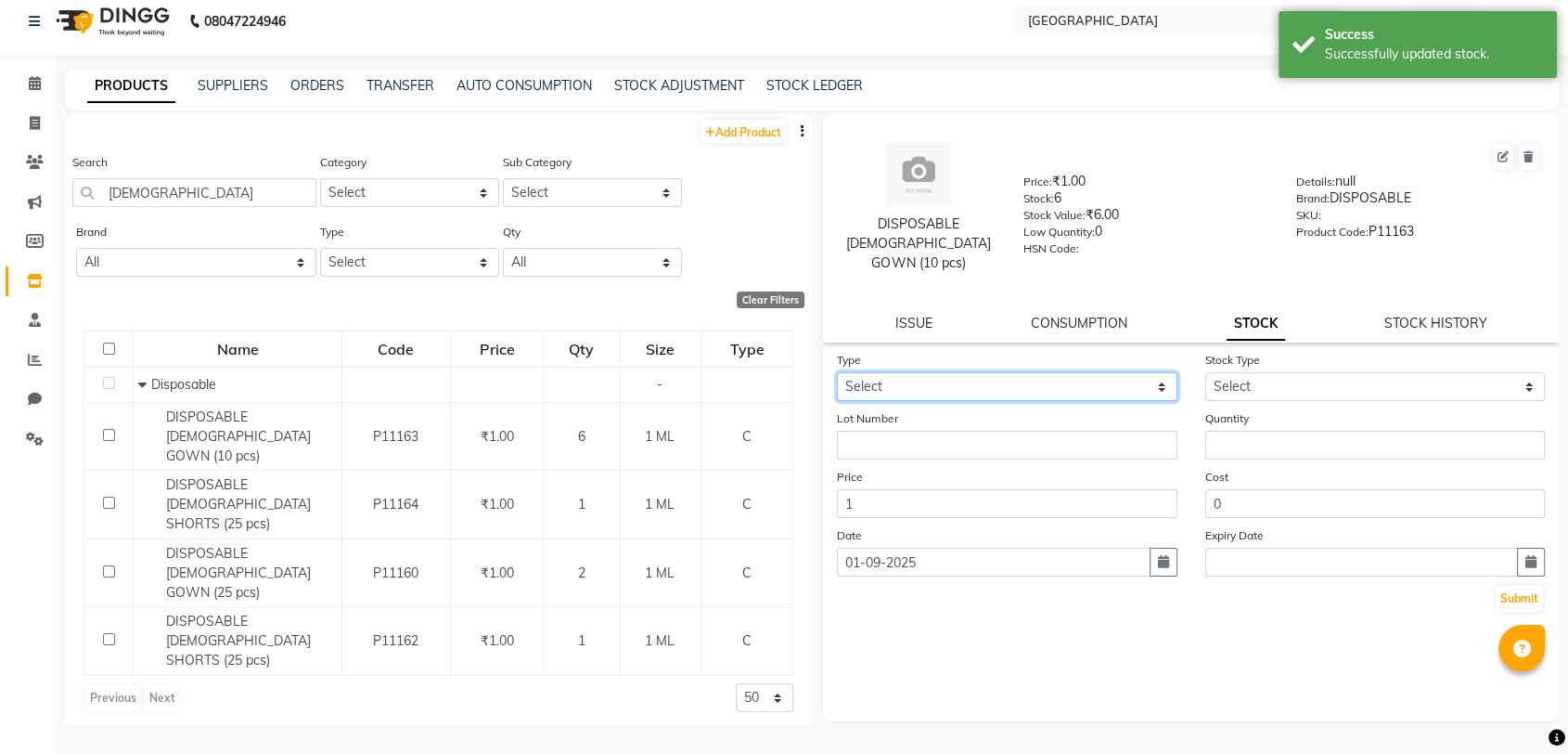
click at [876, 374] on select "Select In Out" at bounding box center [1007, 386] width 341 height 28
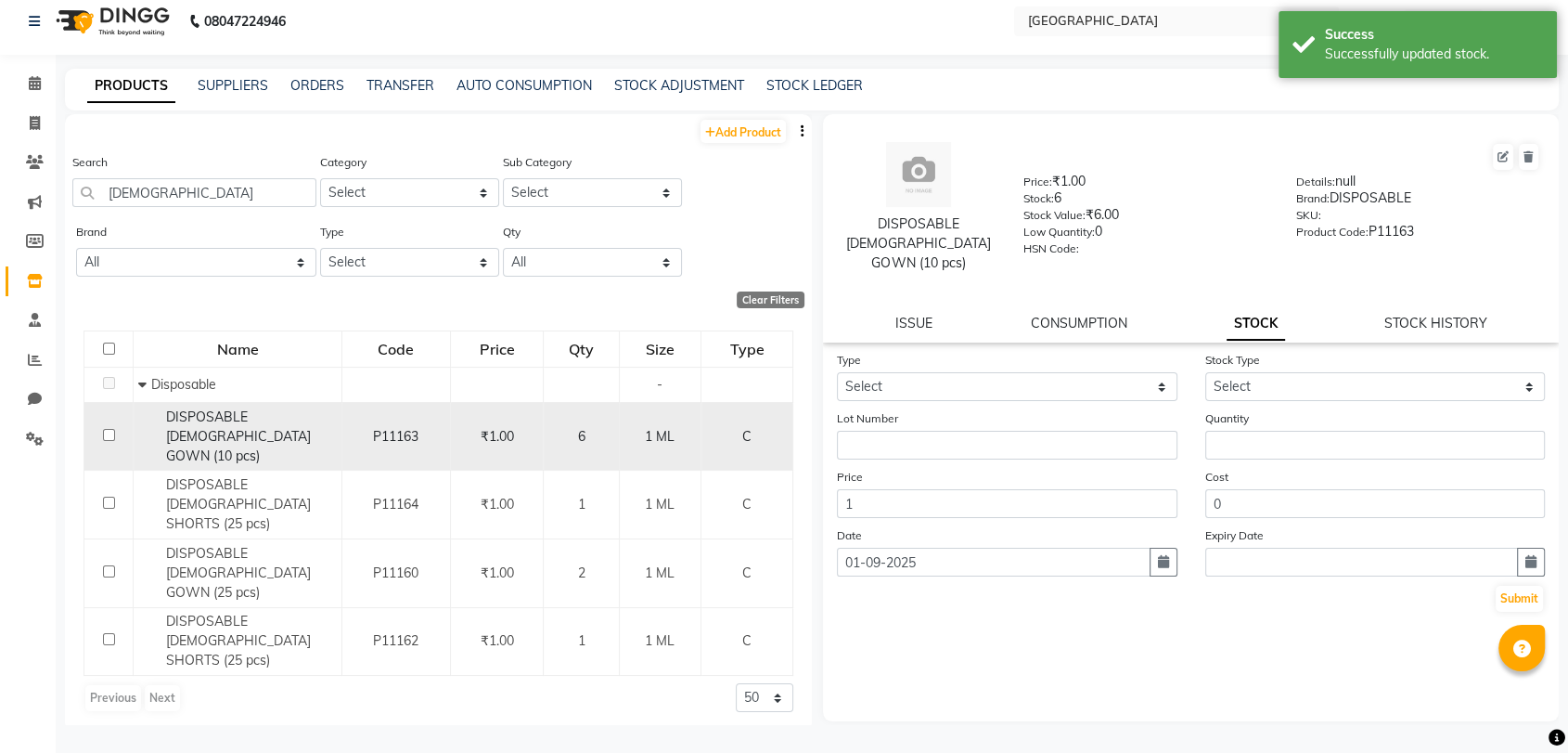
click at [243, 413] on span "DISPOSABLE FEMALE GOWN (10 pcs)" at bounding box center [238, 436] width 145 height 56
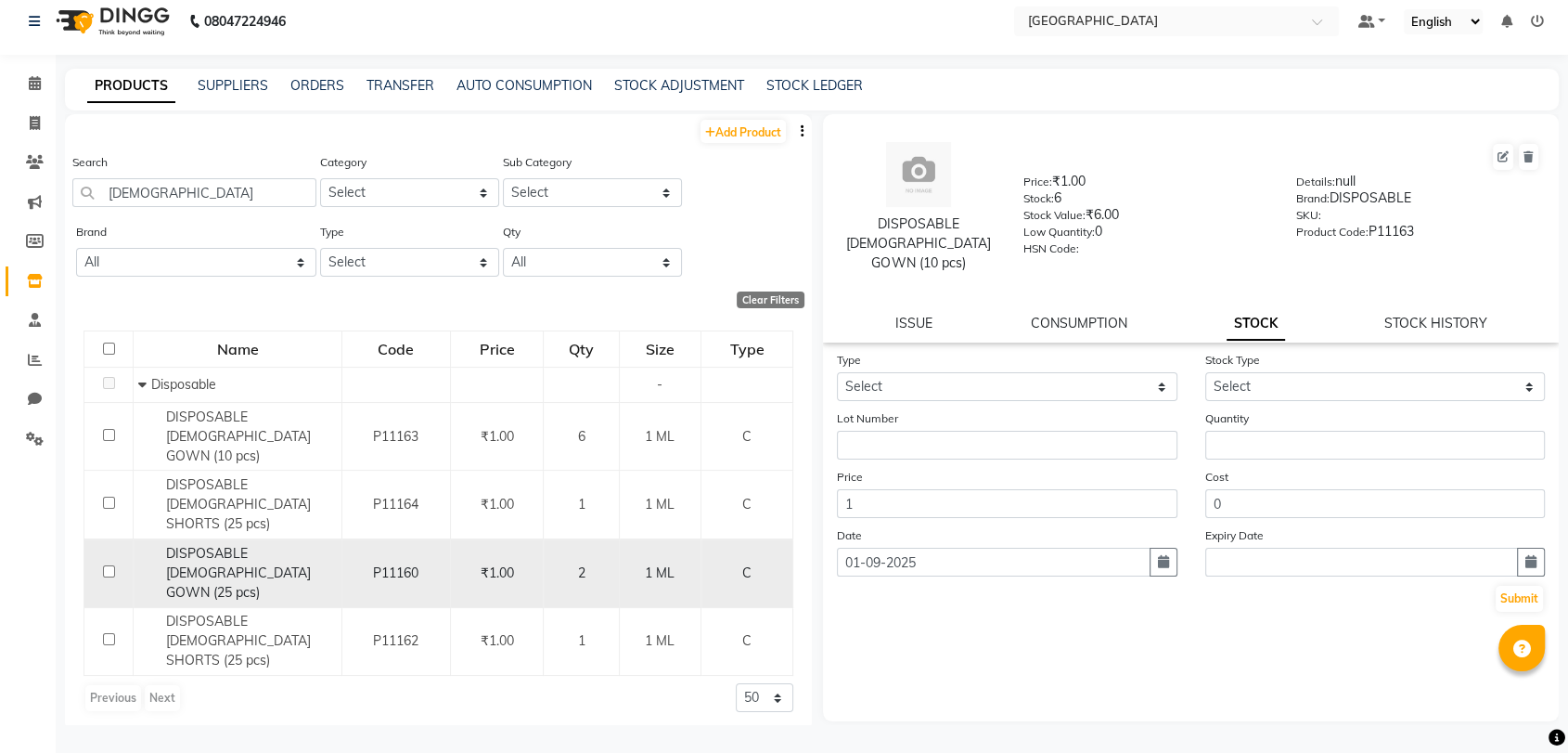
click at [232, 544] on div "DISPOSABLE MALE GOWN (25 pcs)" at bounding box center [238, 573] width 199 height 59
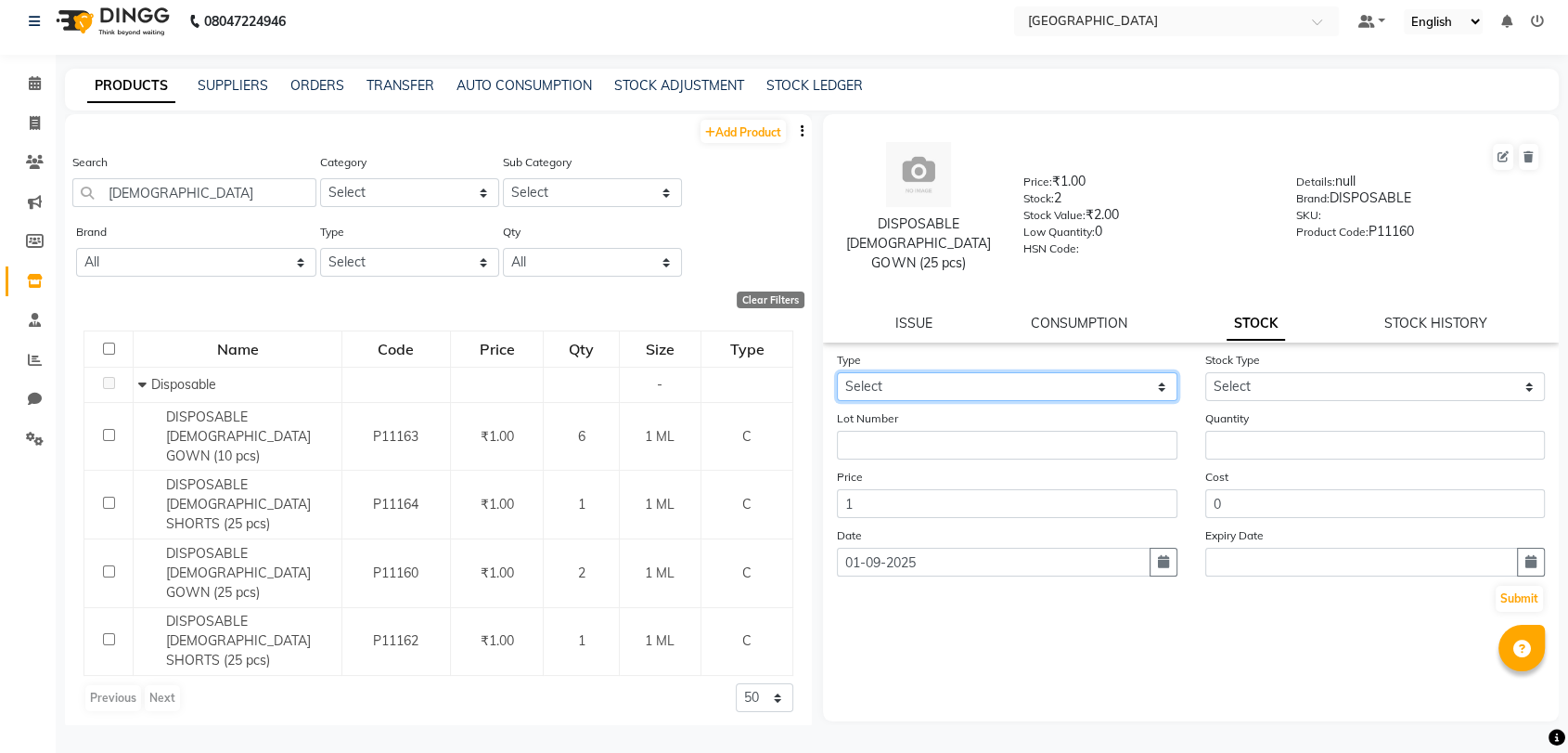
click at [903, 372] on select "Select In Out" at bounding box center [1007, 386] width 341 height 28
select select "in"
click at [837, 372] on select "Select In Out" at bounding box center [1007, 386] width 341 height 28
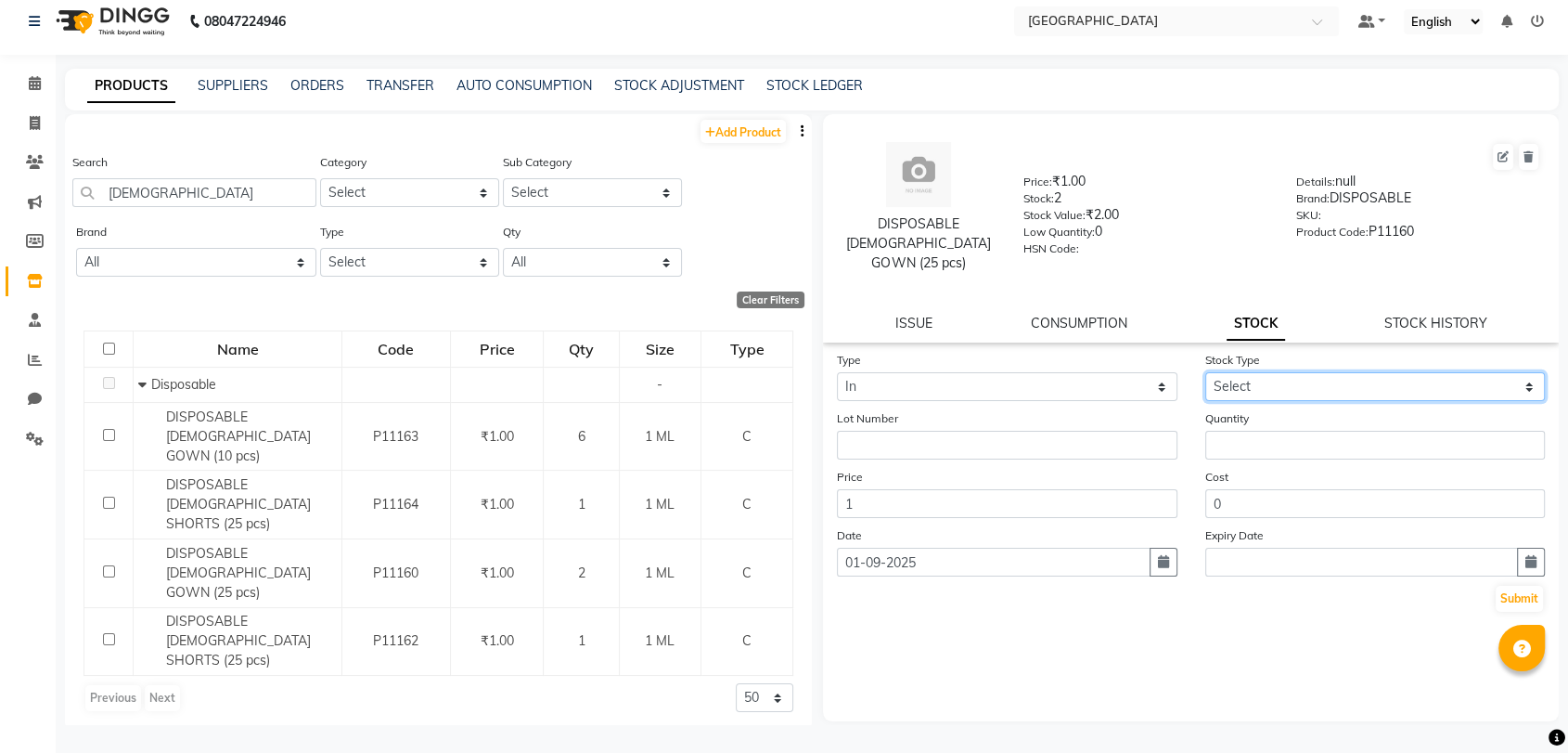
click at [1211, 375] on select "Select New Stock Adjustment Return Other" at bounding box center [1376, 386] width 341 height 28
select select "new stock"
click at [1205, 372] on select "Select New Stock Adjustment Return Other" at bounding box center [1376, 386] width 341 height 28
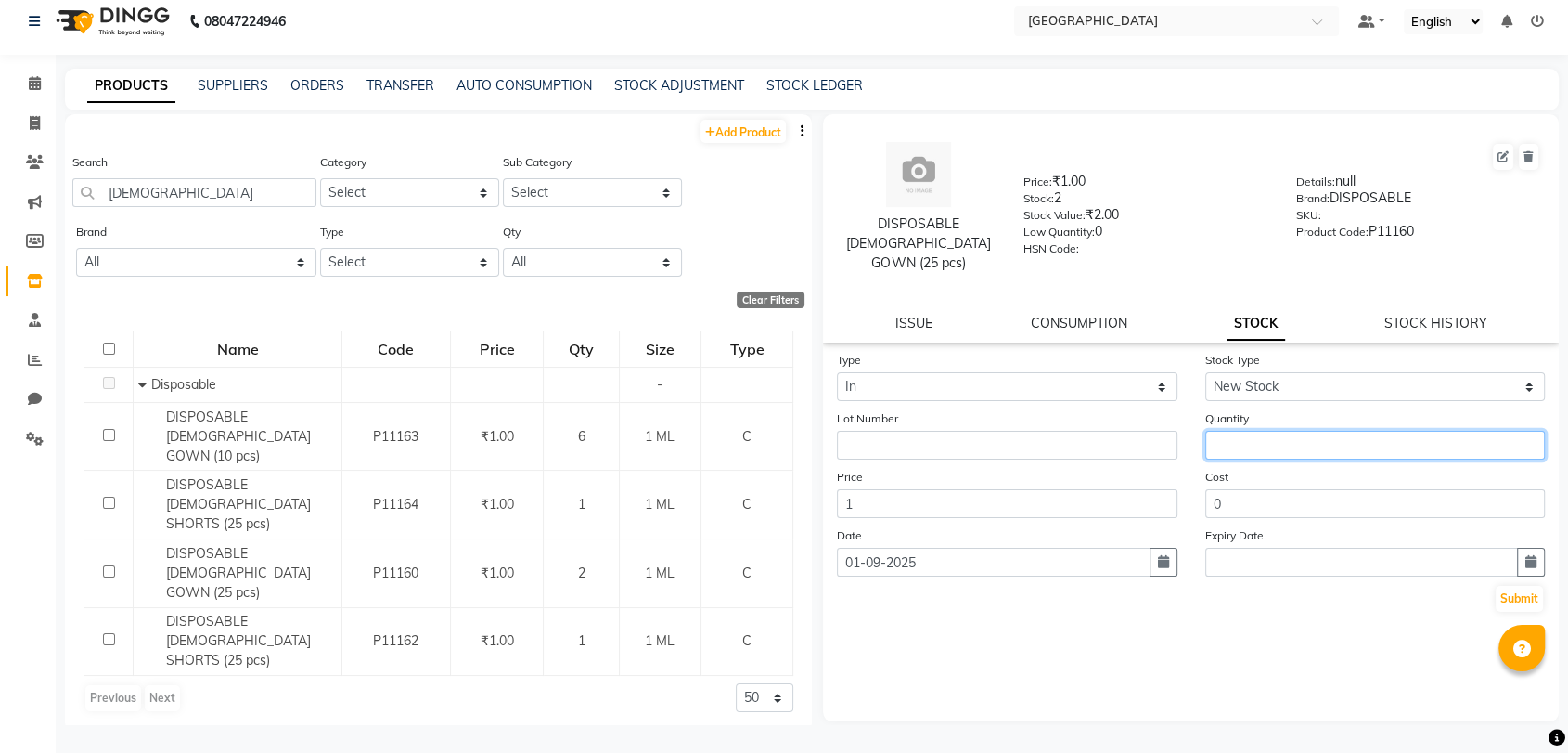
click at [1229, 431] on input "number" at bounding box center [1376, 445] width 341 height 28
type input "2"
click at [1541, 585] on button "Submit" at bounding box center [1520, 598] width 47 height 26
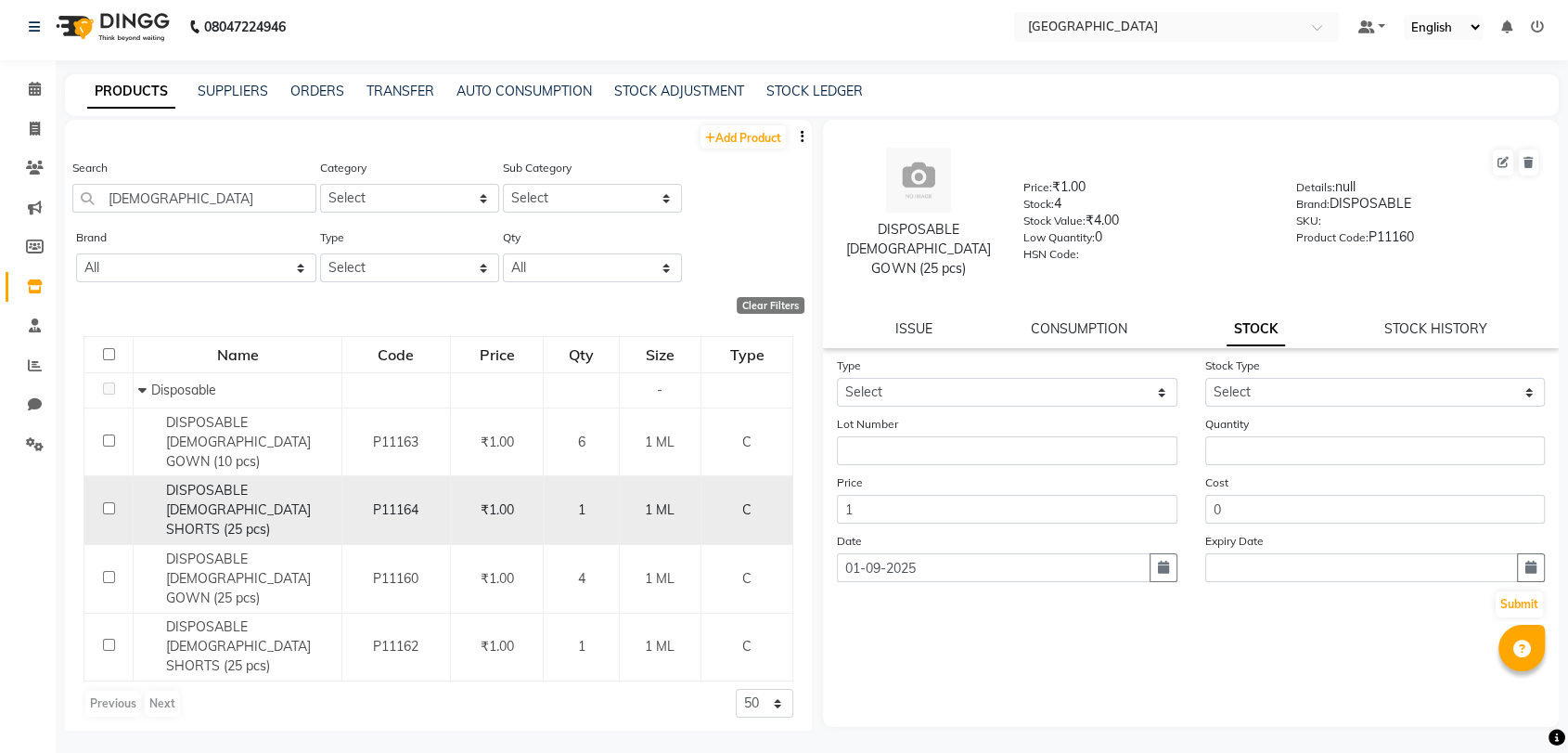
scroll to position [0, 0]
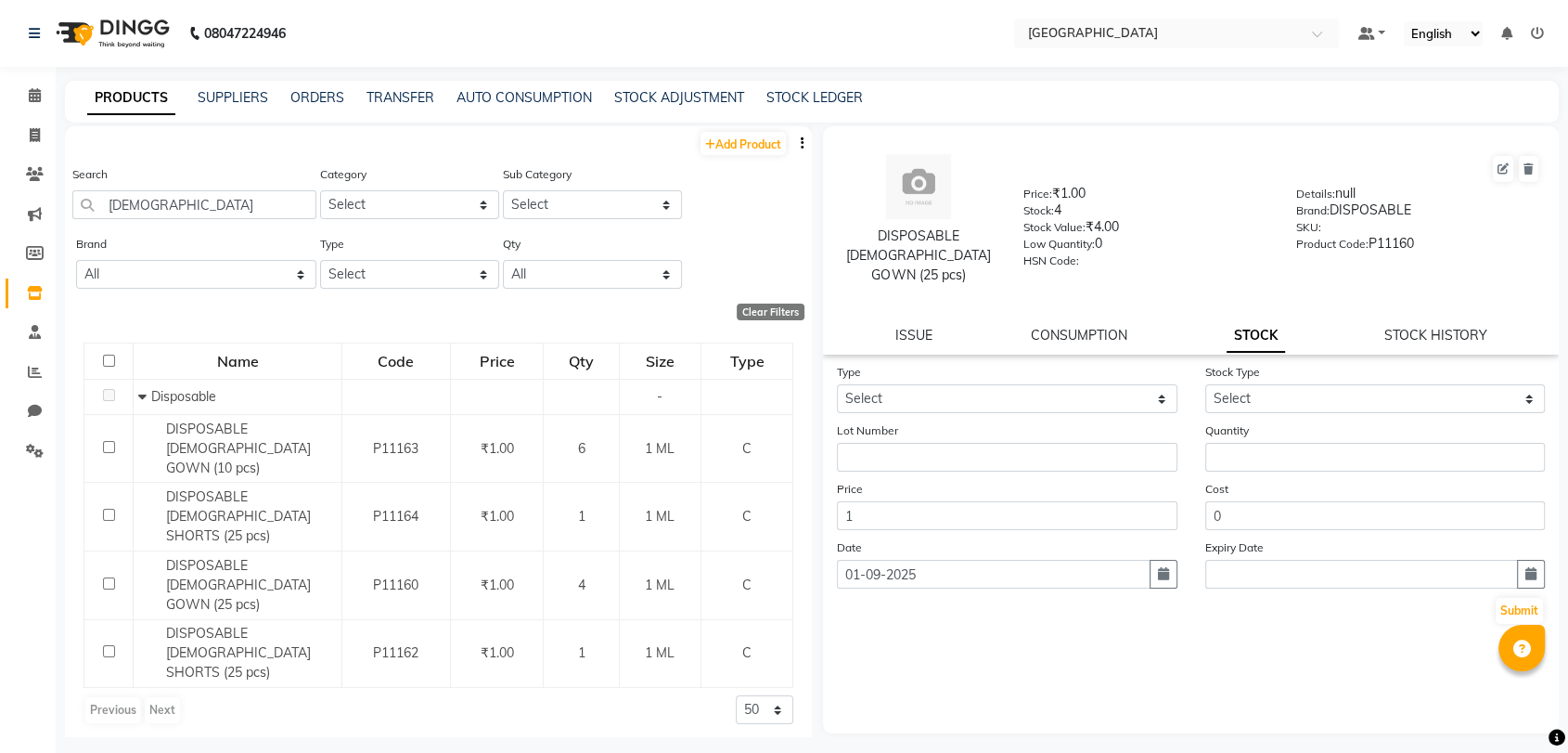
click at [803, 592] on div "Name Code Price Qty Size Type Disposable - DISPOSABLE FEMALE GOWN (10 pcs) P111…" at bounding box center [438, 533] width 747 height 420
click at [201, 192] on input "MALE" at bounding box center [194, 205] width 244 height 28
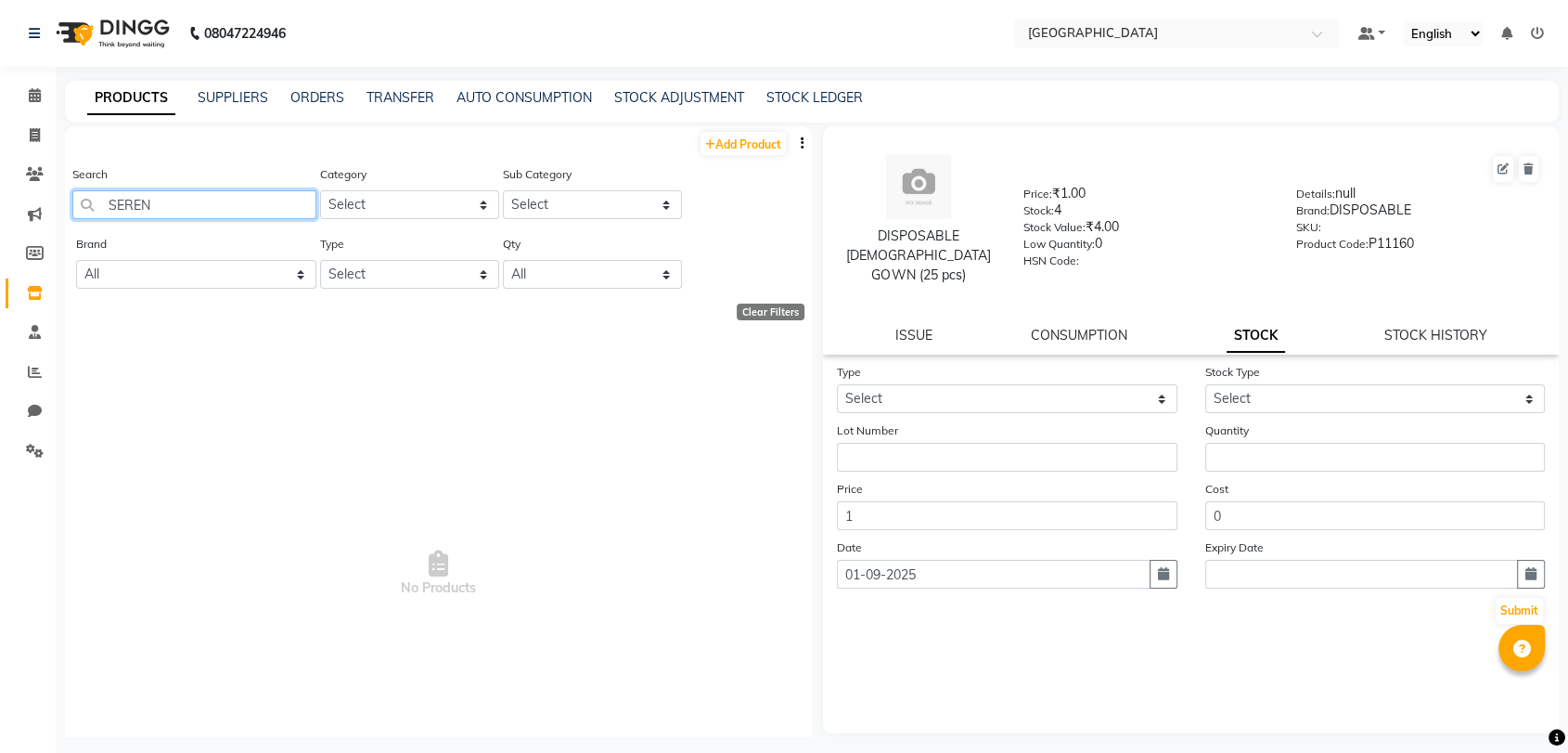
type input "SEREN"
click at [763, 154] on link "Add Product" at bounding box center [743, 143] width 85 height 23
select select "true"
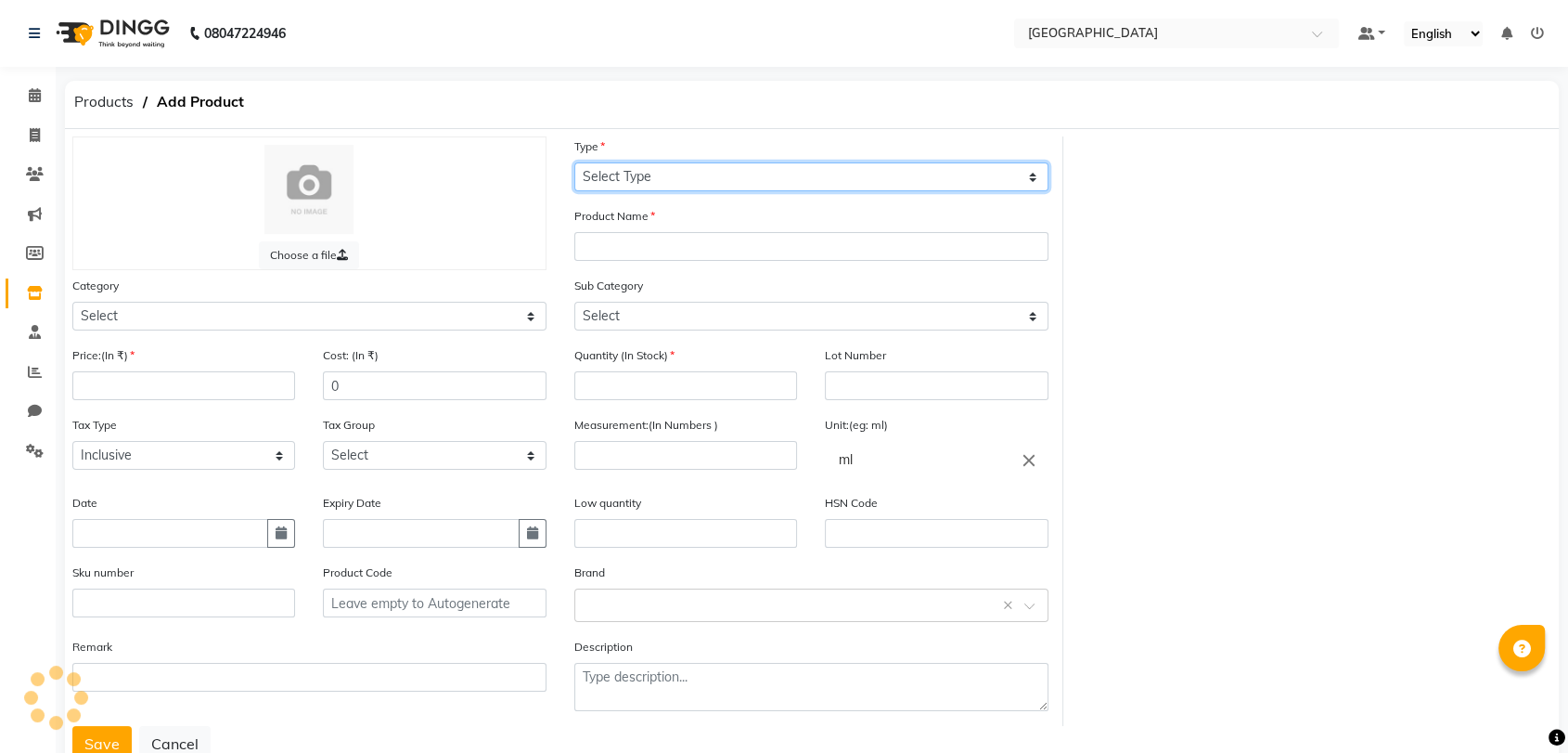
click at [702, 188] on select "Select Type Both Retail Consumable" at bounding box center [811, 176] width 474 height 28
select select "C"
click at [575, 162] on select "Select Type Both Retail Consumable" at bounding box center [811, 176] width 474 height 28
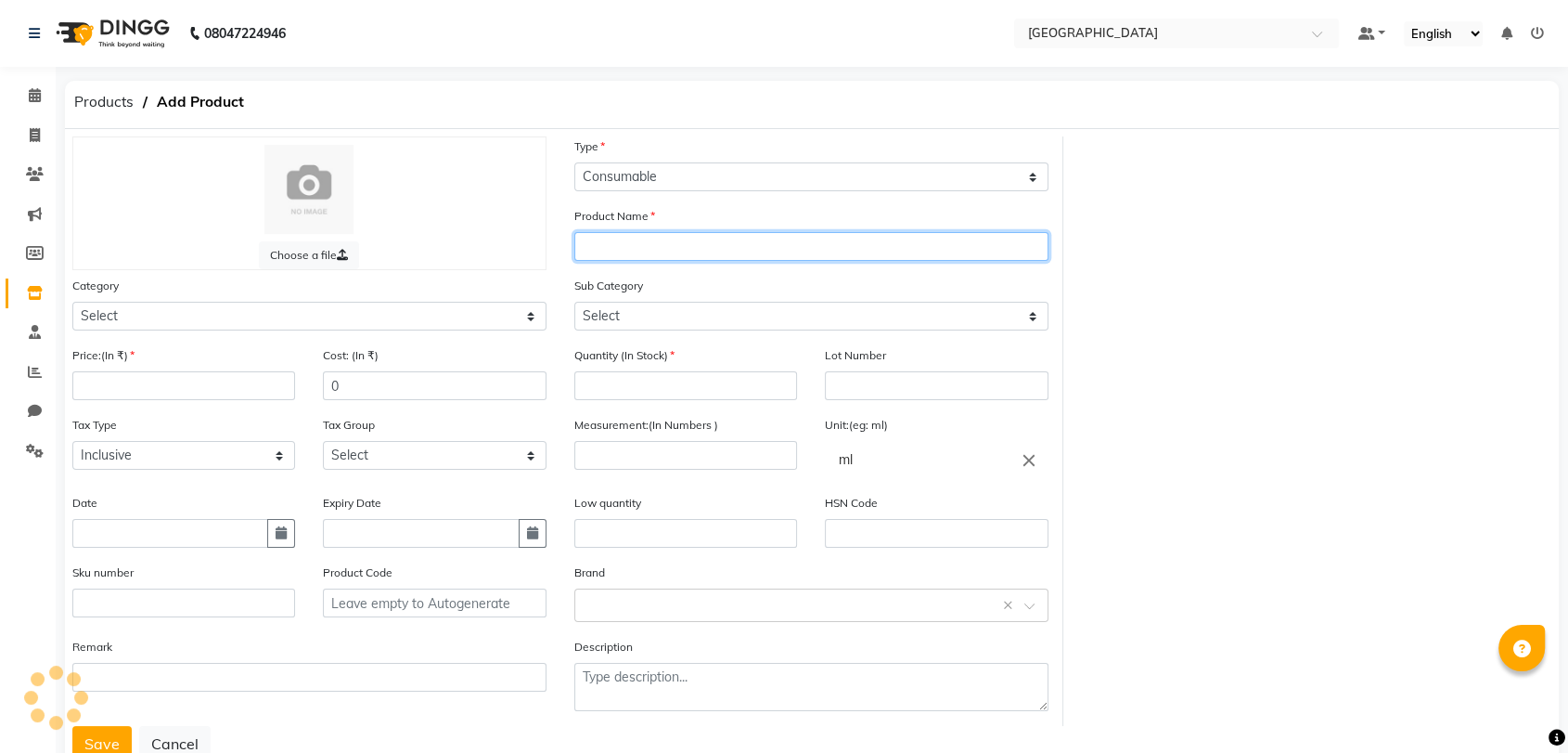
click at [650, 243] on input "text" at bounding box center [811, 246] width 474 height 28
type input "SERENITE KAVAS MUD"
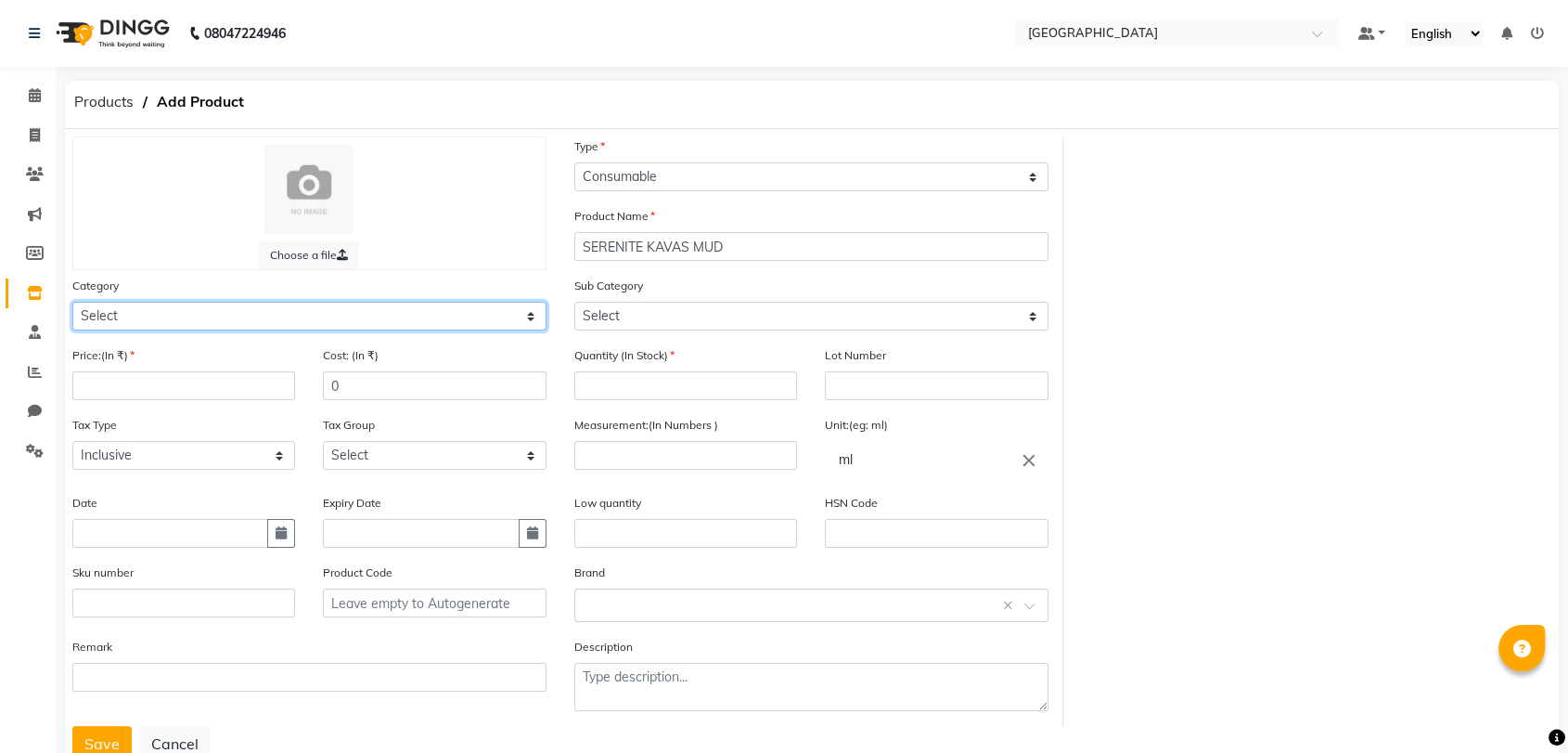
click at [145, 319] on select "Select Hair Skin Makeup Personal Care Appliances Beard Waxing Disposable Thread…" at bounding box center [309, 315] width 474 height 28
select select "1482201100"
click at [72, 301] on select "Select Hair Skin Makeup Personal Care Appliances Beard Waxing Disposable Thread…" at bounding box center [309, 315] width 474 height 28
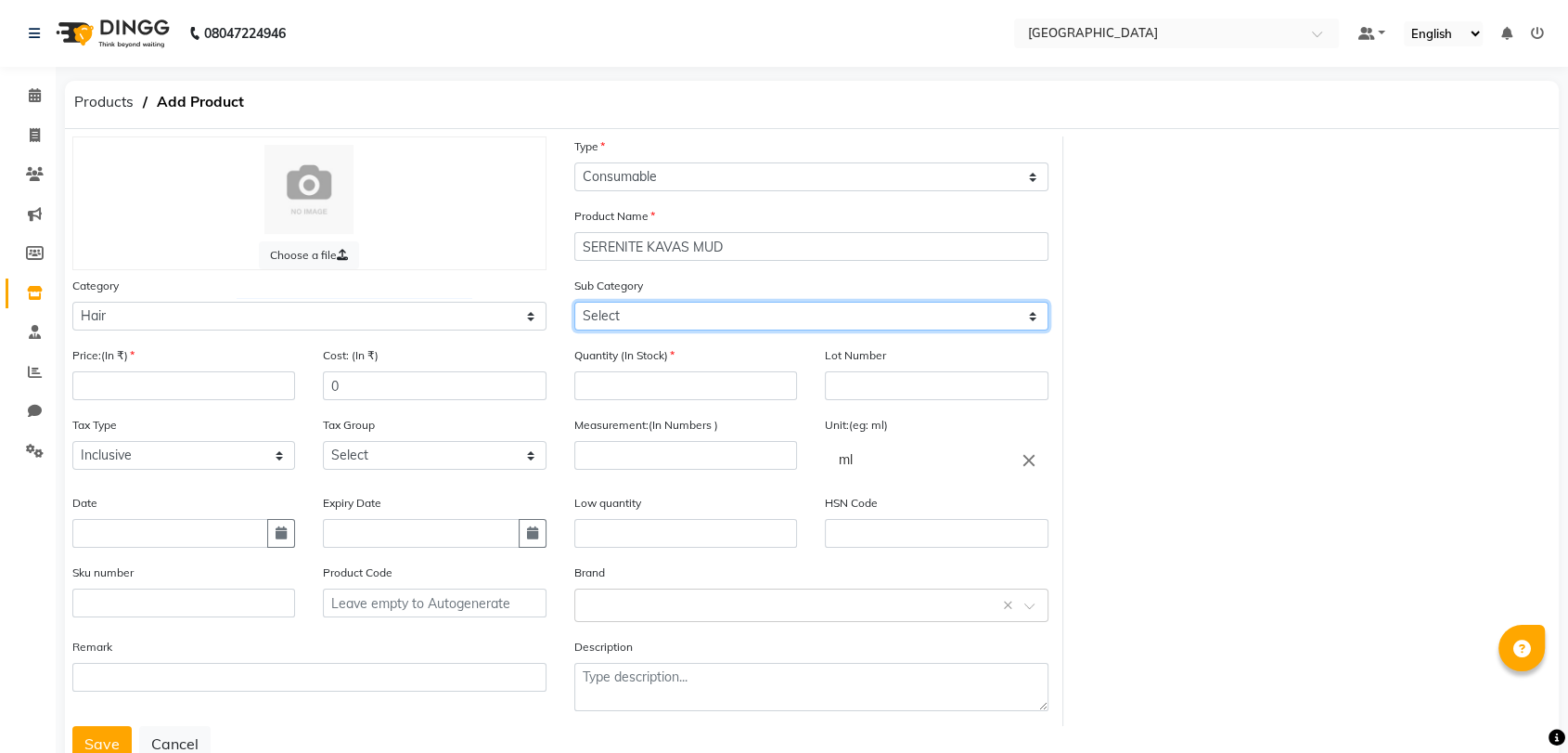
click at [647, 314] on select "Select Shampoo Conditioner Cream Mask Oil Serum Color Appliances Treatment Styl…" at bounding box center [811, 315] width 474 height 28
select select "1482201104"
click at [575, 301] on select "Select Shampoo Conditioner Cream Mask Oil Serum Color Appliances Treatment Styl…" at bounding box center [811, 315] width 474 height 28
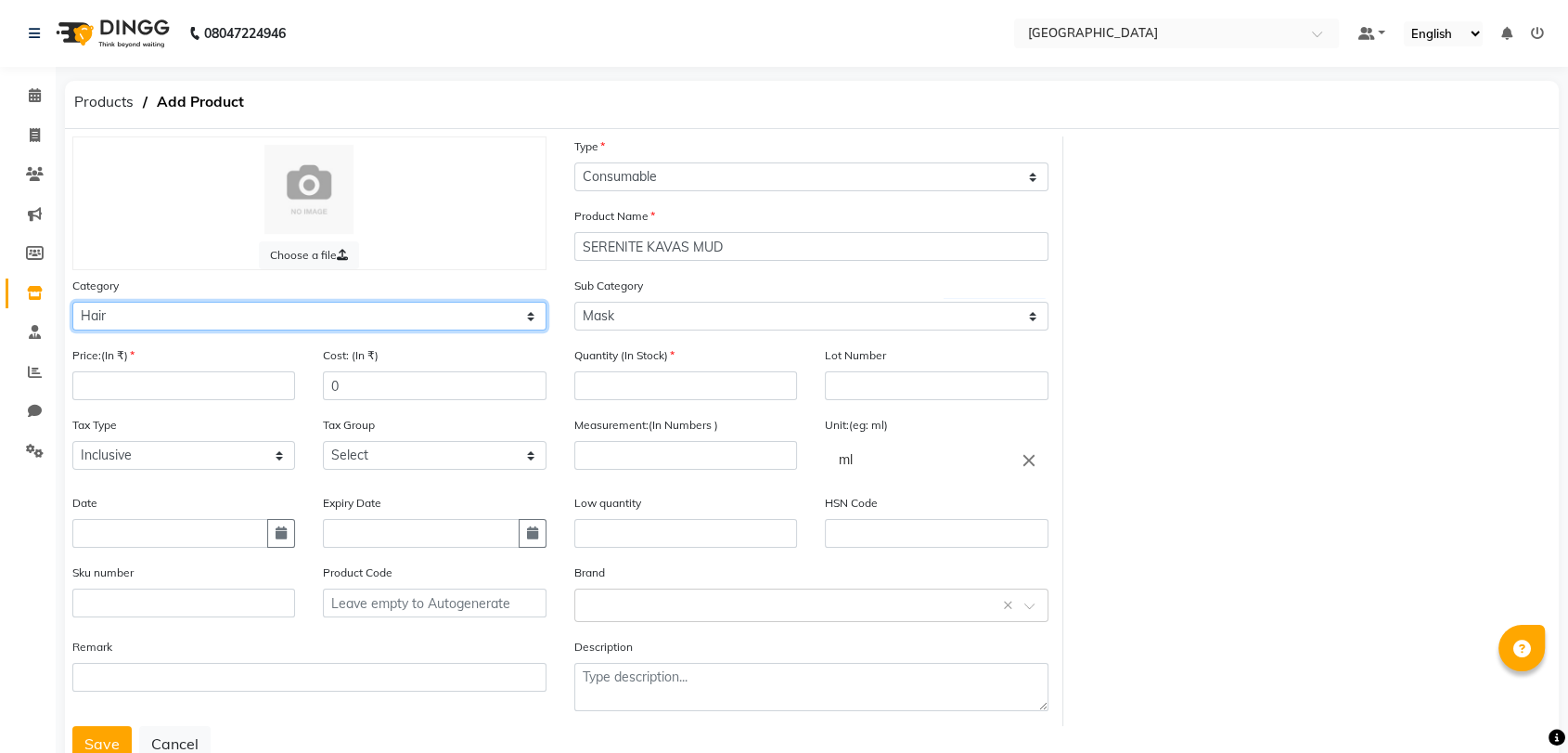
click at [262, 318] on select "Select Hair Skin Makeup Personal Care Appliances Beard Waxing Disposable Thread…" at bounding box center [309, 315] width 474 height 28
select select "1482201150"
click at [72, 301] on select "Select Hair Skin Makeup Personal Care Appliances Beard Waxing Disposable Thread…" at bounding box center [309, 315] width 474 height 28
click at [641, 295] on div "Sub Category Select Cleanser Facial Moisturiser Serum Toner Sun Care Masks Lip …" at bounding box center [811, 303] width 474 height 55
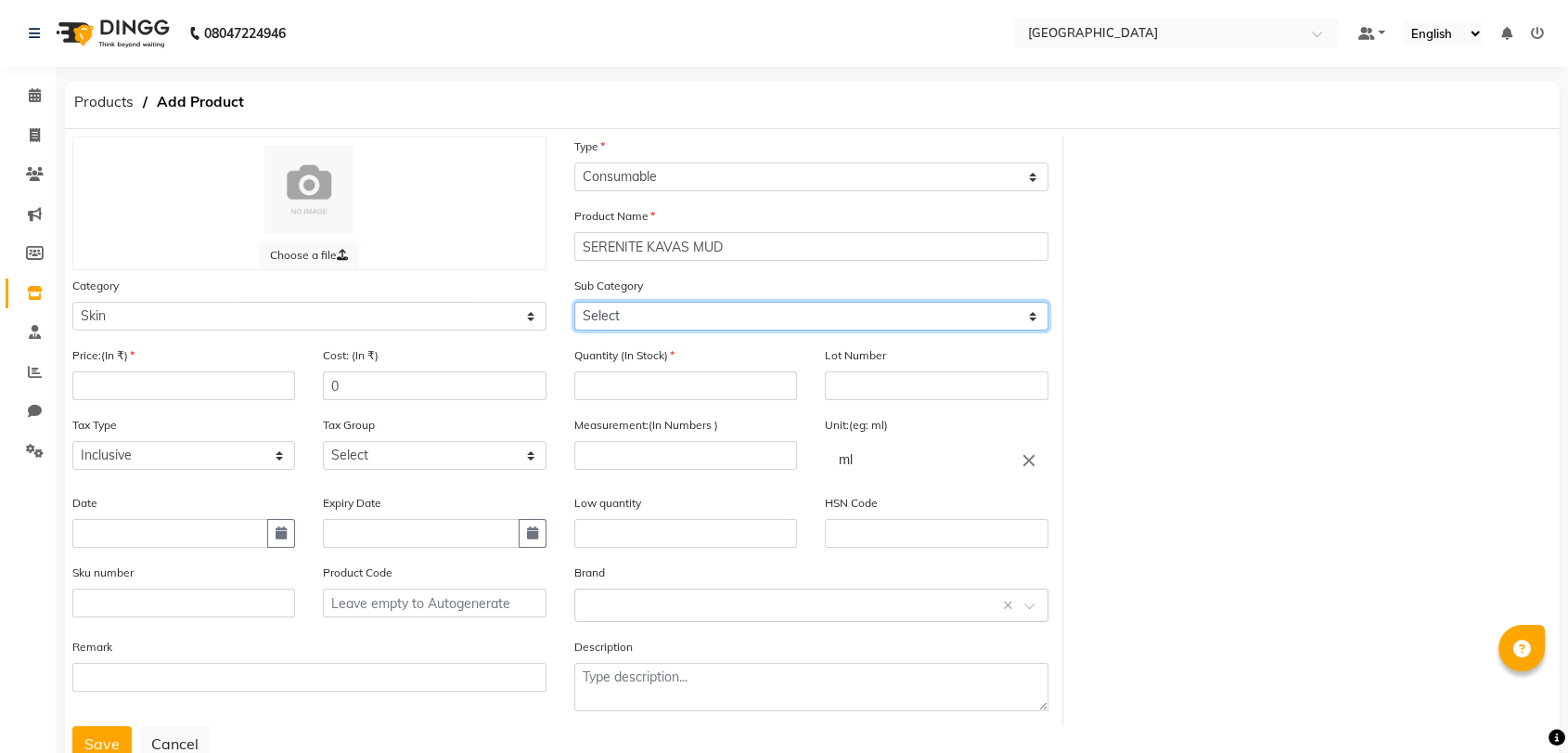
click at [631, 310] on select "Select Cleanser Facial Moisturiser Serum Toner Sun Care Masks Lip Care Eye Care…" at bounding box center [811, 315] width 474 height 28
select select "1482201173"
click at [575, 301] on select "Select Cleanser Facial Moisturiser Serum Toner Sun Care Masks Lip Care Eye Care…" at bounding box center [811, 315] width 474 height 28
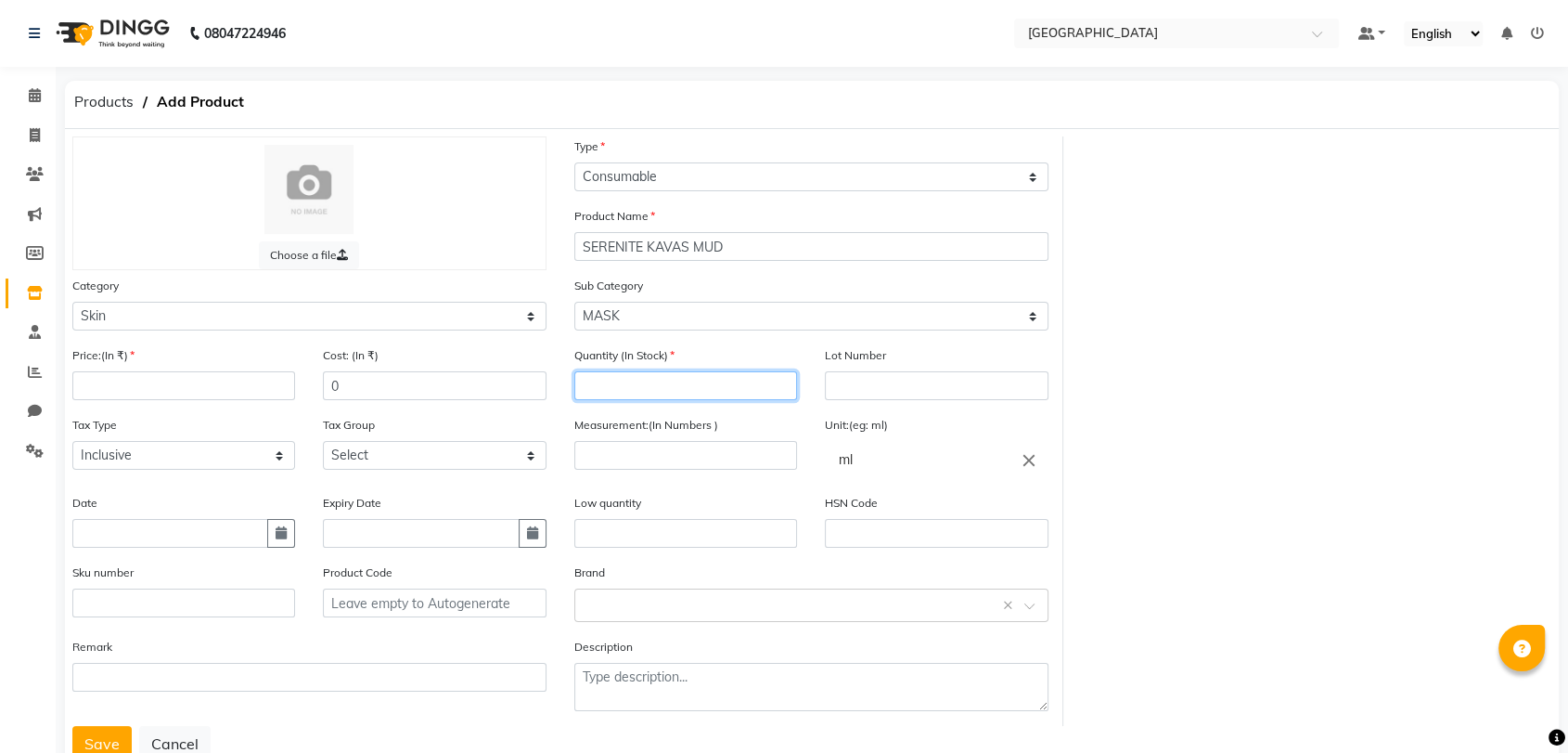
click at [652, 379] on input "number" at bounding box center [686, 385] width 223 height 28
type input "1"
click at [98, 383] on input "number" at bounding box center [183, 385] width 223 height 28
type input "1"
click at [673, 455] on input "number" at bounding box center [686, 455] width 223 height 28
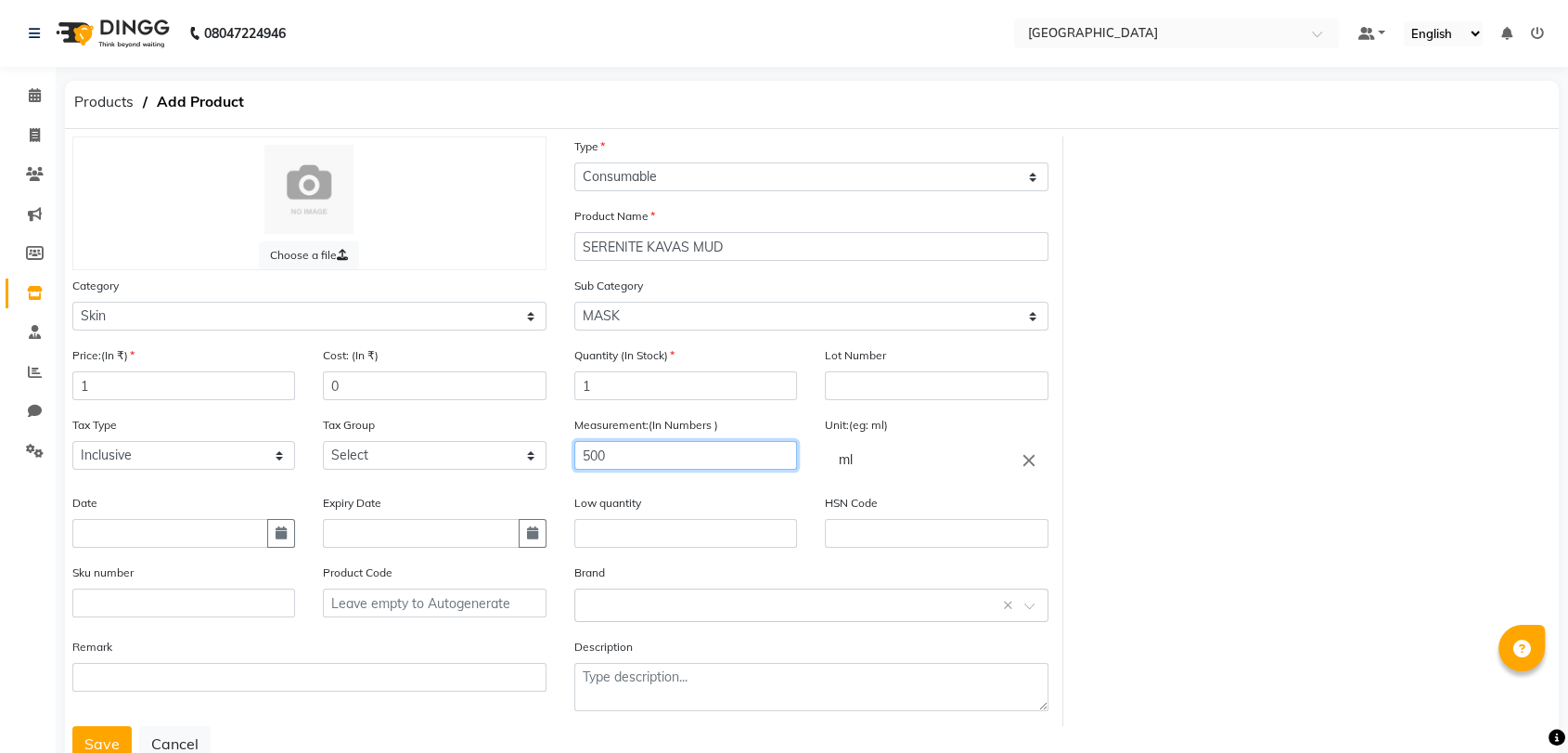
type input "500"
click at [369, 464] on select "Select GST" at bounding box center [434, 455] width 223 height 28
select select "3631"
click at [323, 440] on select "Select GST" at bounding box center [434, 455] width 223 height 28
click at [375, 502] on label "Expiry Date" at bounding box center [352, 503] width 59 height 17
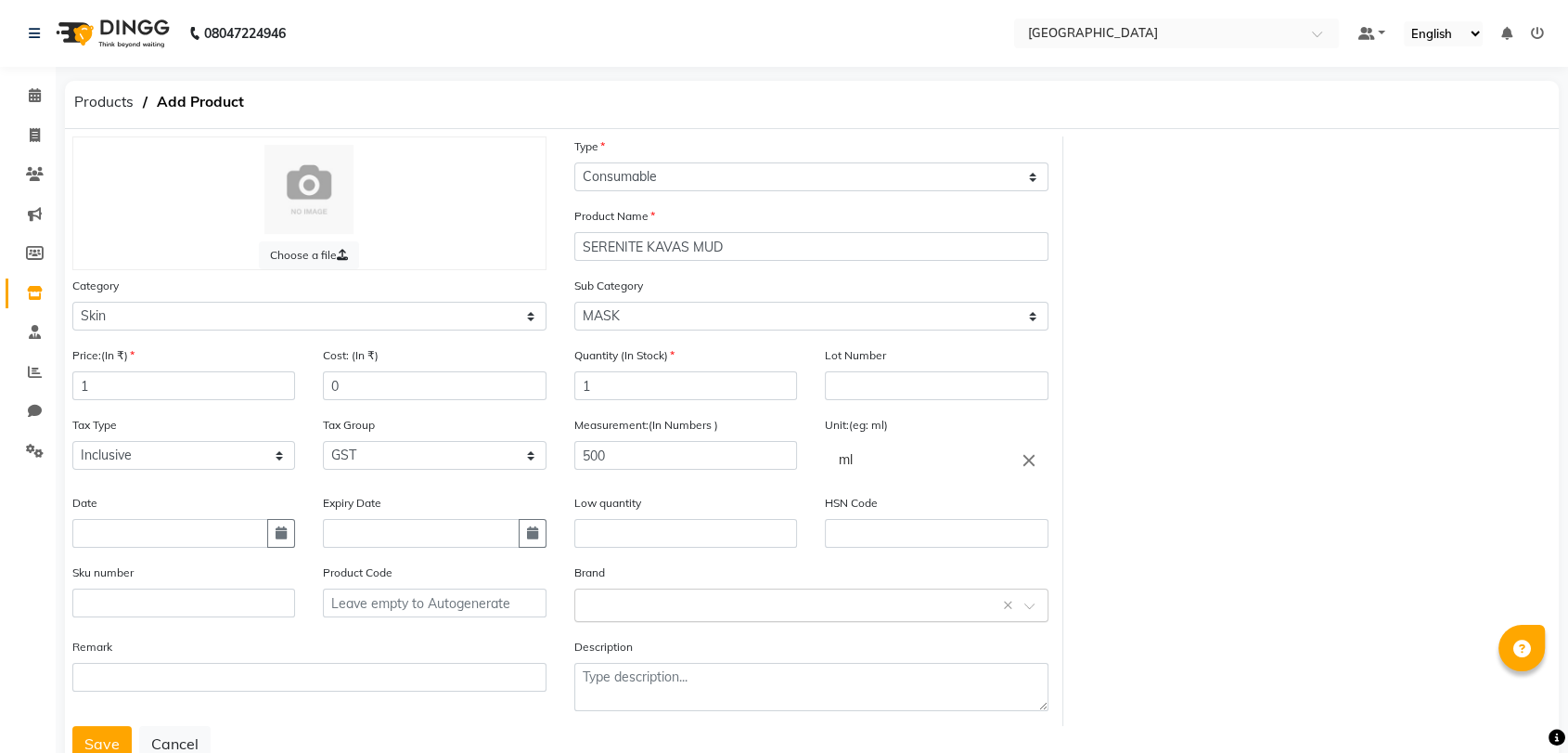
click at [688, 603] on input "text" at bounding box center [793, 603] width 417 height 20
type input "SERENITE"
click at [643, 594] on input "SERENITE" at bounding box center [793, 603] width 417 height 20
click at [646, 578] on div "Serenite" at bounding box center [811, 570] width 472 height 34
click at [104, 744] on button "Save" at bounding box center [101, 743] width 60 height 35
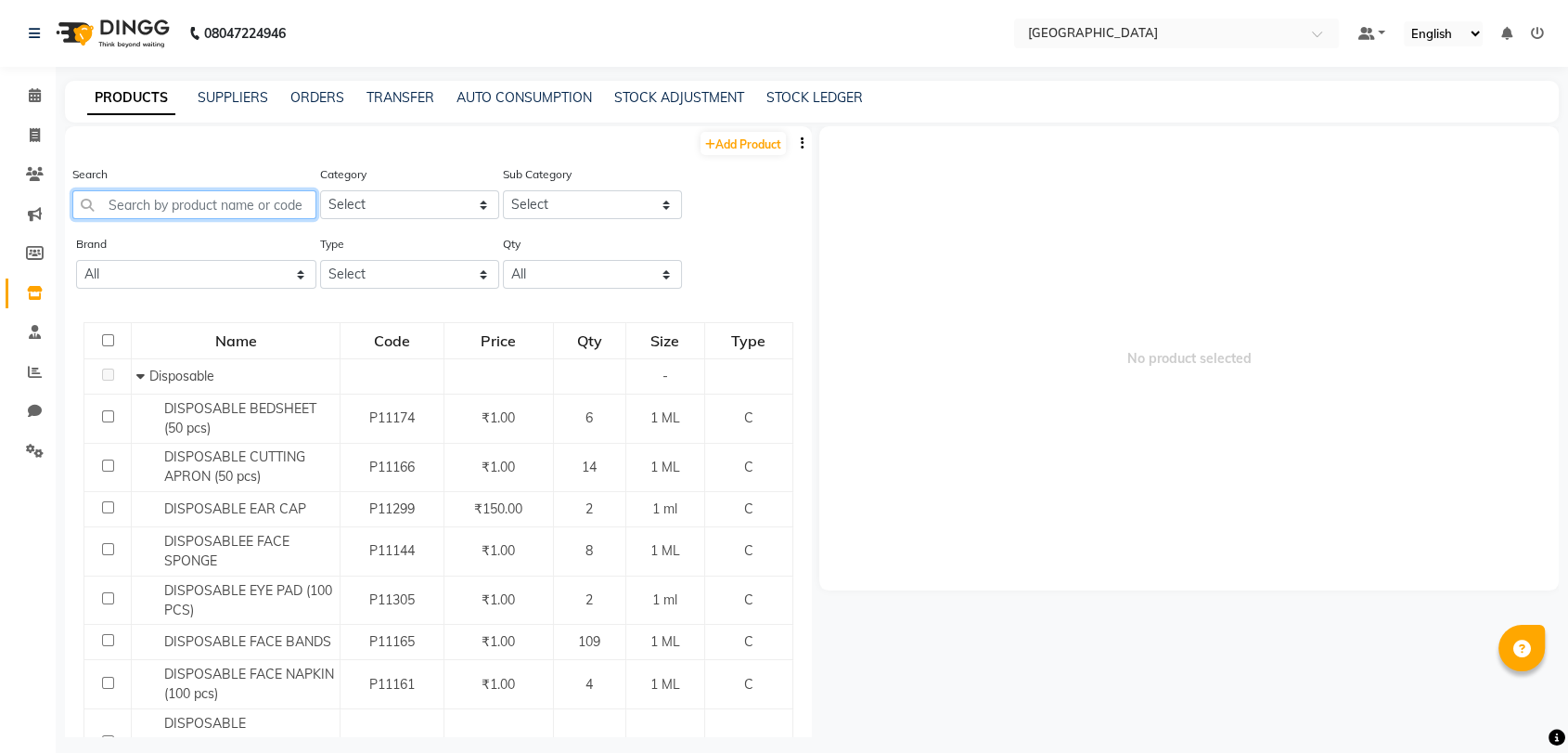
click at [125, 191] on input "text" at bounding box center [194, 205] width 244 height 28
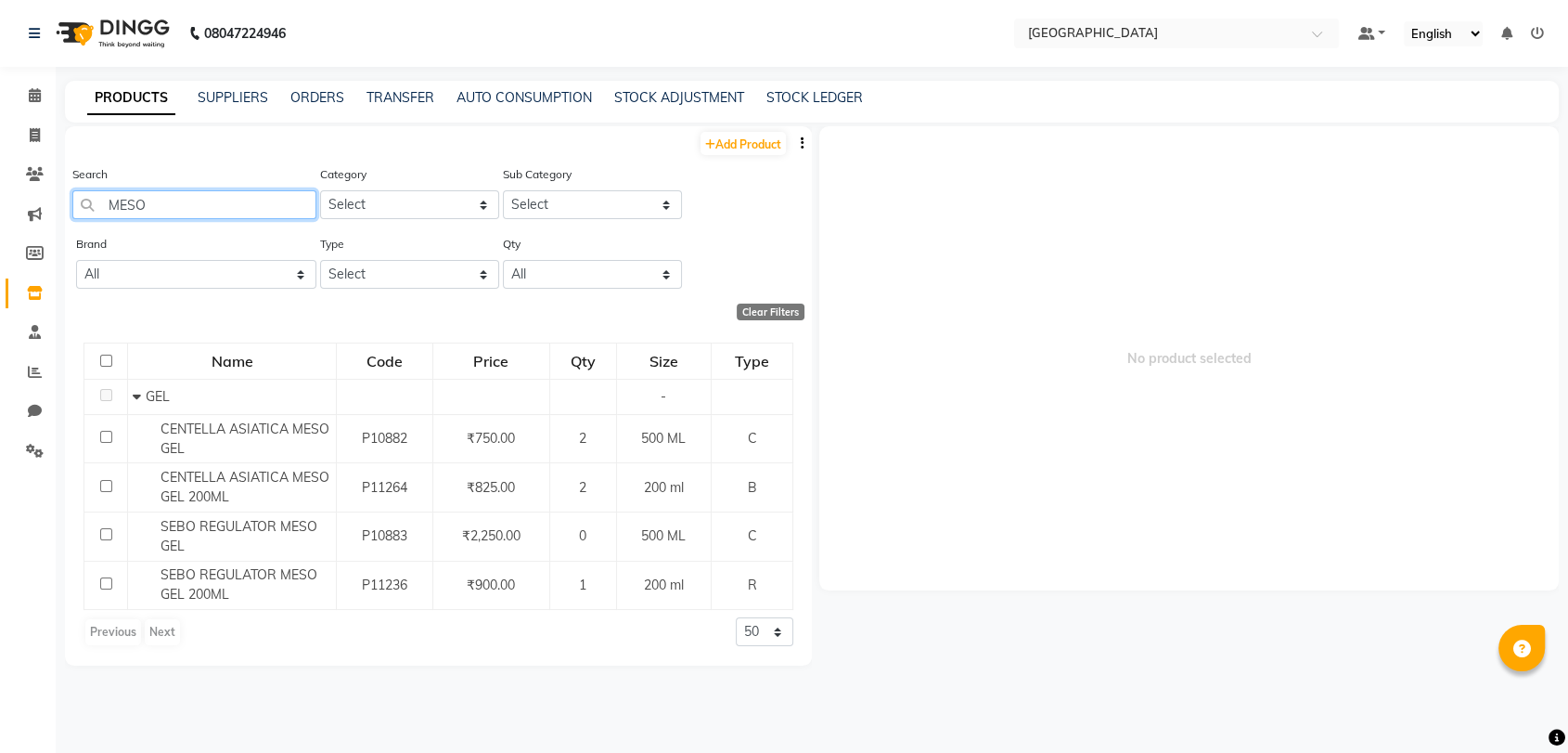
type input "MESO"
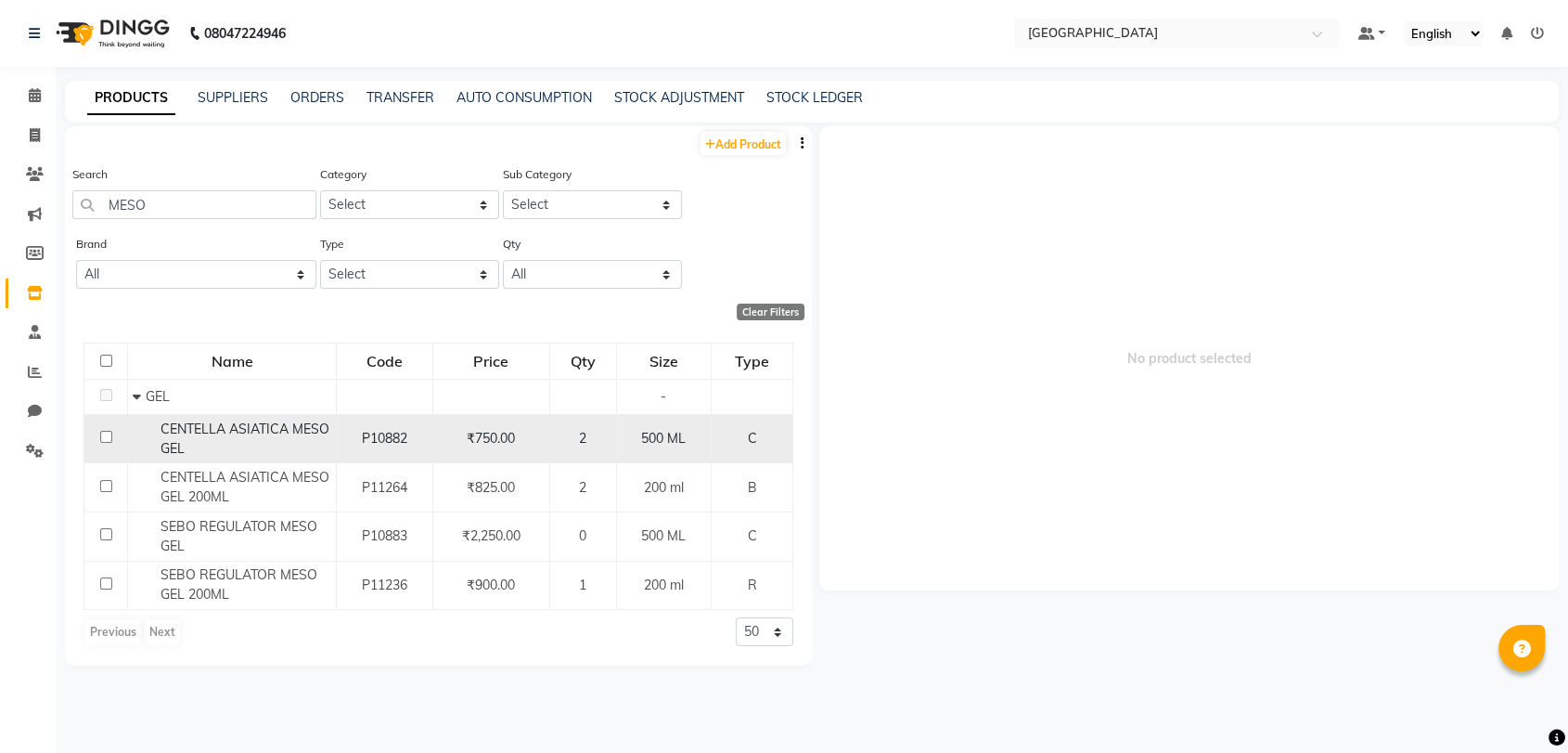
click at [497, 447] on td "₹750.00" at bounding box center [490, 439] width 116 height 49
click at [486, 439] on span "₹750.00" at bounding box center [490, 439] width 48 height 17
select select
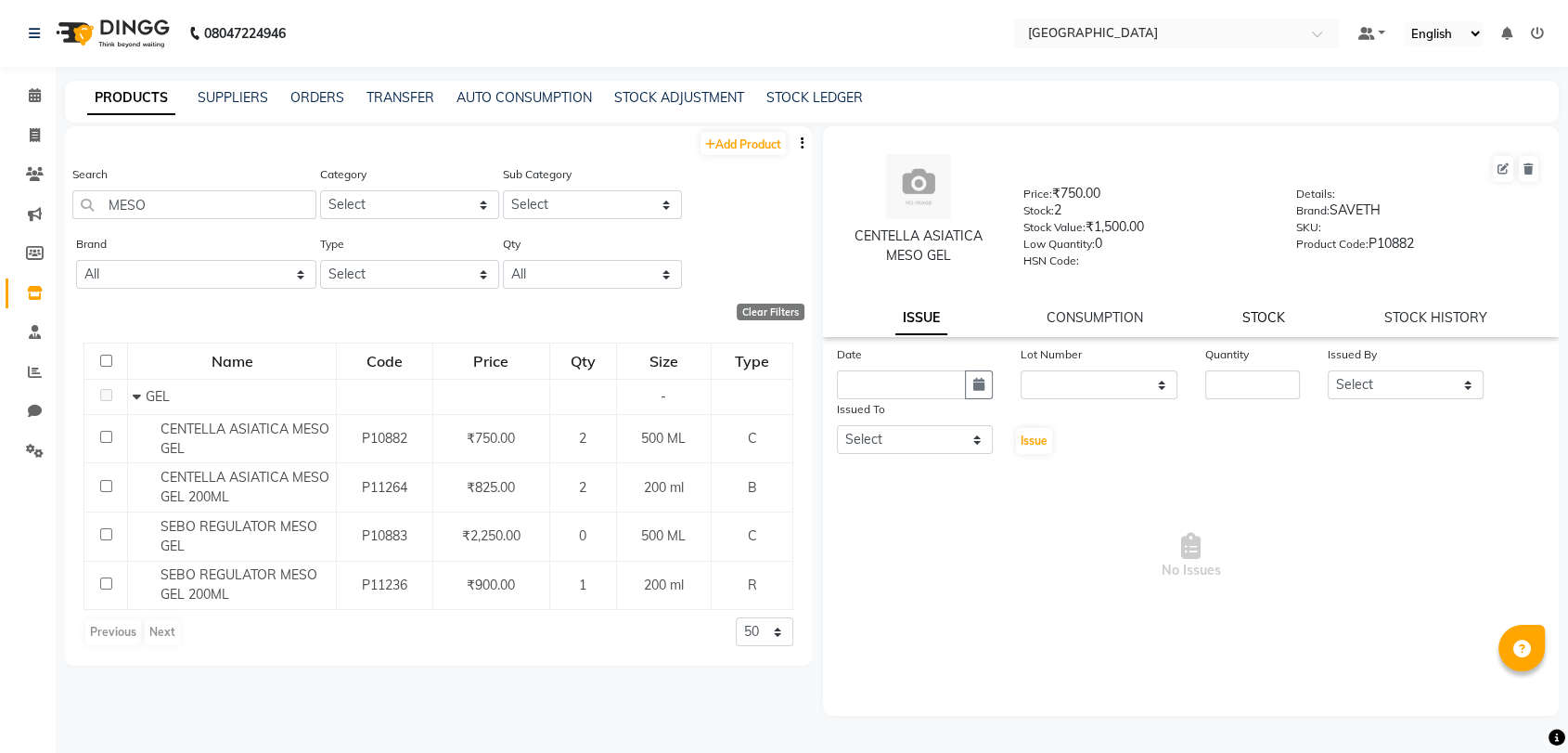
click at [1257, 316] on link "STOCK" at bounding box center [1263, 317] width 43 height 17
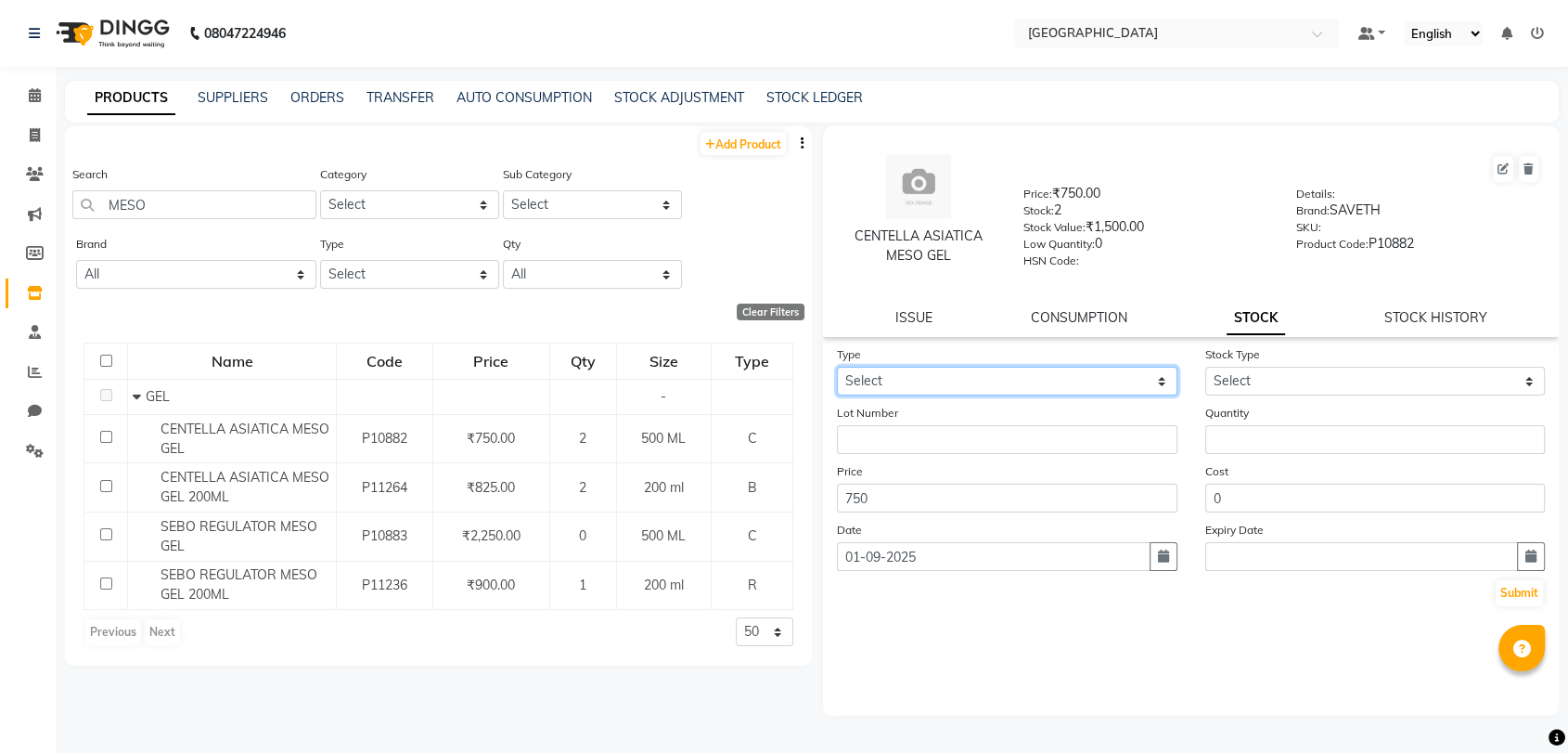
drag, startPoint x: 967, startPoint y: 367, endPoint x: 963, endPoint y: 386, distance: 19.4
click at [968, 367] on select "Select In Out" at bounding box center [1007, 381] width 341 height 28
select select "in"
click at [837, 367] on select "Select In Out" at bounding box center [1007, 381] width 341 height 28
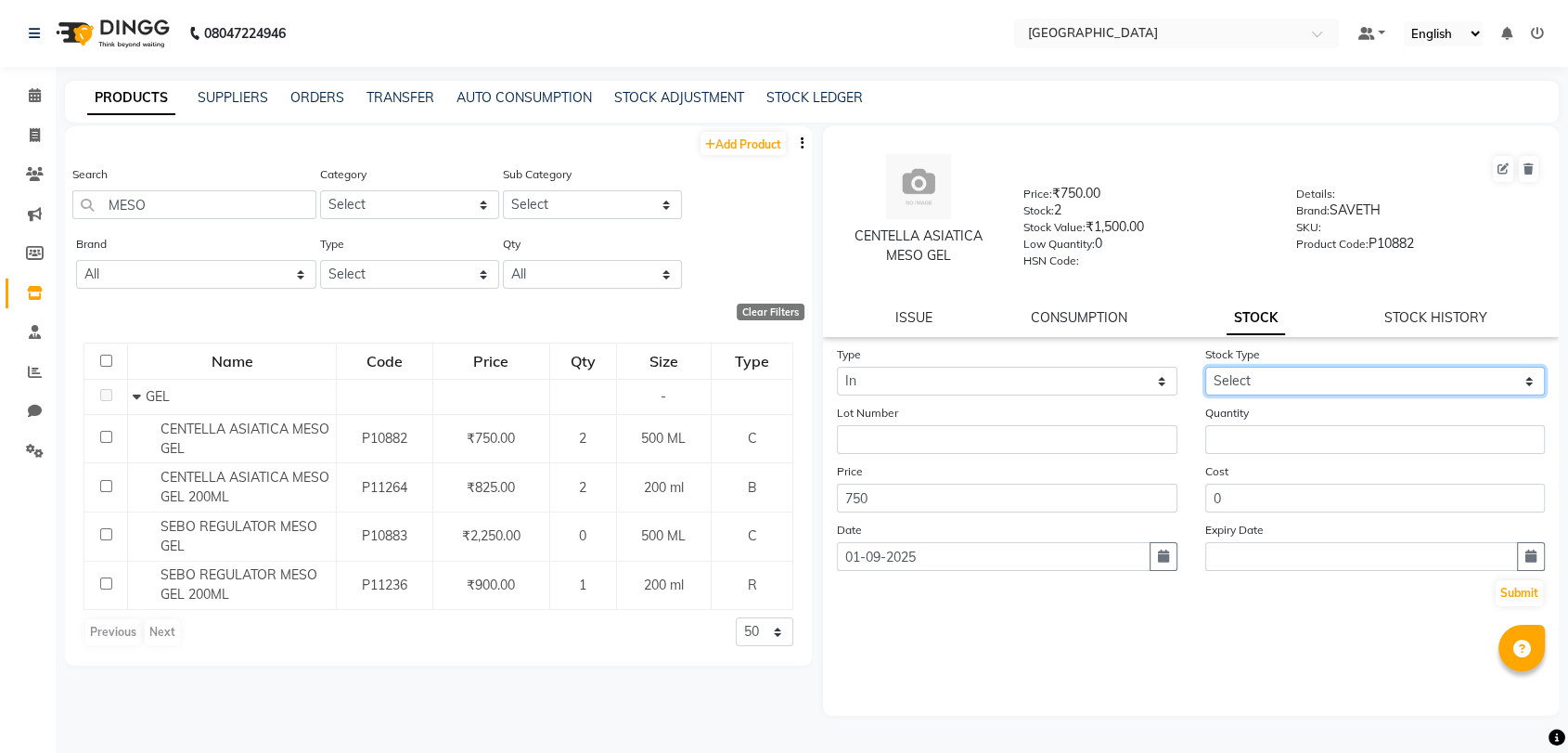
click at [1284, 385] on select "Select New Stock Adjustment Return Other" at bounding box center [1376, 381] width 341 height 28
select select "new stock"
click at [1205, 367] on select "Select New Stock Adjustment Return Other" at bounding box center [1376, 381] width 341 height 28
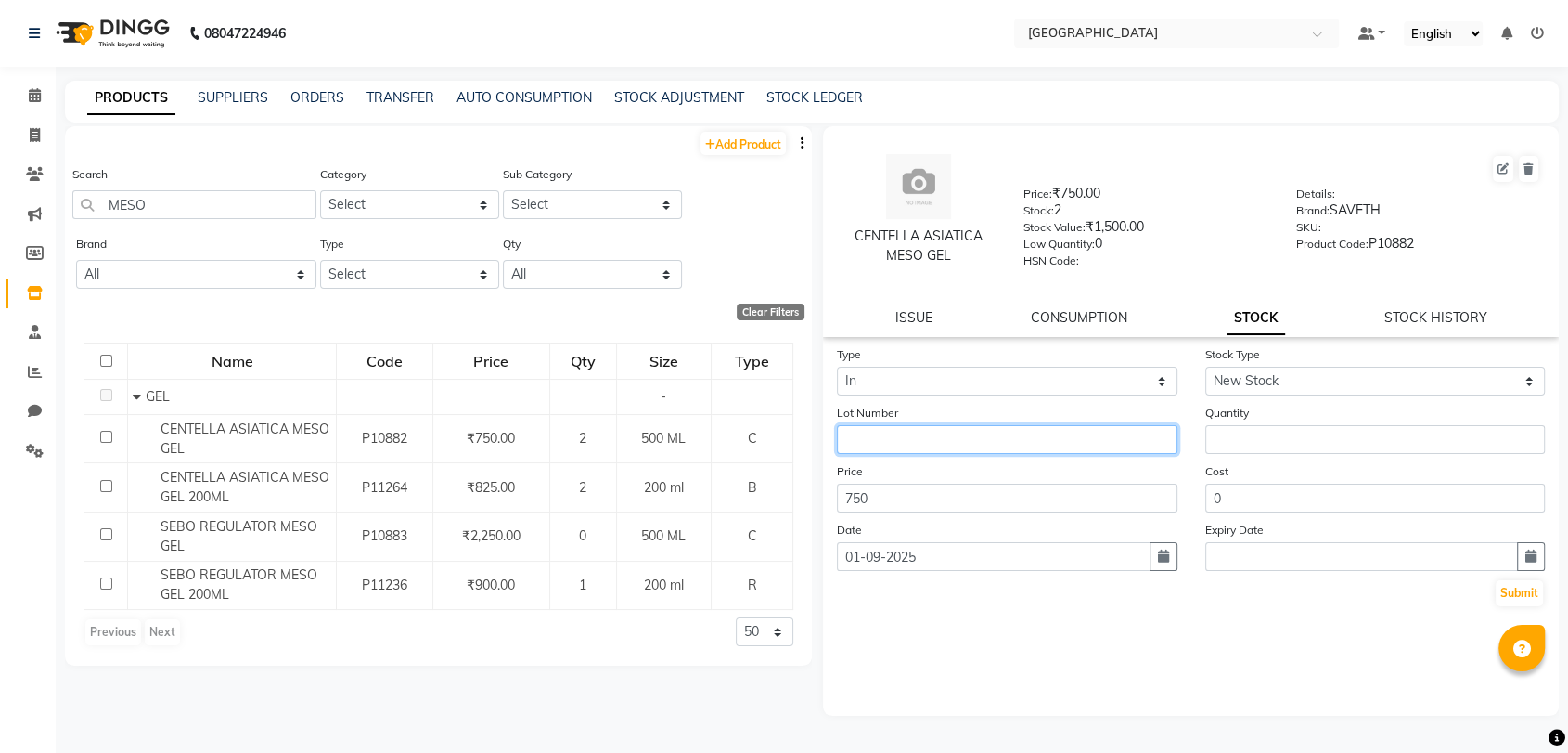
click at [1060, 436] on input "text" at bounding box center [1007, 439] width 341 height 28
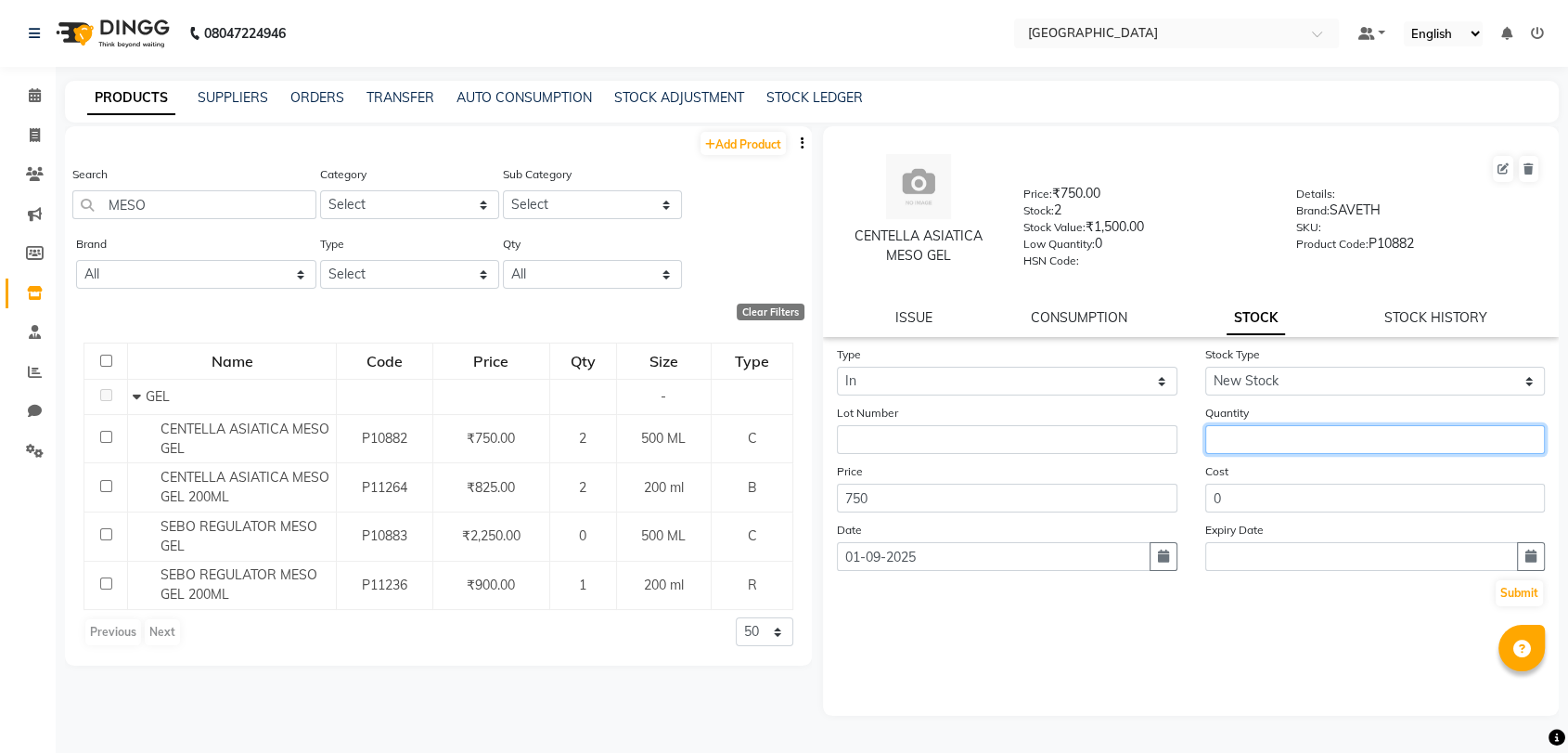
click at [1227, 445] on input "number" at bounding box center [1376, 439] width 341 height 28
type input "2"
click at [1424, 311] on link "STOCK HISTORY" at bounding box center [1435, 317] width 103 height 17
select select "all"
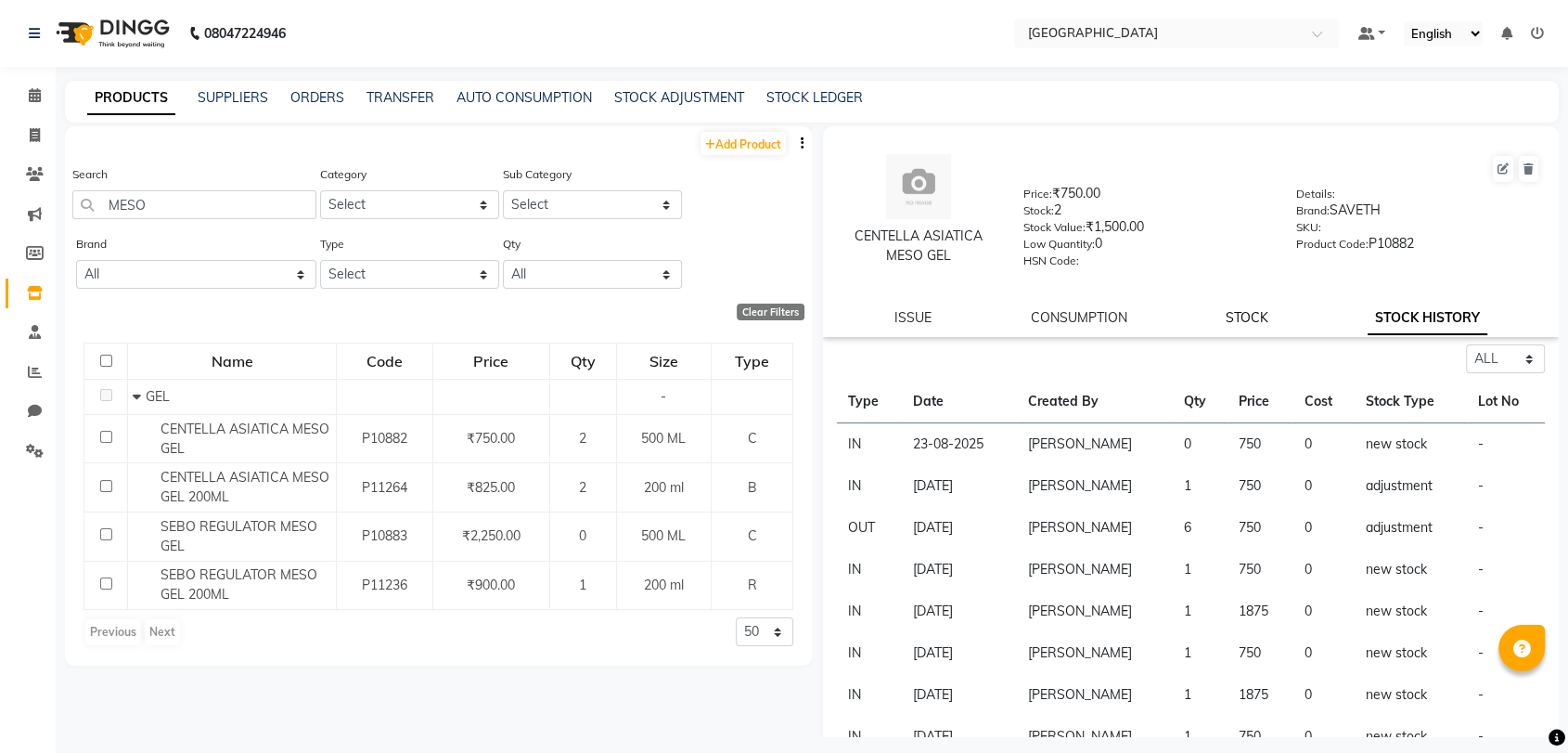
click at [1250, 319] on link "STOCK" at bounding box center [1246, 317] width 43 height 17
select select "in"
select select "new stock"
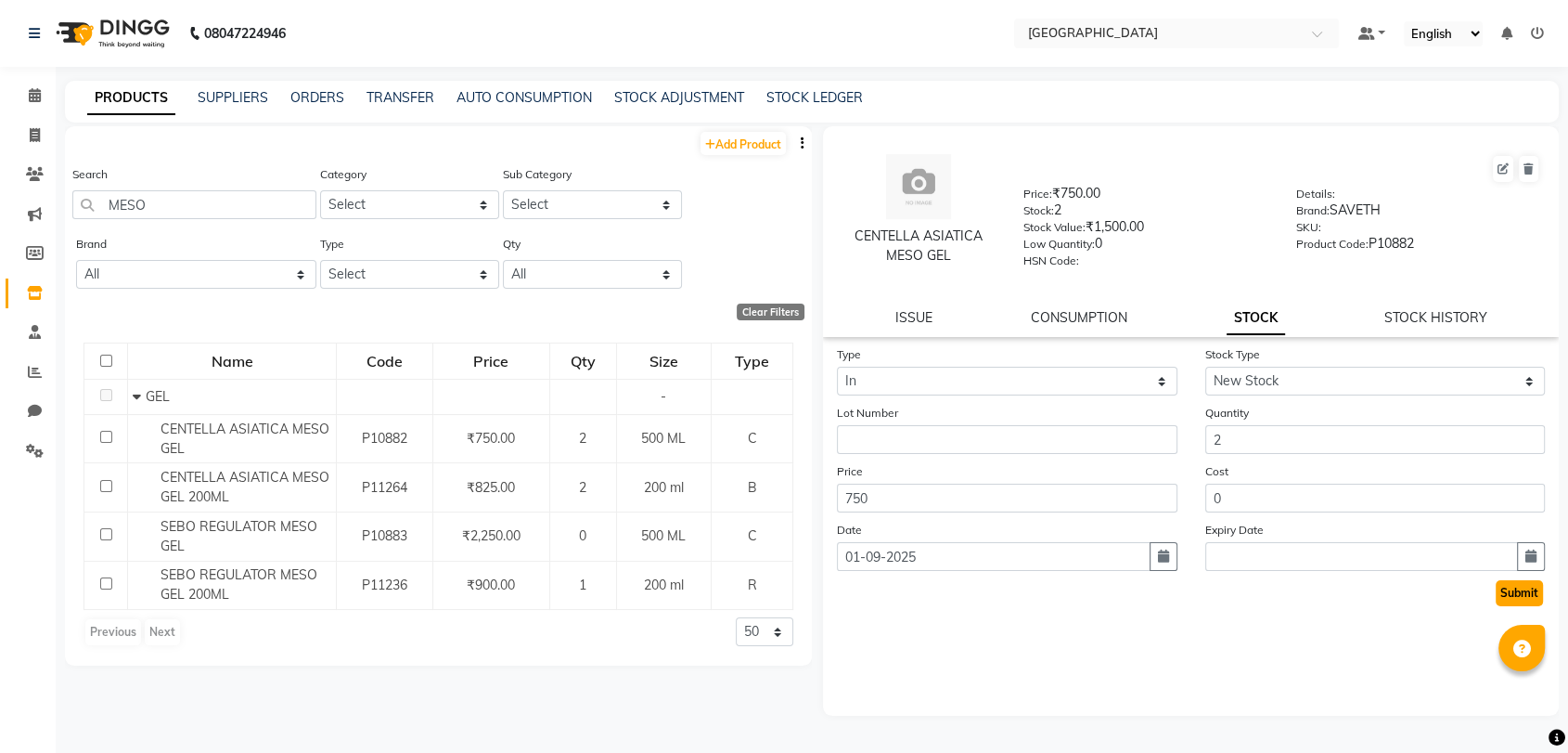
click at [1519, 591] on button "Submit" at bounding box center [1520, 592] width 47 height 26
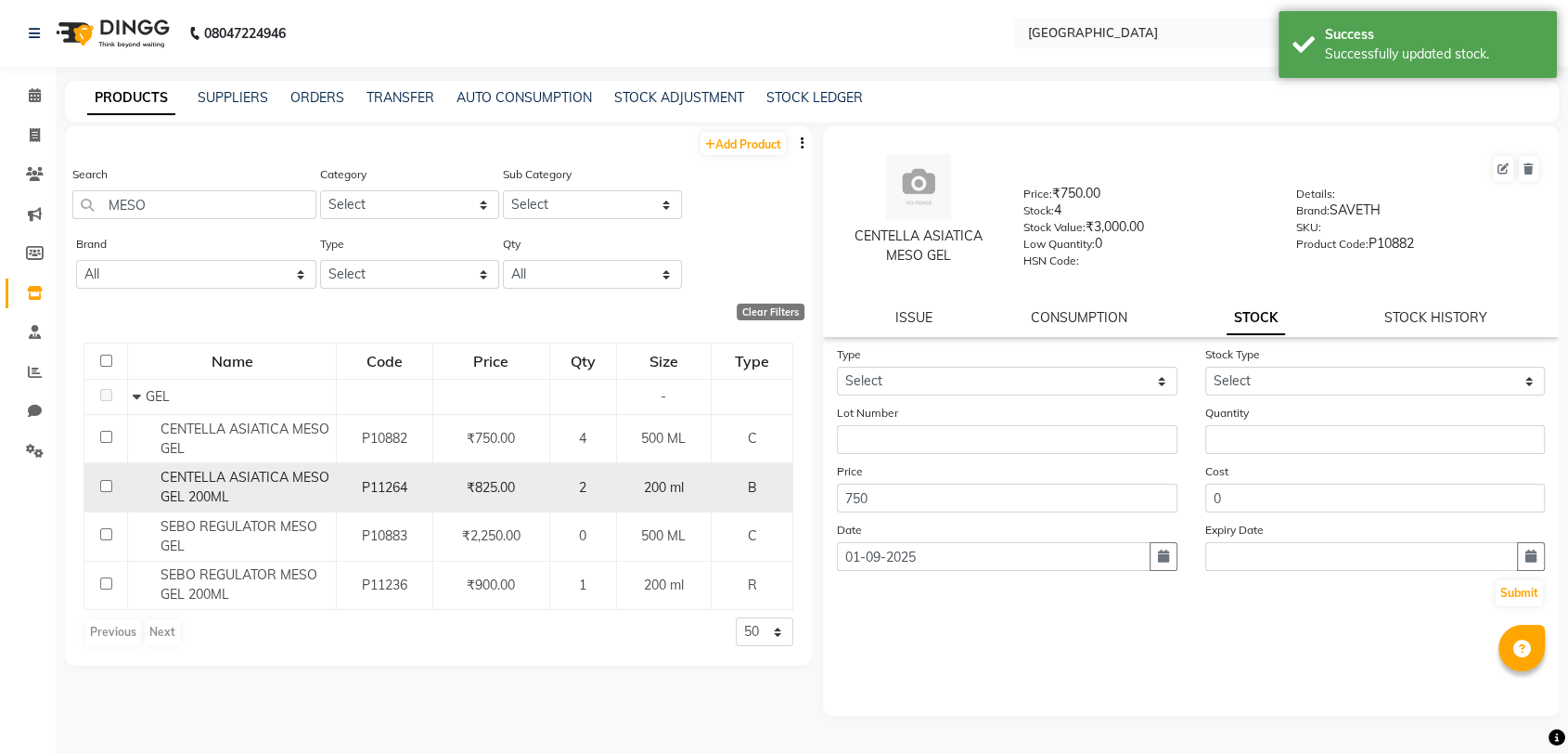
click at [193, 477] on span "CENTELLA ASIATICA MESO GEL 200ML" at bounding box center [245, 487] width 169 height 36
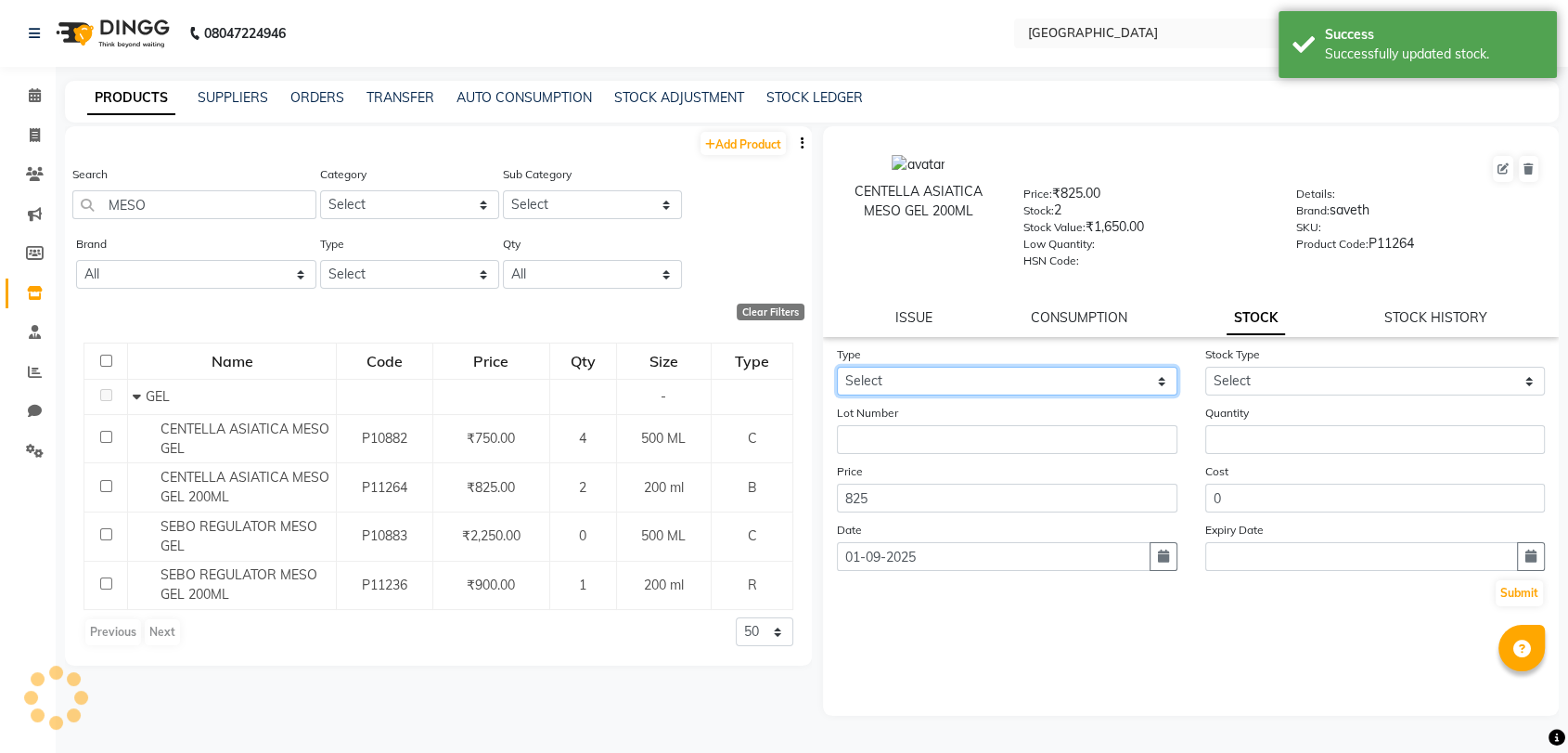
click at [951, 369] on select "Select In Out" at bounding box center [1007, 381] width 341 height 28
select select "in"
click at [837, 367] on select "Select In Out" at bounding box center [1007, 381] width 341 height 28
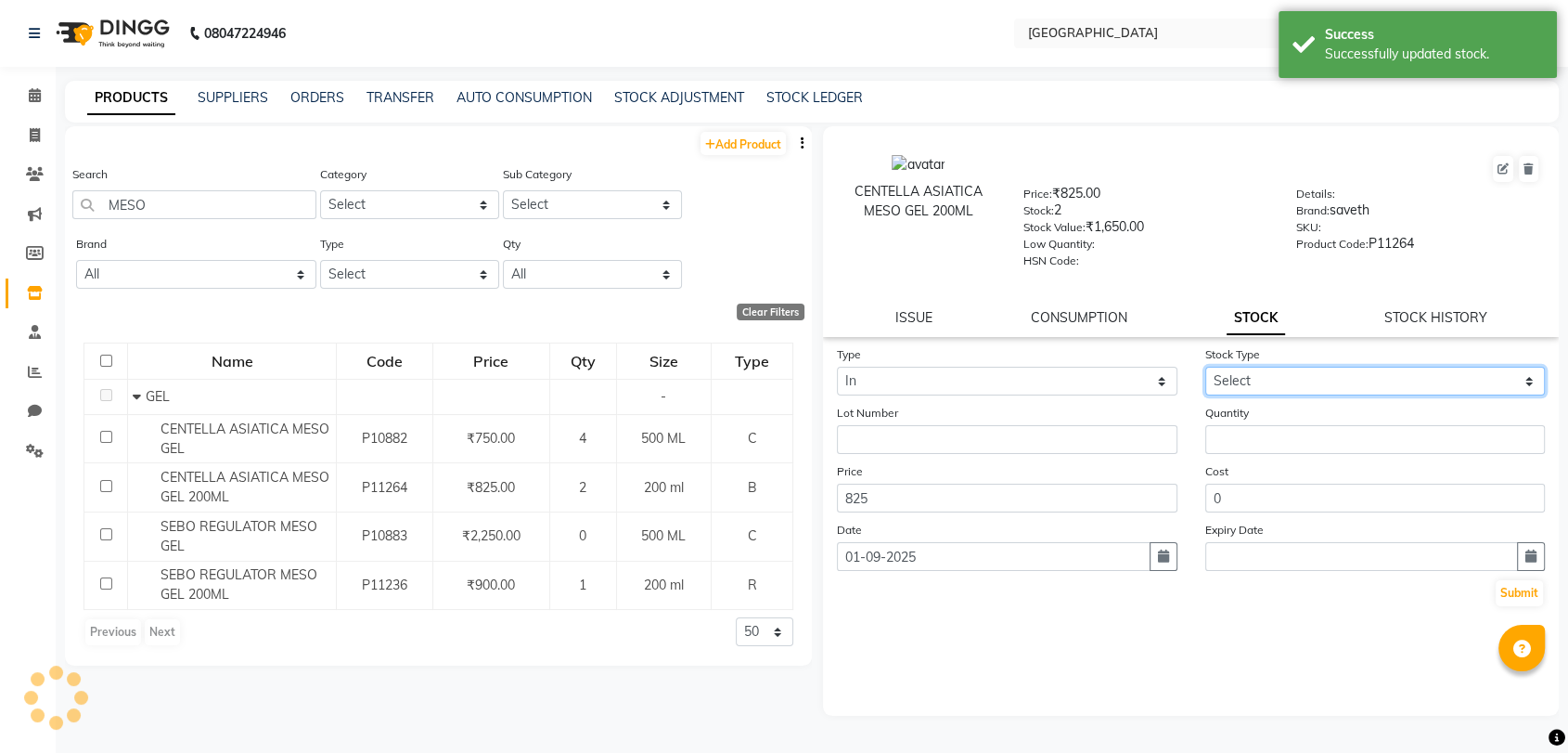
click at [1352, 387] on select "Select New Stock Adjustment Return Other" at bounding box center [1376, 381] width 341 height 28
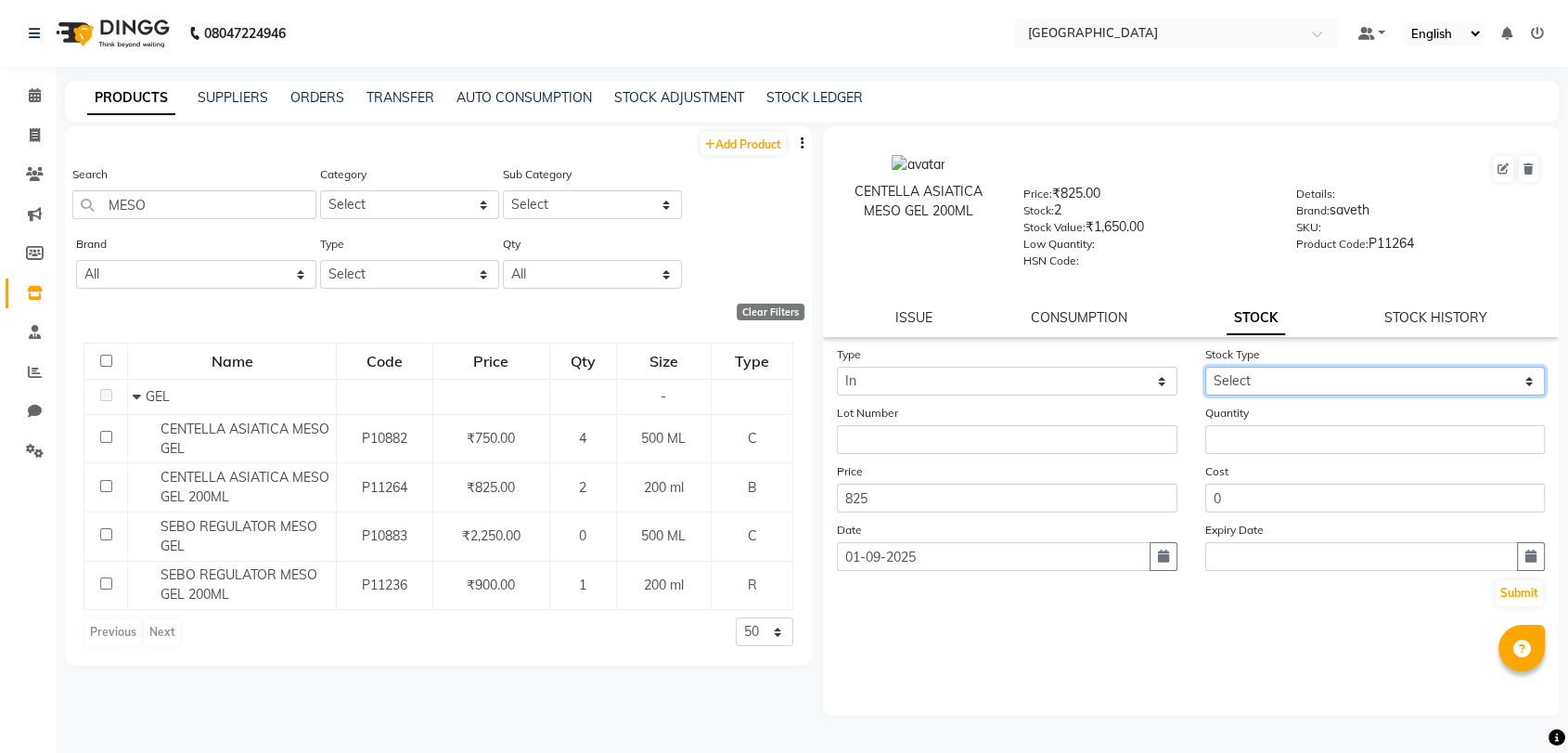
select select "new stock"
click at [1205, 367] on select "Select New Stock Adjustment Return Other" at bounding box center [1376, 381] width 341 height 28
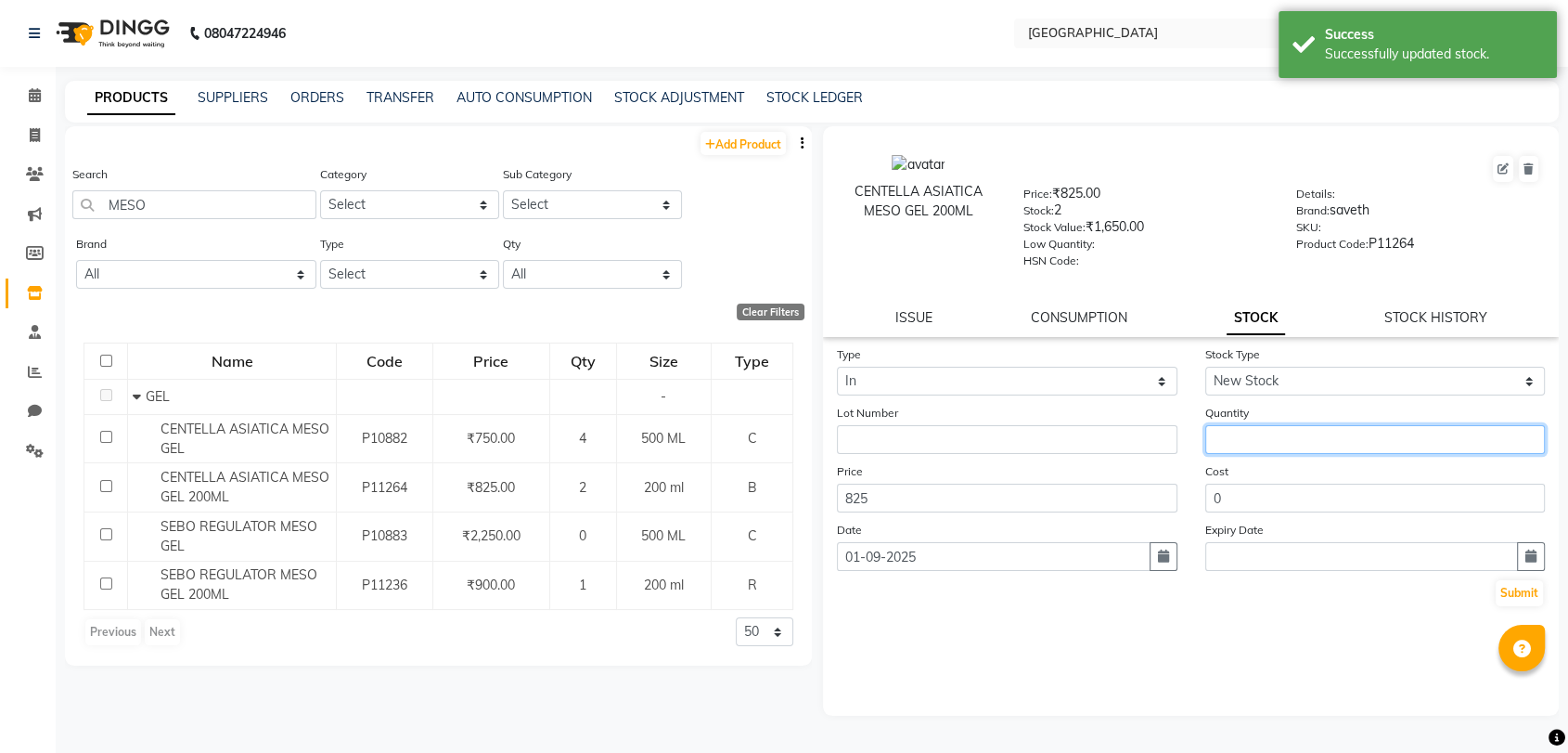
click at [1274, 430] on input "number" at bounding box center [1376, 439] width 341 height 28
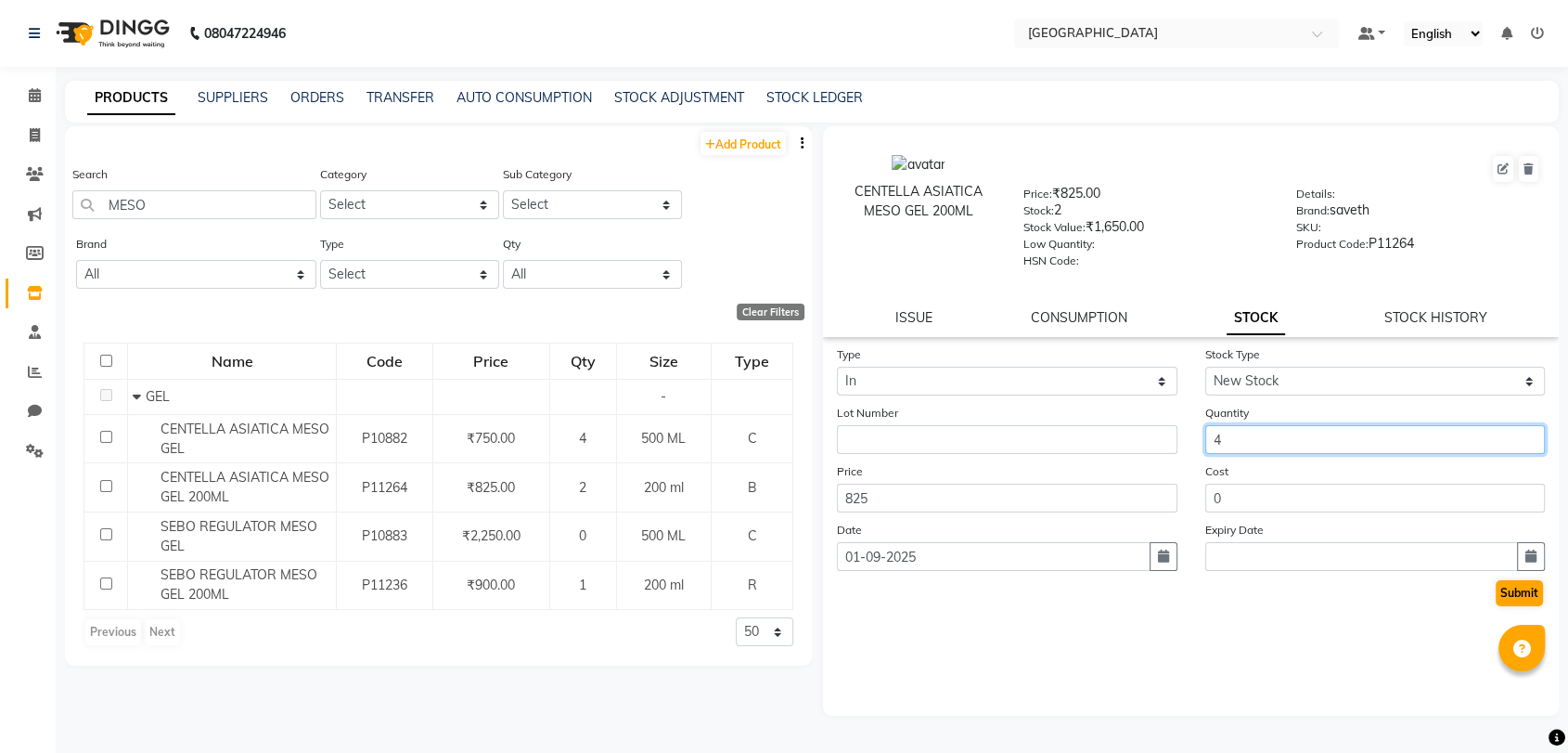
type input "4"
click at [1514, 584] on button "Submit" at bounding box center [1520, 592] width 47 height 26
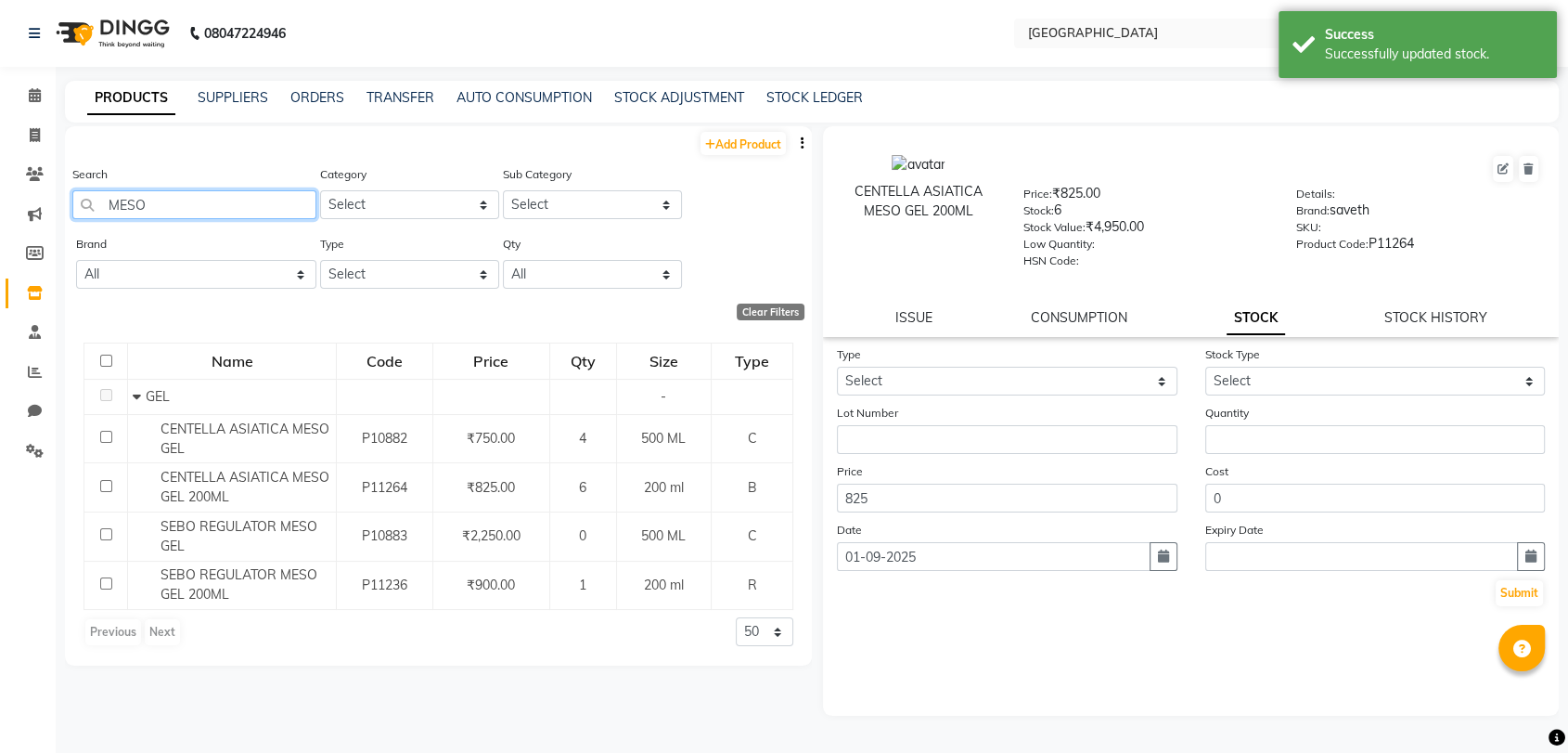
click at [180, 191] on input "MESO" at bounding box center [194, 205] width 244 height 28
click at [178, 191] on input "MESO" at bounding box center [194, 205] width 244 height 28
click at [174, 188] on div "Search MESO" at bounding box center [194, 191] width 244 height 55
click at [163, 194] on input "MESO" at bounding box center [194, 205] width 244 height 28
click at [162, 194] on input "MESO" at bounding box center [194, 205] width 244 height 28
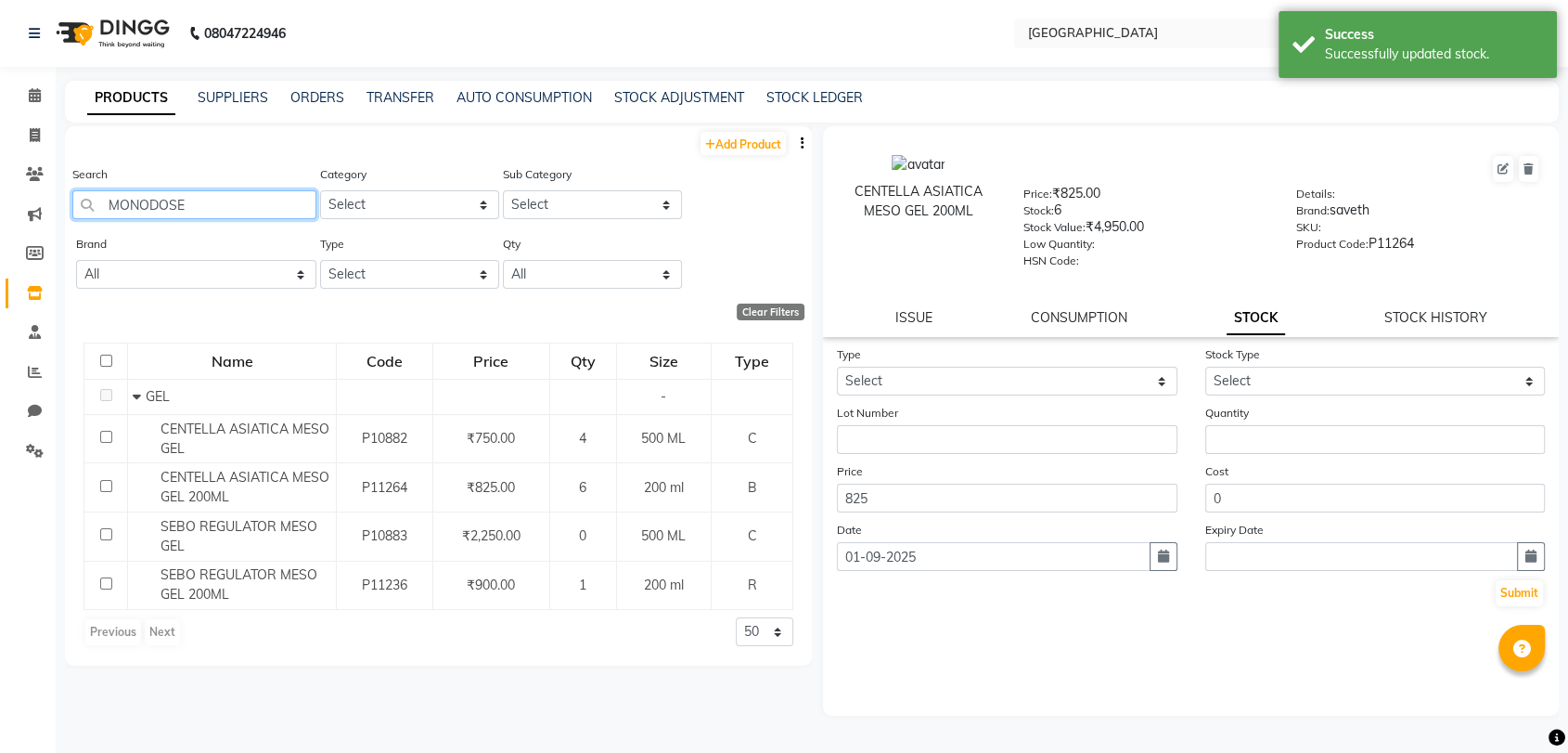
type input "MONODOSE"
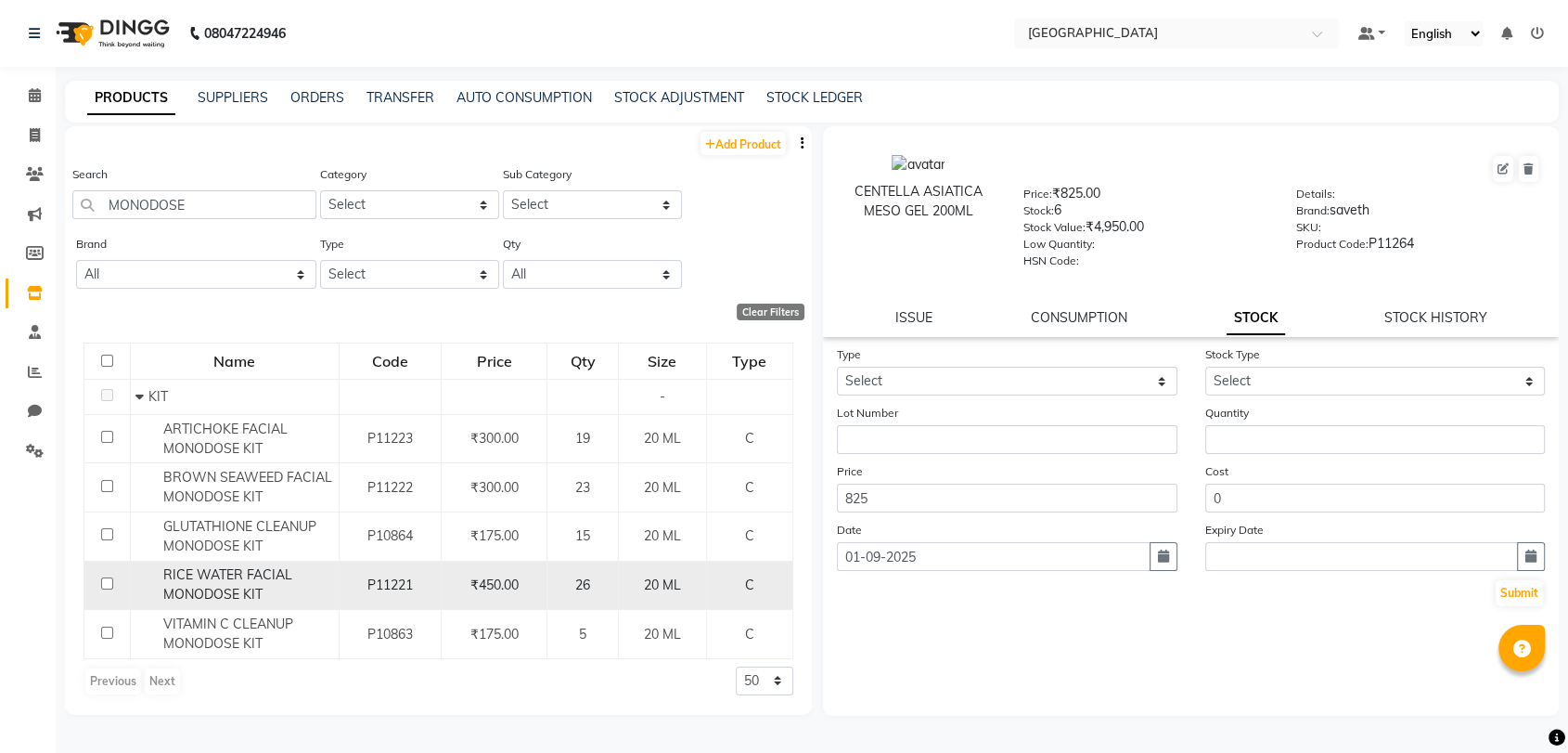
click at [245, 593] on span "RICE WATER FACIAL MONODOSE KIT" at bounding box center [227, 584] width 129 height 36
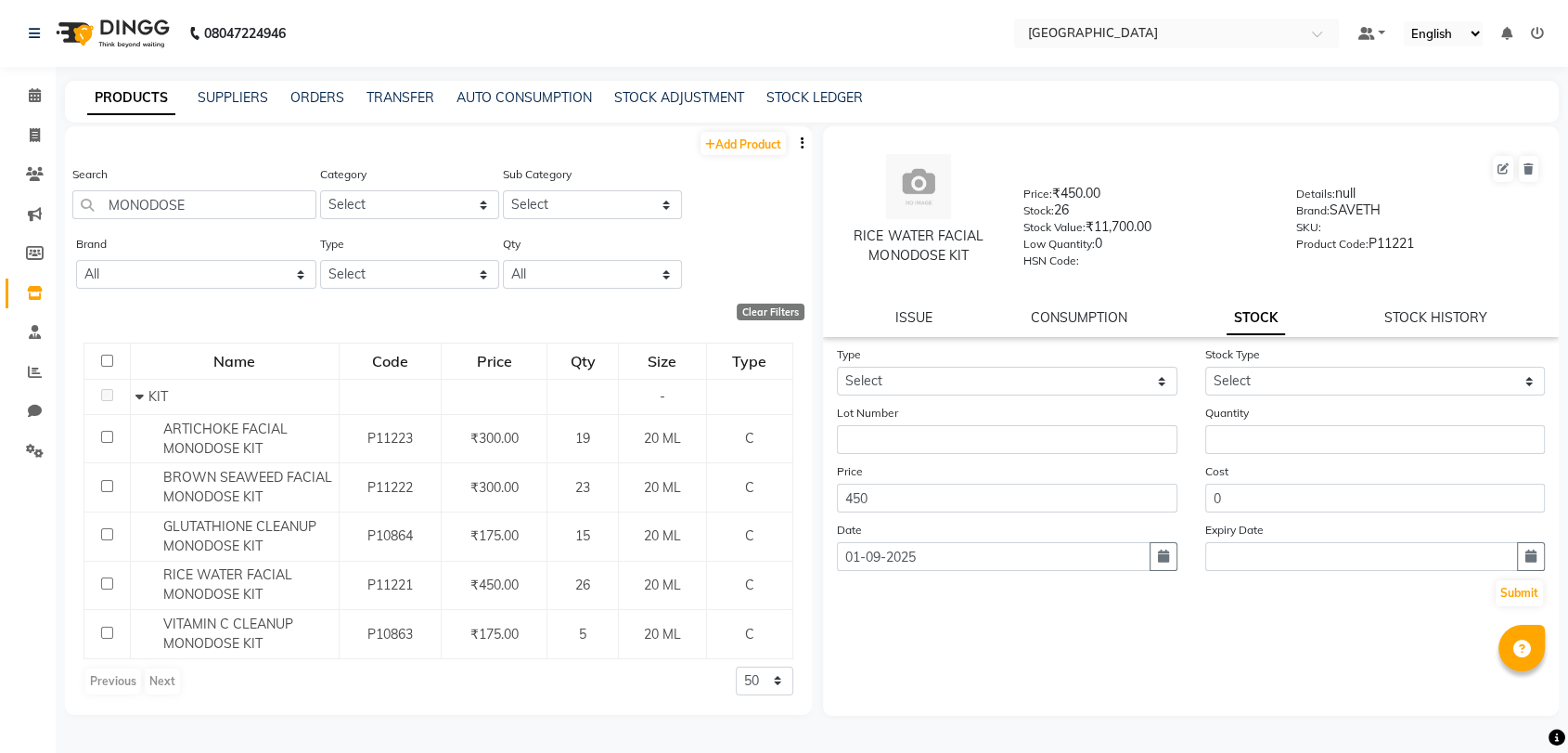
click at [1104, 404] on div "Lot Number" at bounding box center [1007, 428] width 368 height 51
click at [1102, 387] on select "Select In Out" at bounding box center [1007, 381] width 341 height 28
select select "in"
click at [837, 367] on select "Select In Out" at bounding box center [1007, 381] width 341 height 28
click at [1279, 403] on div "Quantity" at bounding box center [1375, 428] width 368 height 51
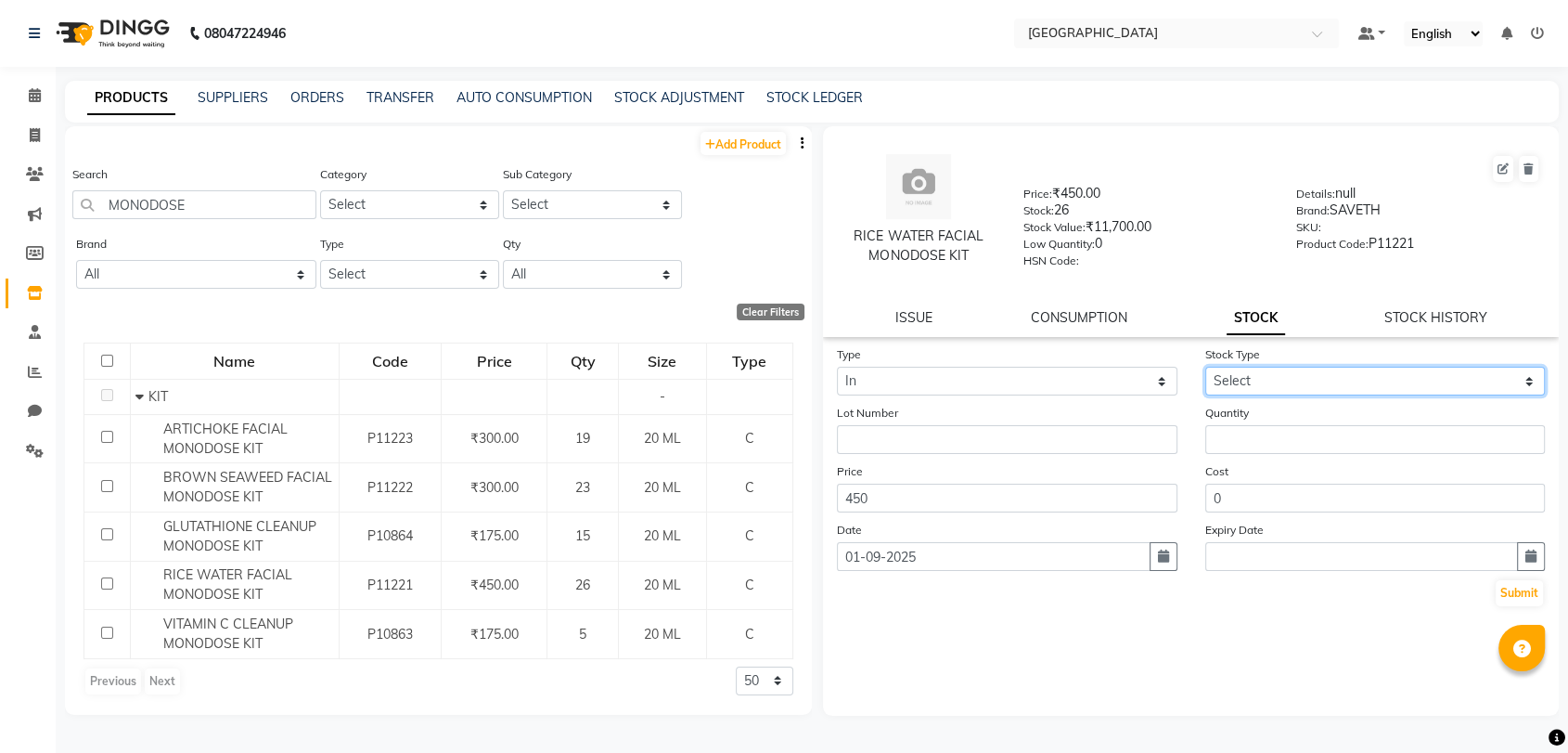
click at [1279, 389] on select "Select New Stock Adjustment Return Other" at bounding box center [1376, 381] width 341 height 28
select select "new stock"
click at [1205, 367] on select "Select New Stock Adjustment Return Other" at bounding box center [1376, 381] width 341 height 28
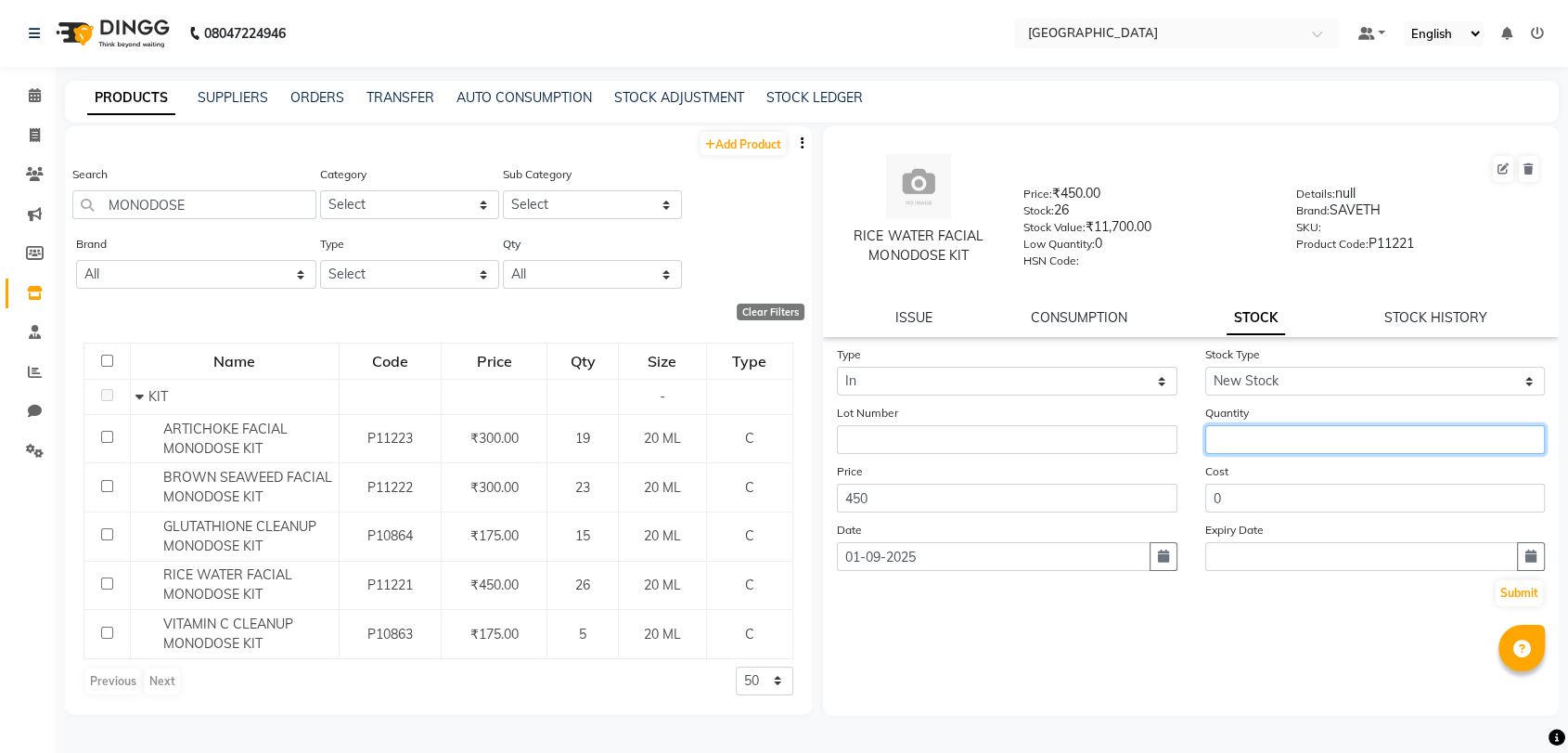
click at [1259, 435] on input "number" at bounding box center [1376, 439] width 341 height 28
type input "24"
click at [1526, 583] on button "Submit" at bounding box center [1520, 592] width 47 height 26
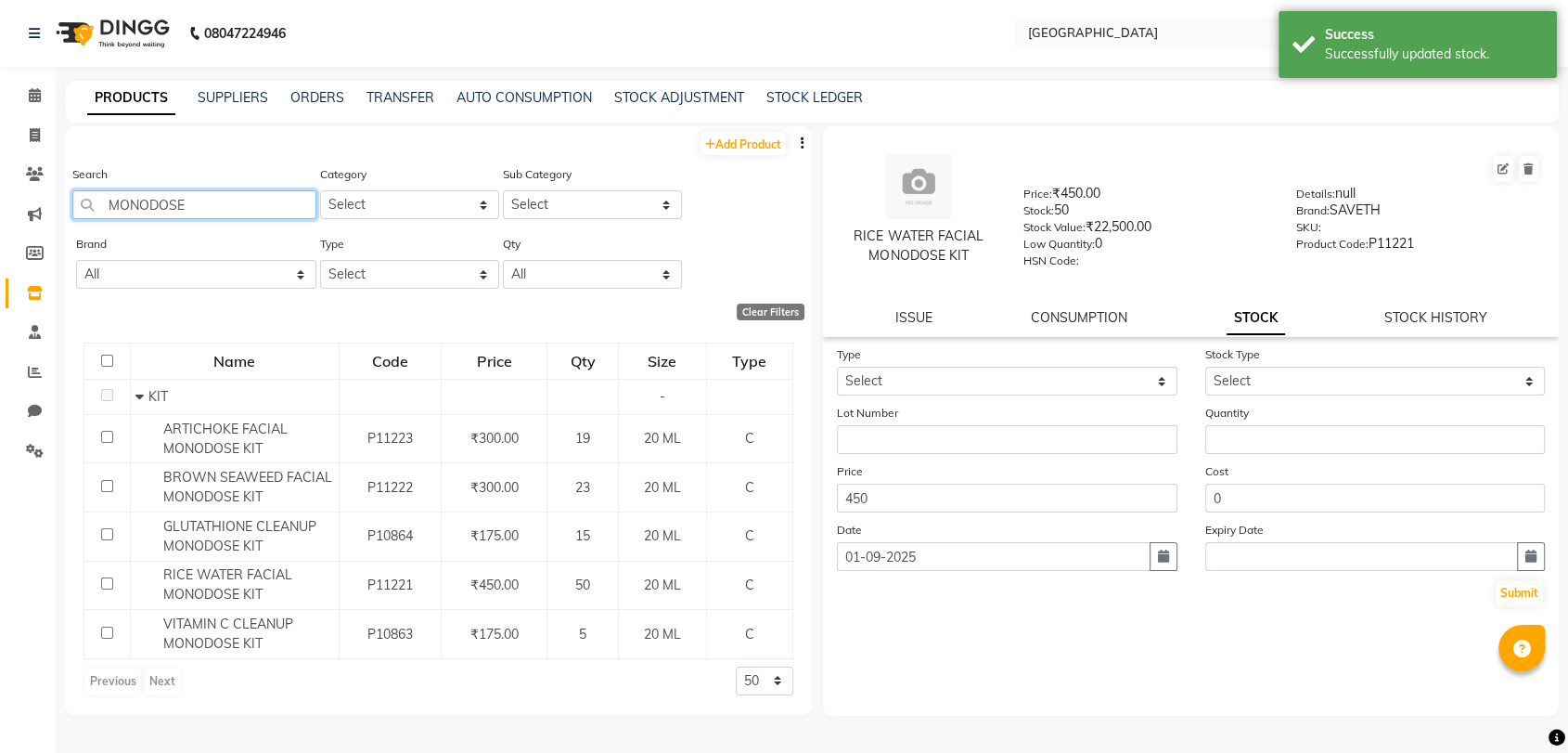
click at [145, 205] on input "MONODOSE" at bounding box center [194, 205] width 244 height 28
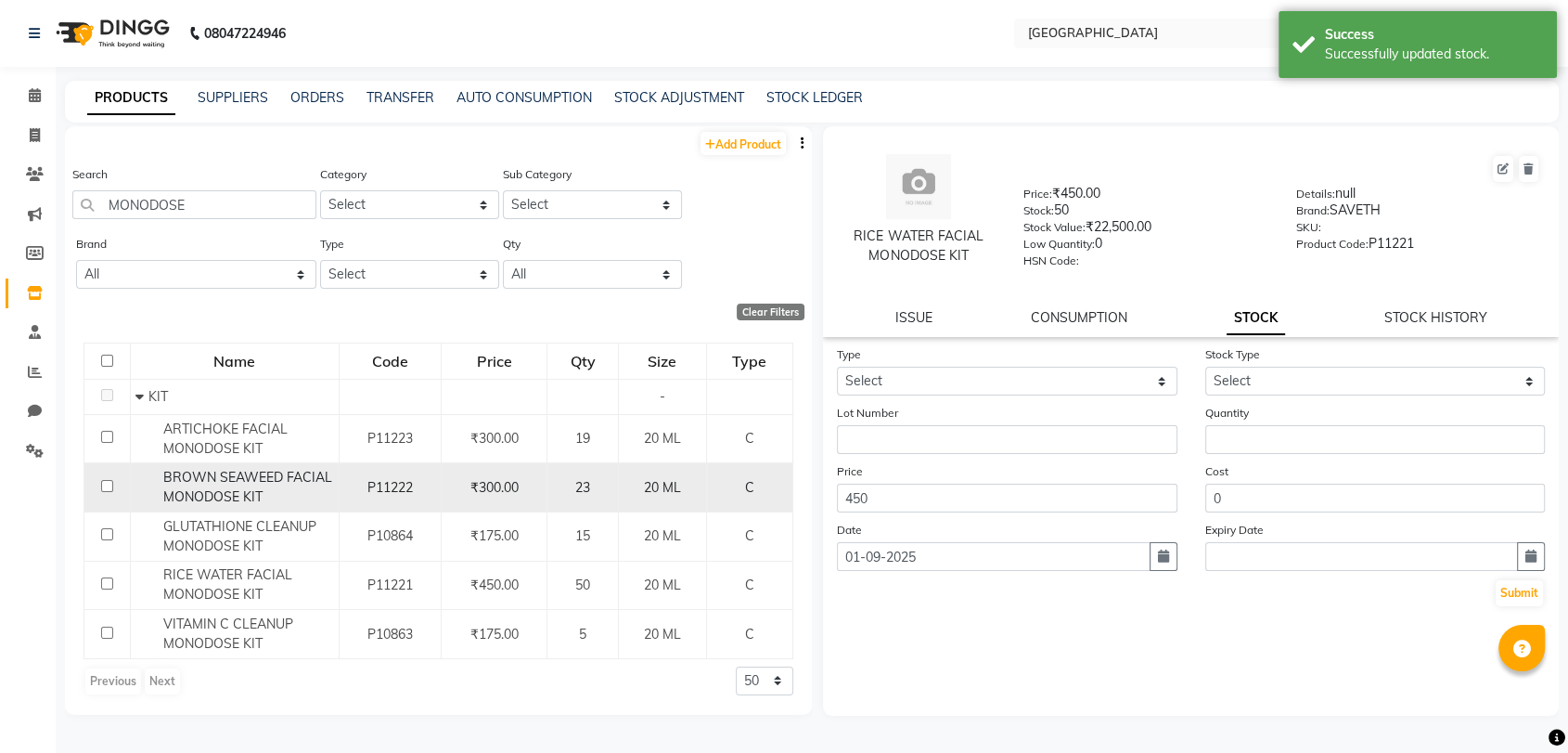
click at [212, 471] on span "BROWN SEAWEED FACIAL MONODOSE KIT" at bounding box center [247, 487] width 169 height 36
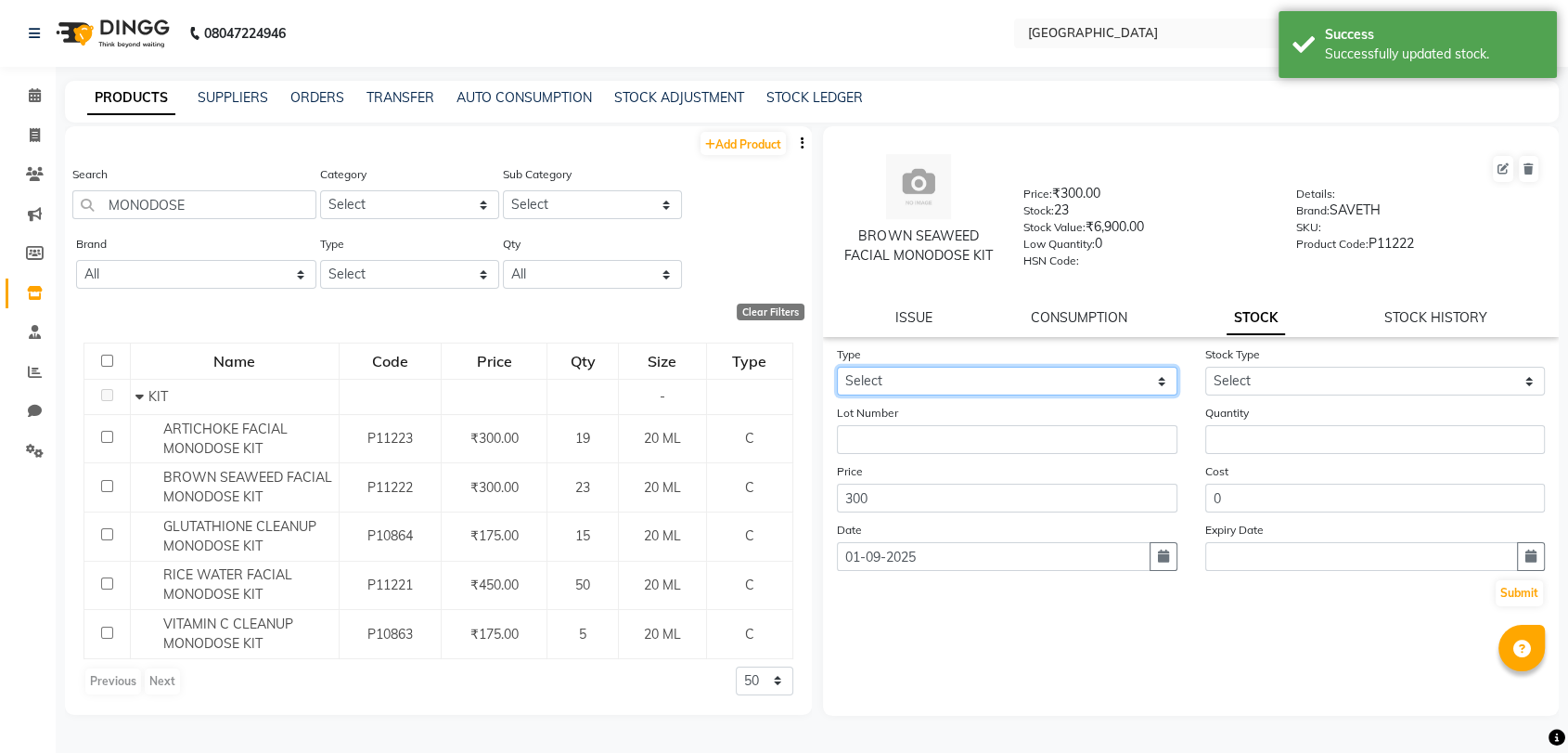
drag, startPoint x: 1113, startPoint y: 376, endPoint x: 1096, endPoint y: 378, distance: 17.1
click at [1112, 376] on select "Select In Out" at bounding box center [1007, 381] width 341 height 28
select select "in"
click at [837, 367] on select "Select In Out" at bounding box center [1007, 381] width 341 height 28
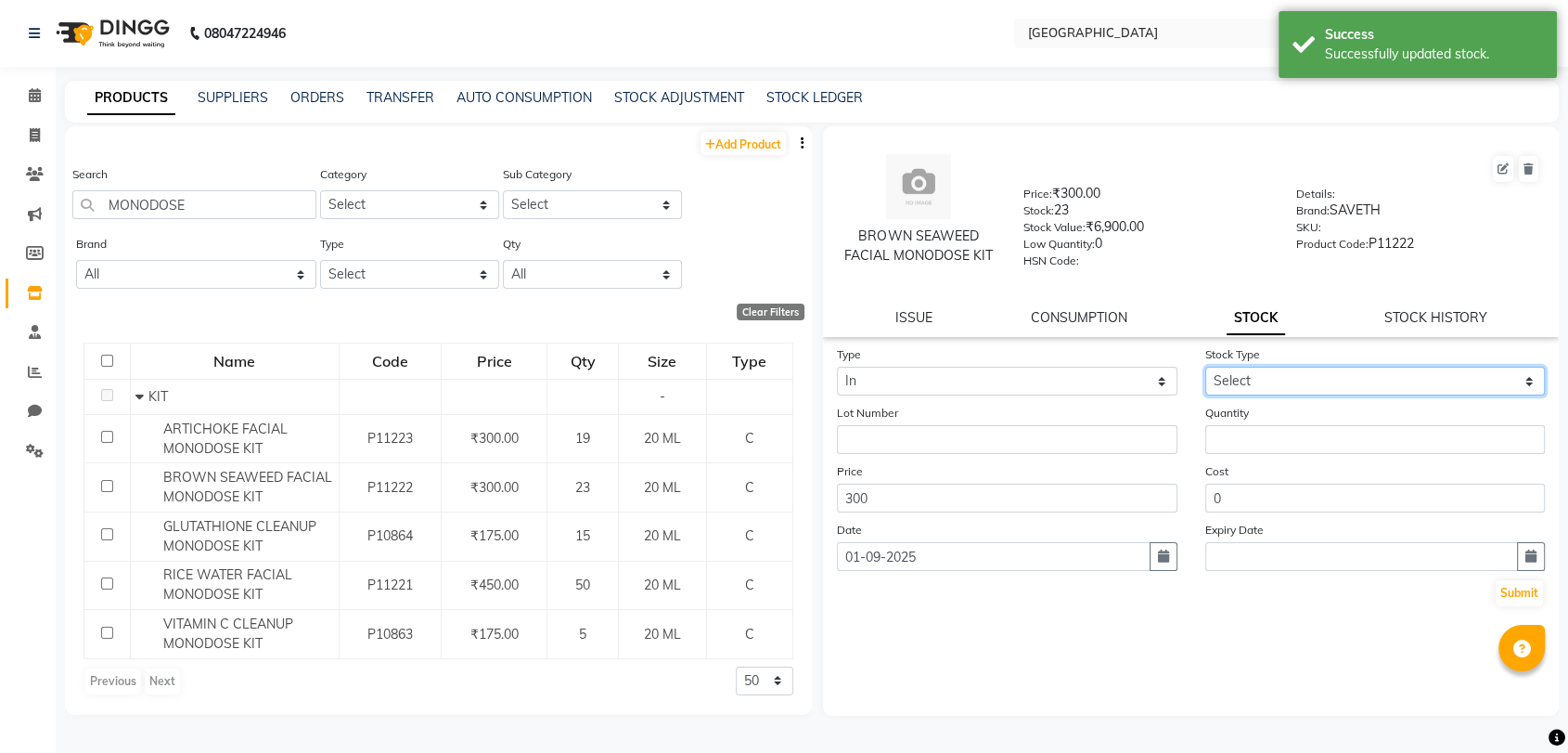
click at [1366, 383] on select "Select New Stock Adjustment Return Other" at bounding box center [1376, 381] width 341 height 28
select select "new stock"
click at [1205, 367] on select "Select New Stock Adjustment Return Other" at bounding box center [1376, 381] width 341 height 28
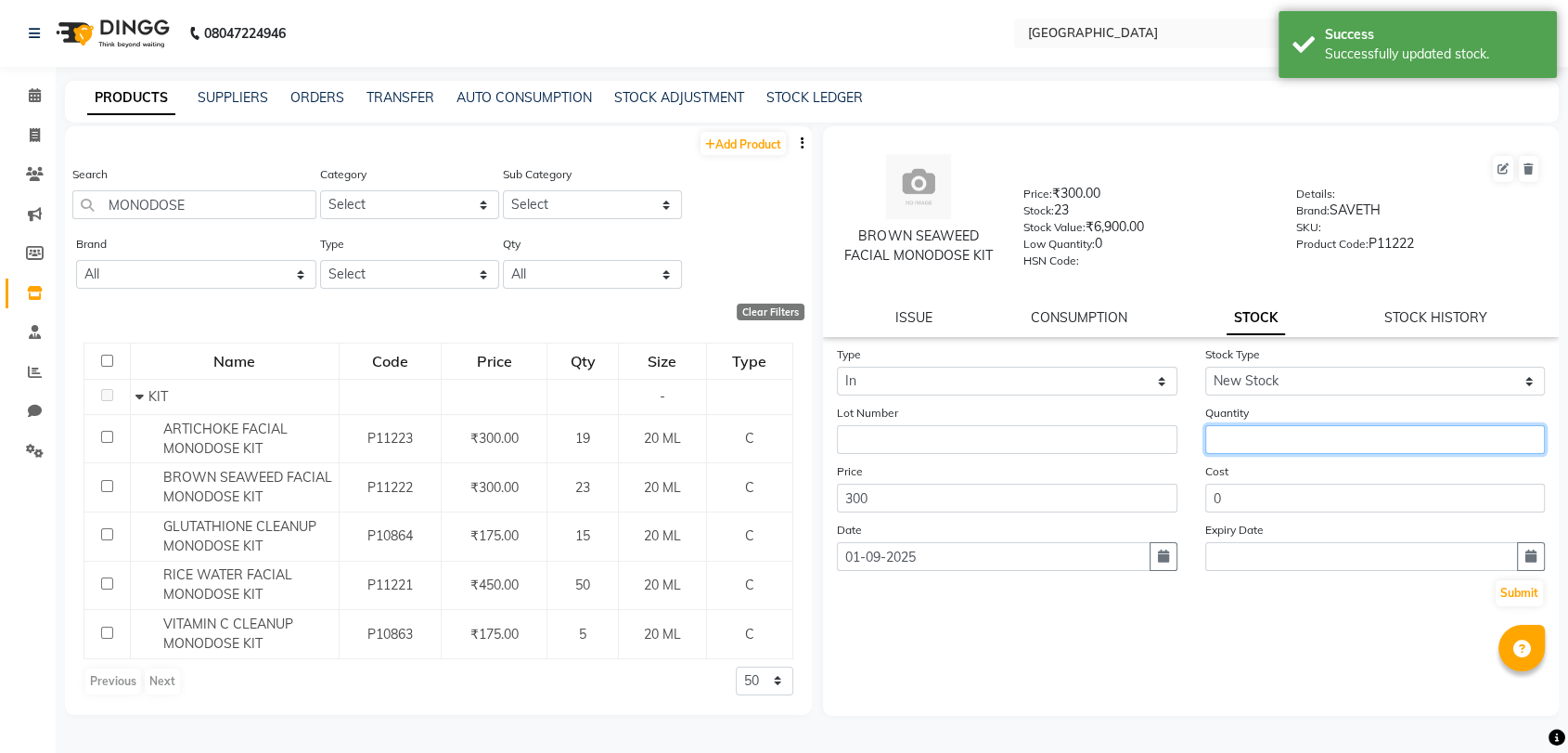
click at [1299, 430] on input "number" at bounding box center [1376, 439] width 341 height 28
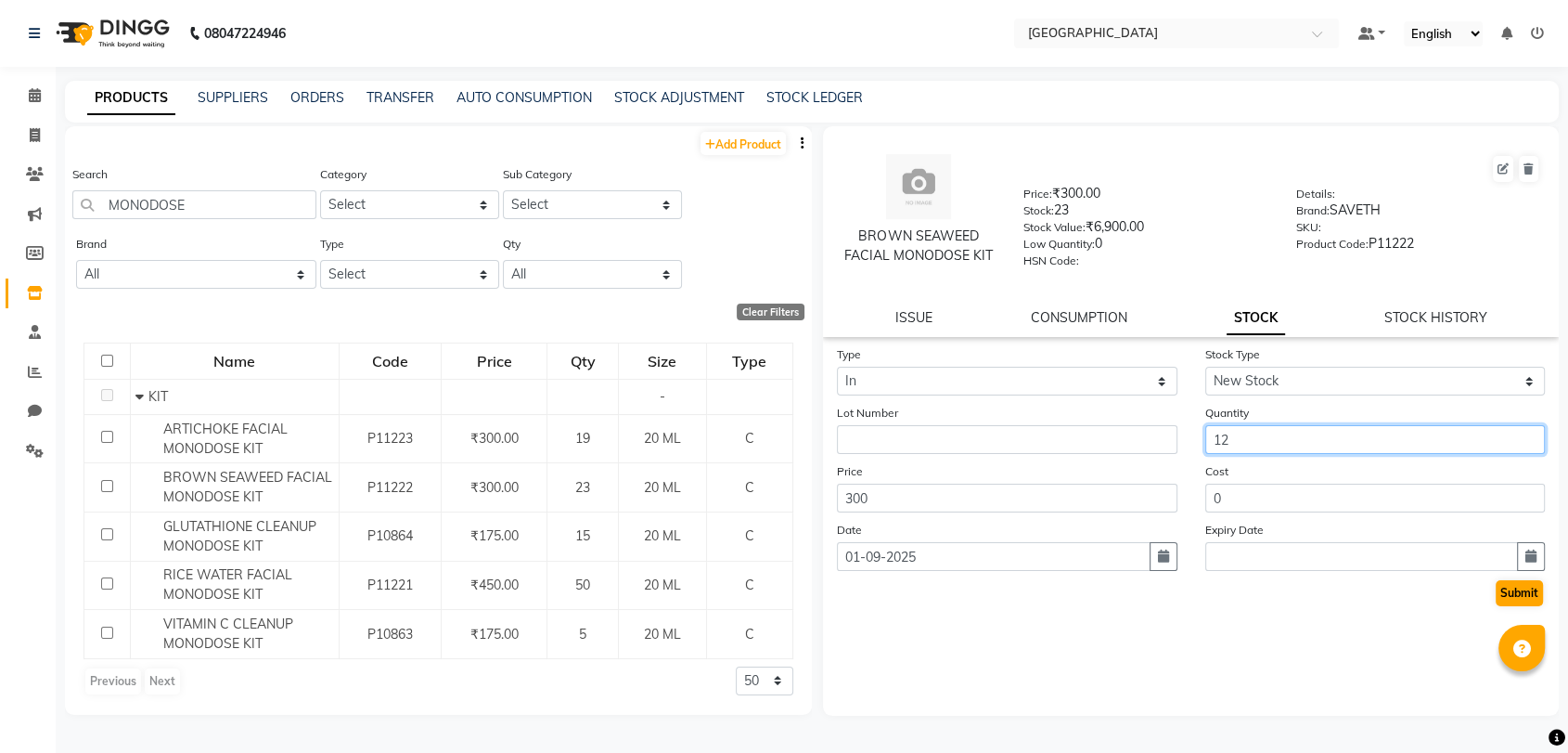
type input "12"
click at [1523, 587] on button "Submit" at bounding box center [1520, 592] width 47 height 26
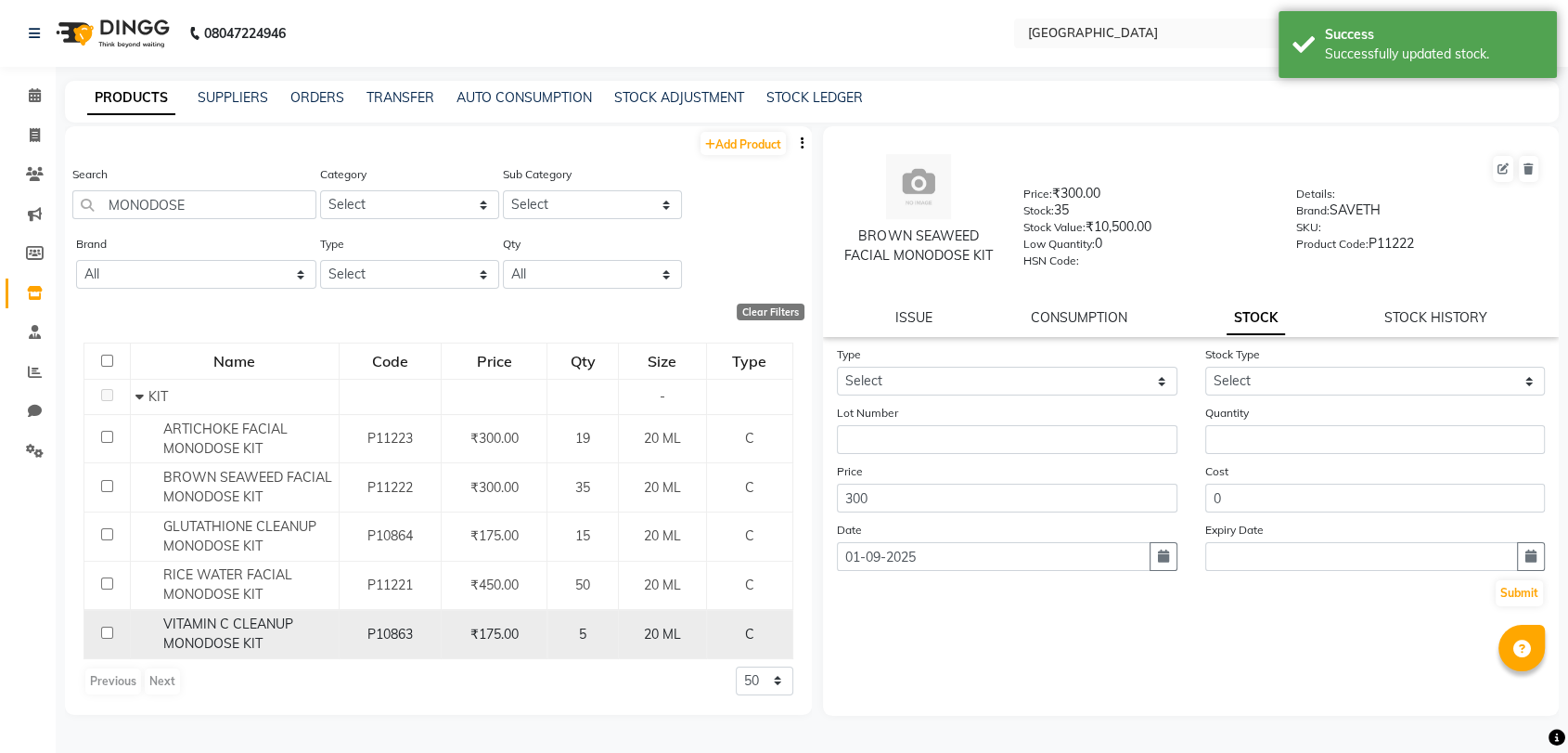
click at [238, 628] on span "VITAMIN C CLEANUP MONODOSE KIT" at bounding box center [227, 634] width 130 height 36
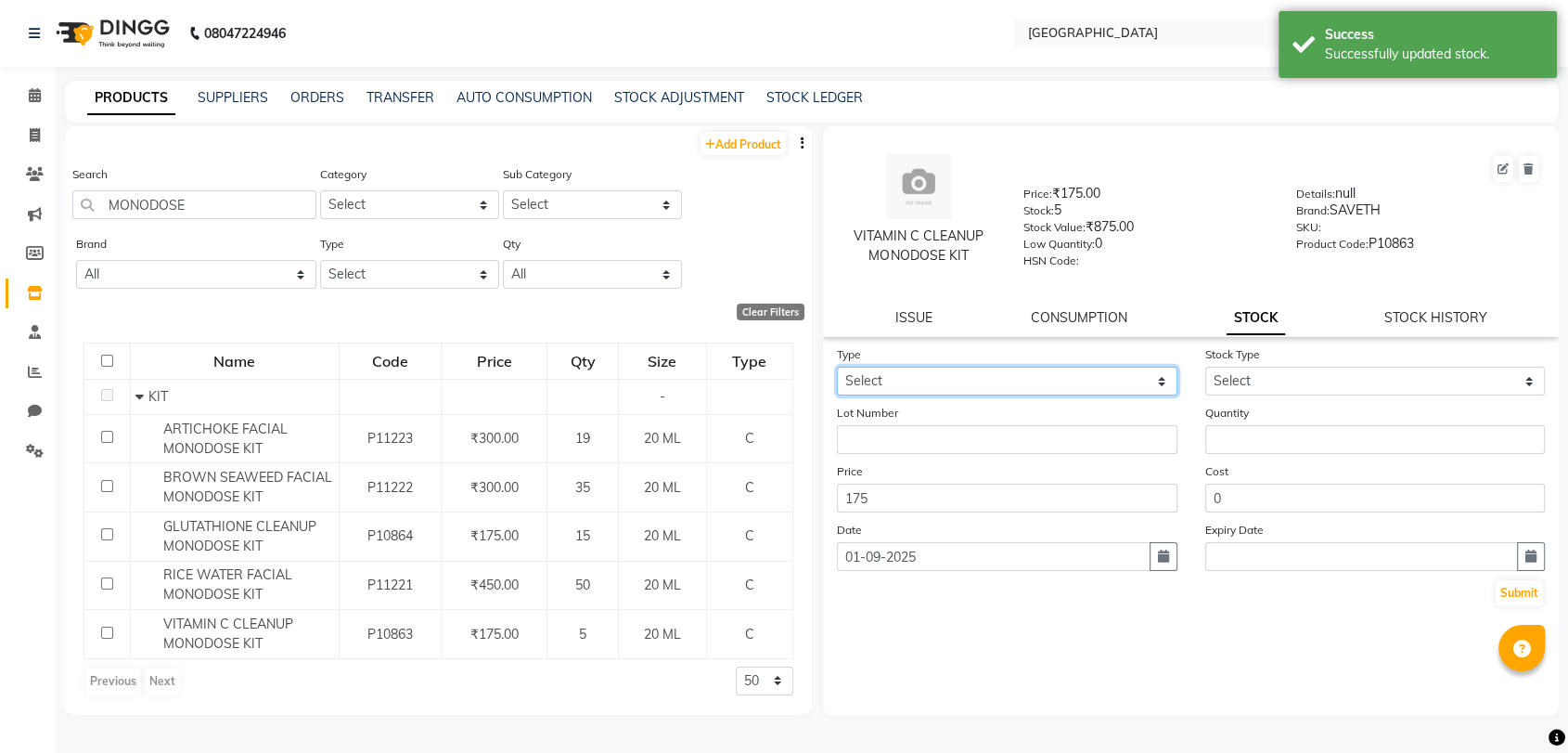
click at [1131, 372] on select "Select In Out" at bounding box center [1007, 381] width 341 height 28
select select "in"
click at [837, 367] on select "Select In Out" at bounding box center [1007, 381] width 341 height 28
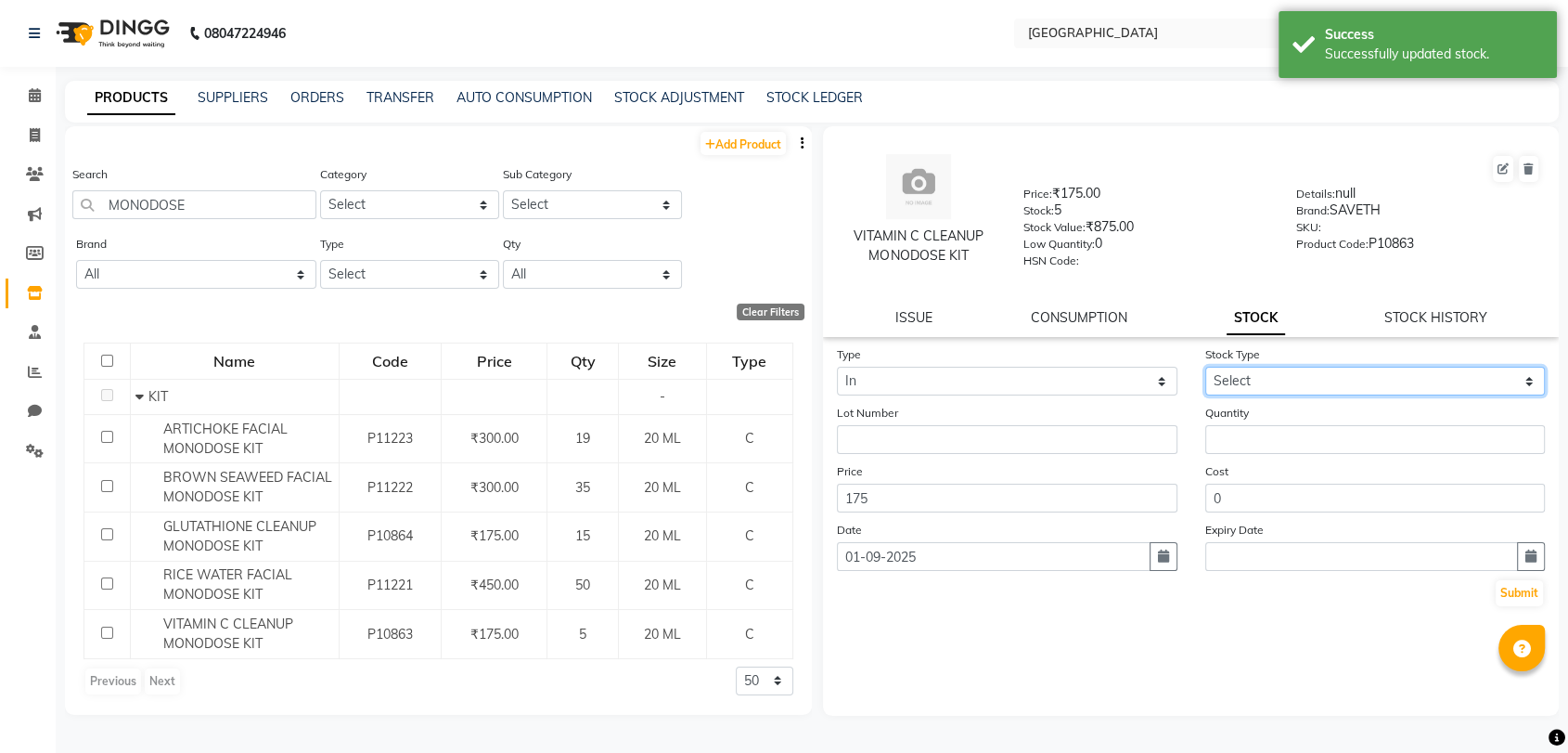
click at [1319, 385] on select "Select New Stock Adjustment Return Other" at bounding box center [1376, 381] width 341 height 28
select select "new stock"
click at [1205, 367] on select "Select New Stock Adjustment Return Other" at bounding box center [1376, 381] width 341 height 28
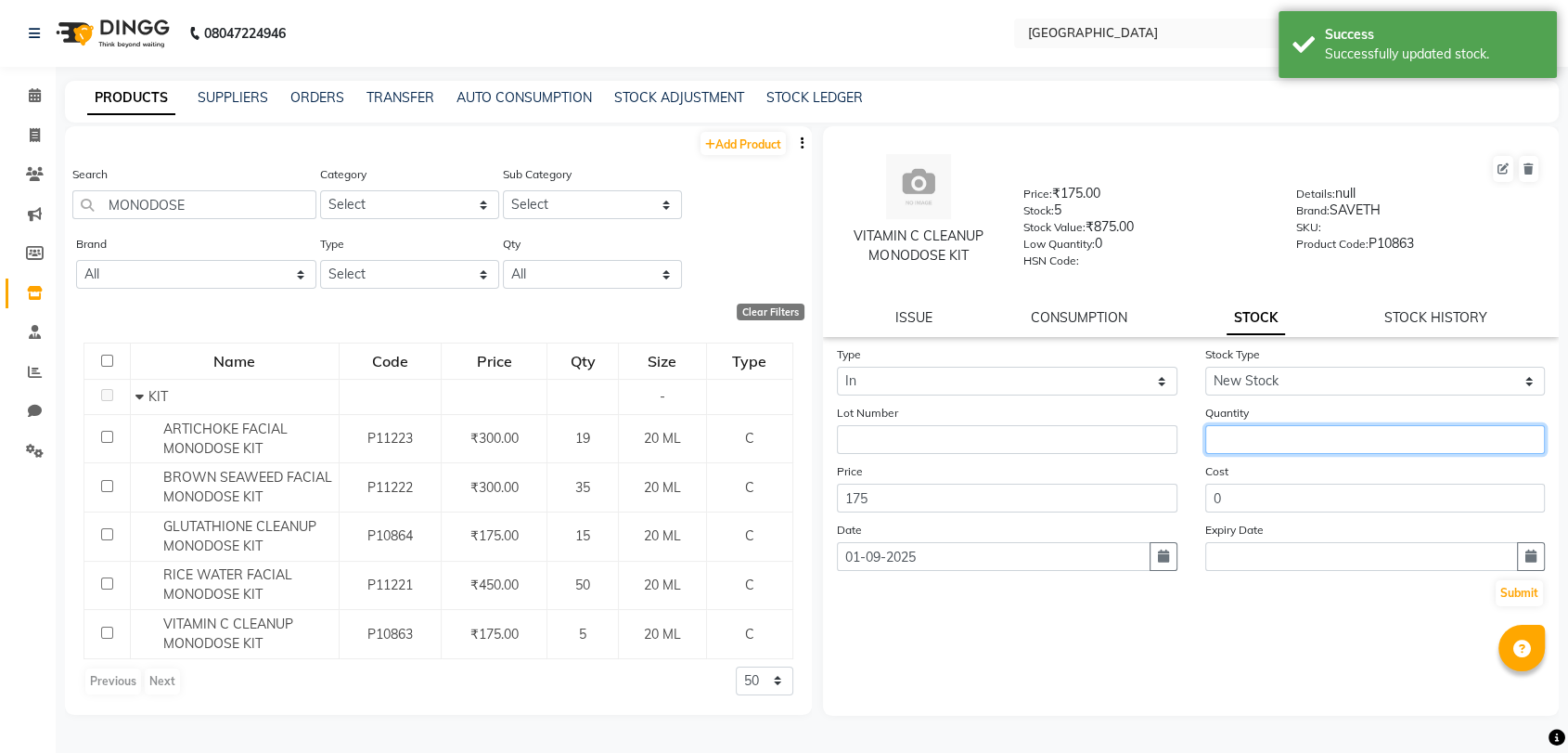
click at [1275, 435] on input "number" at bounding box center [1376, 439] width 341 height 28
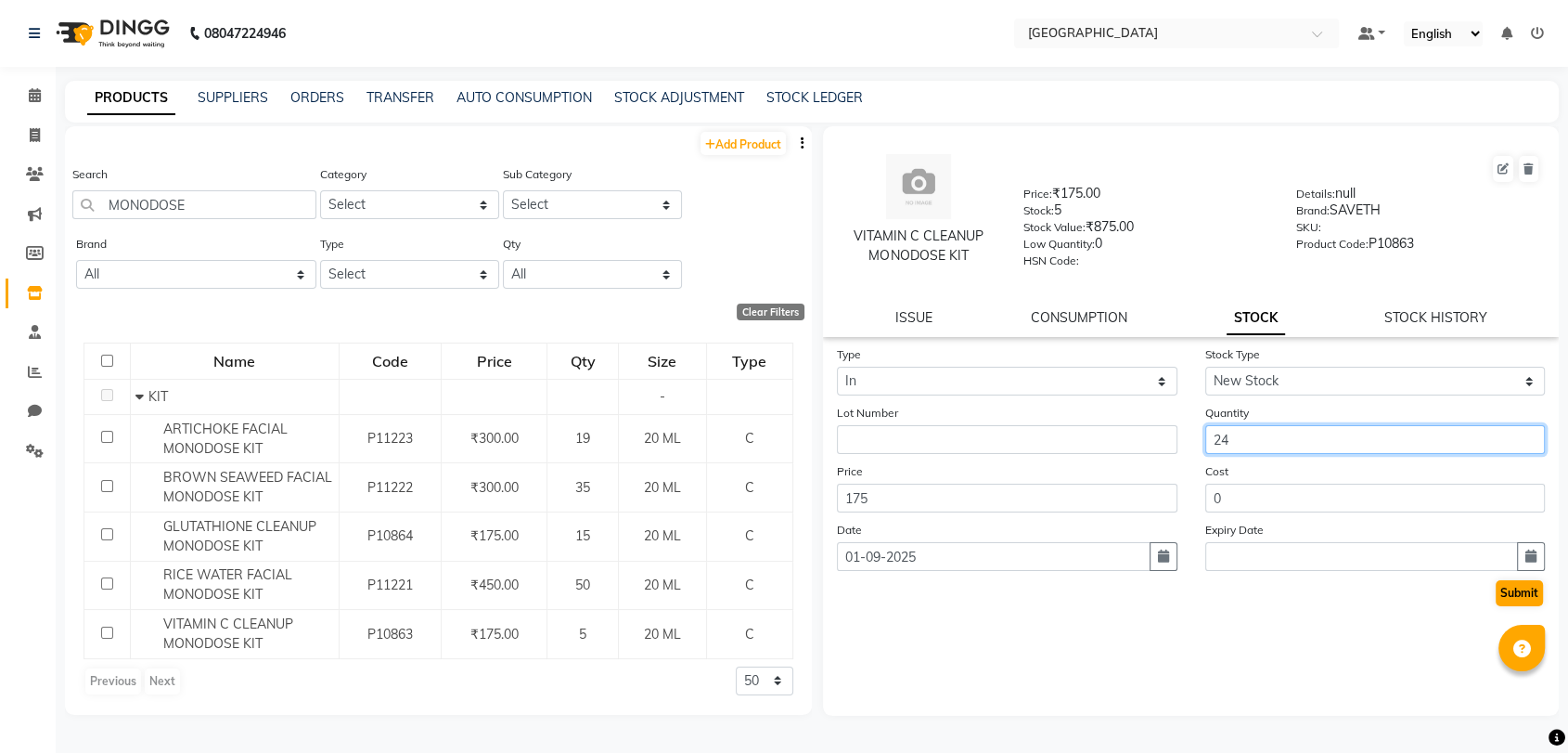
type input "24"
click at [1522, 591] on button "Submit" at bounding box center [1520, 592] width 47 height 26
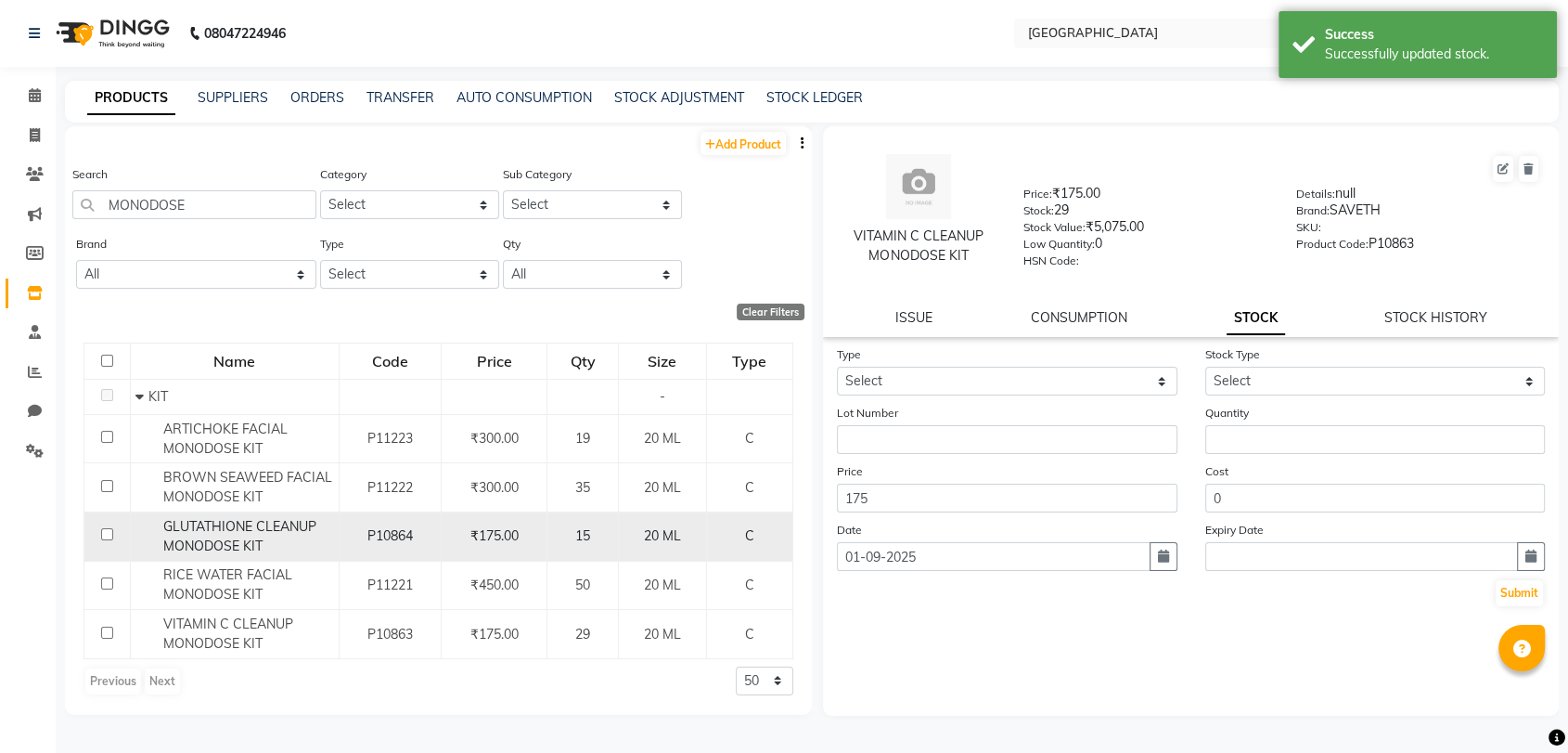
click at [223, 547] on span "GLUTATHIONE CLEANUP MONODOSE KIT" at bounding box center [240, 536] width 153 height 36
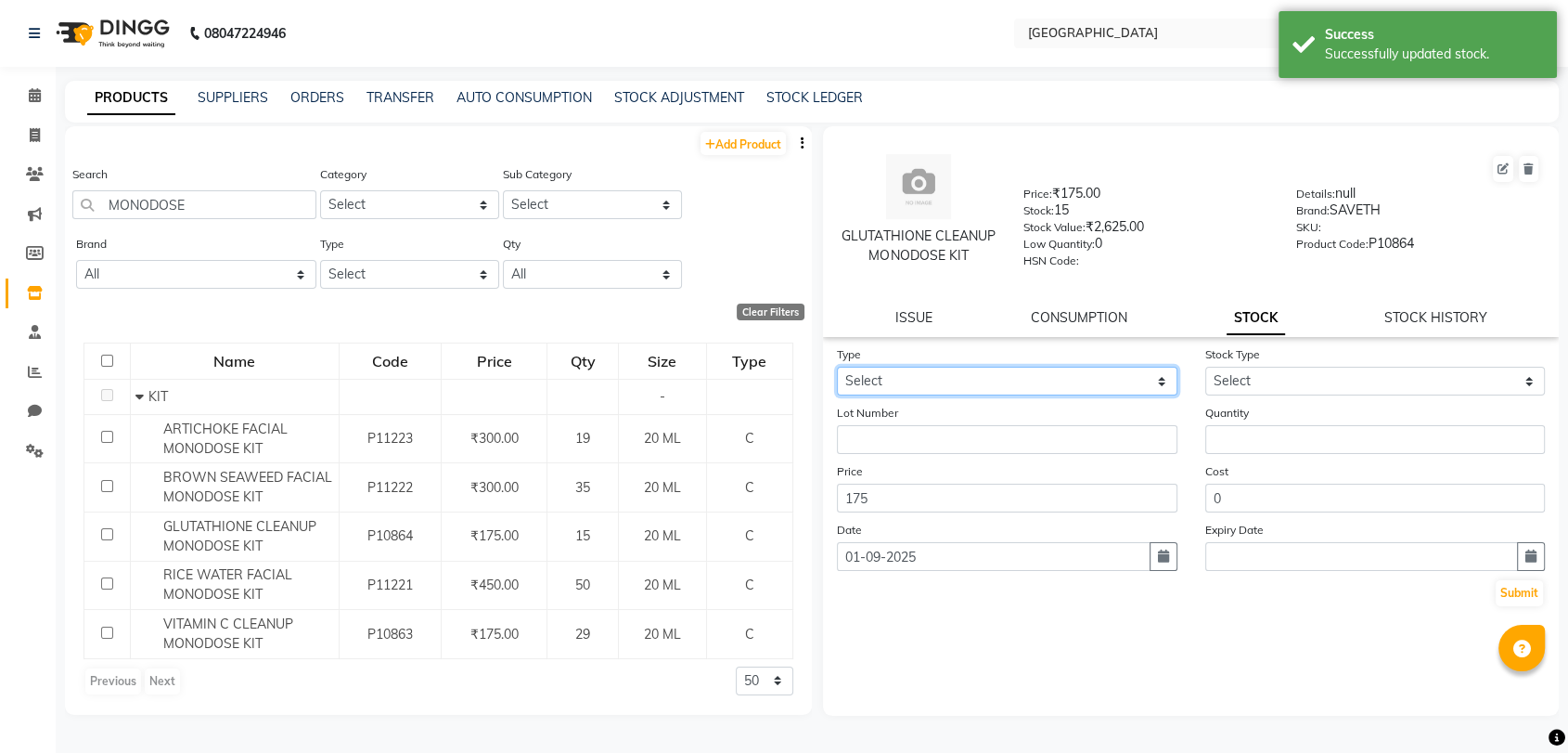
click at [1121, 385] on select "Select In Out" at bounding box center [1007, 381] width 341 height 28
select select "in"
click at [837, 367] on select "Select In Out" at bounding box center [1007, 381] width 341 height 28
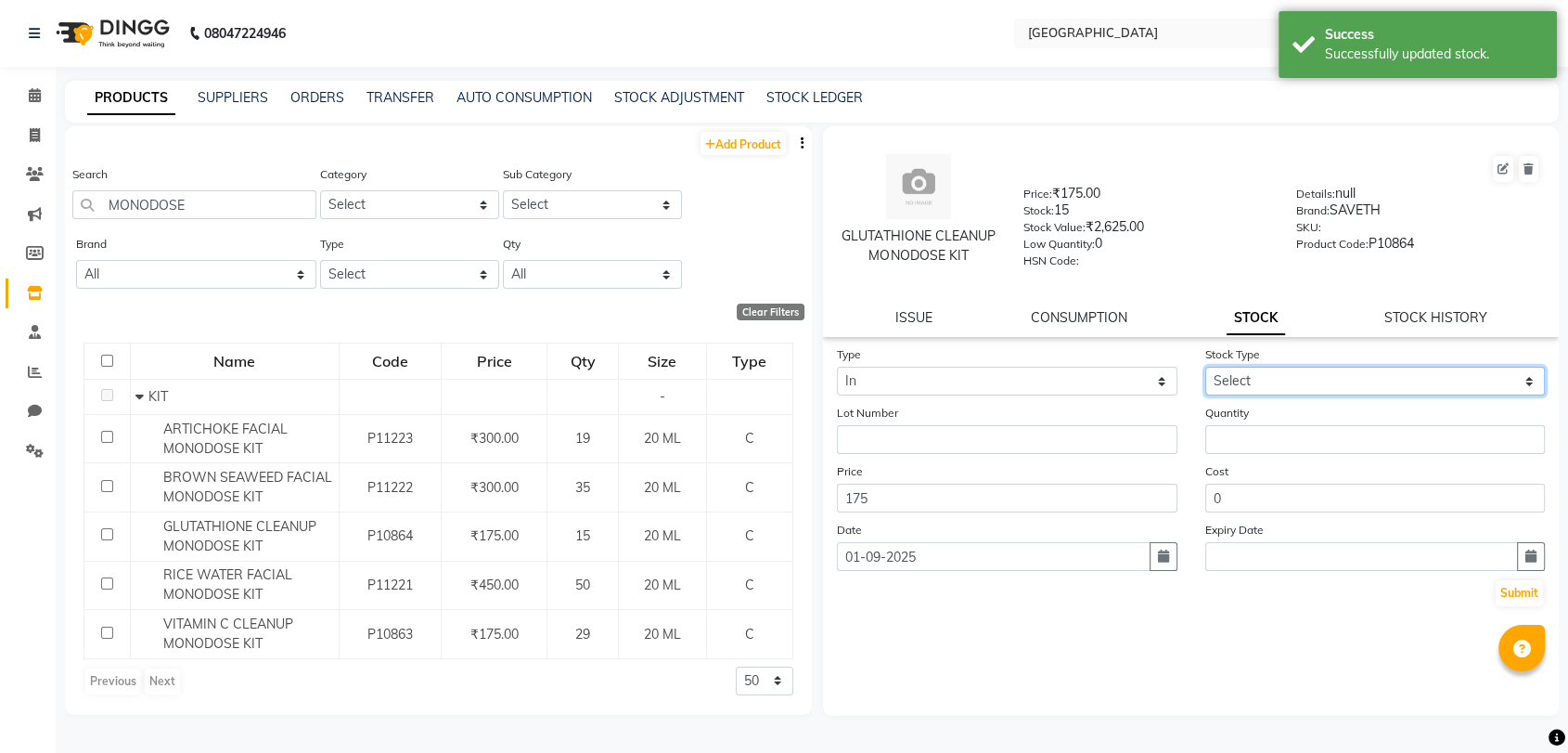
click at [1268, 372] on select "Select New Stock Adjustment Return Other" at bounding box center [1376, 381] width 341 height 28
select select "new stock"
click at [1205, 367] on select "Select New Stock Adjustment Return Other" at bounding box center [1376, 381] width 341 height 28
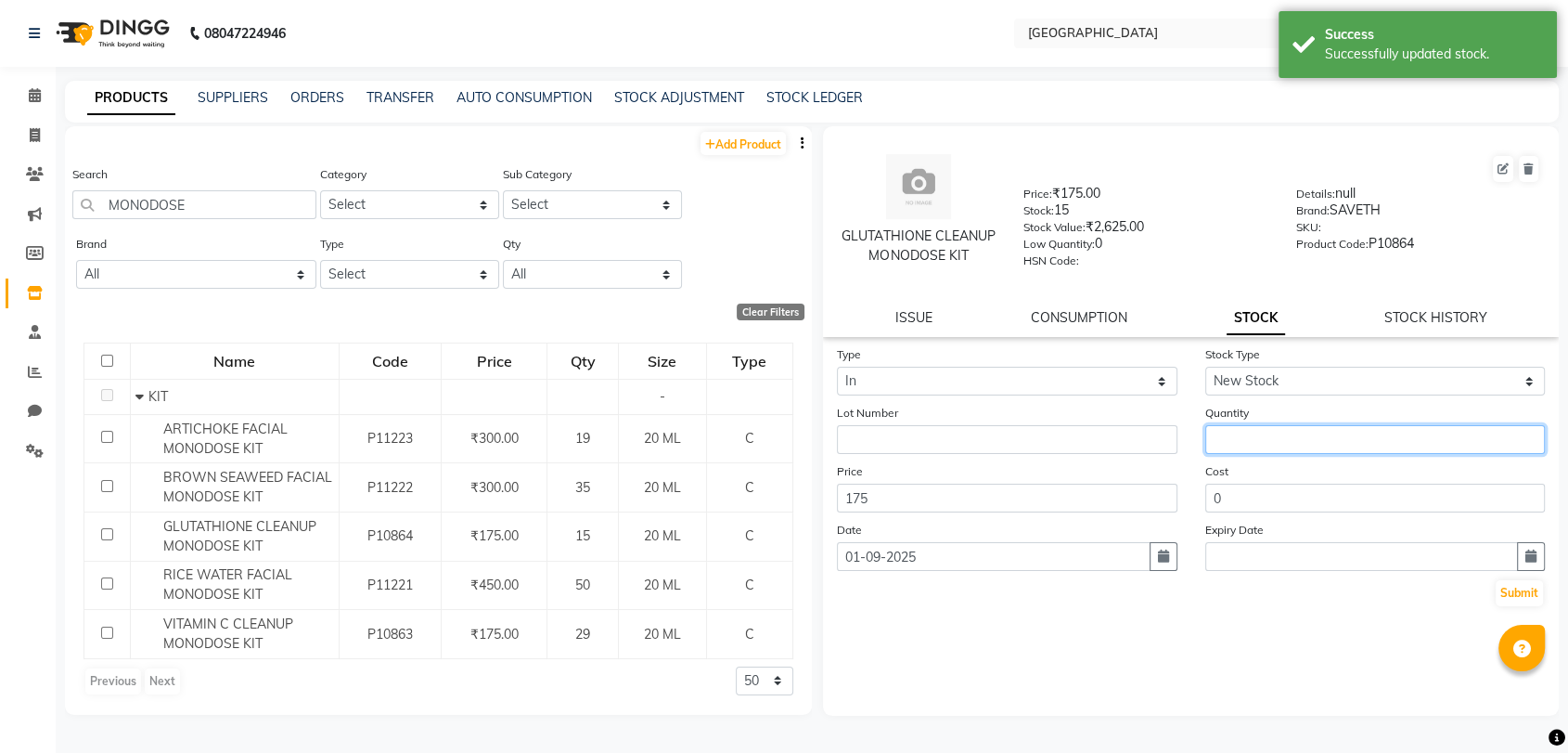
click at [1243, 432] on input "number" at bounding box center [1376, 439] width 341 height 28
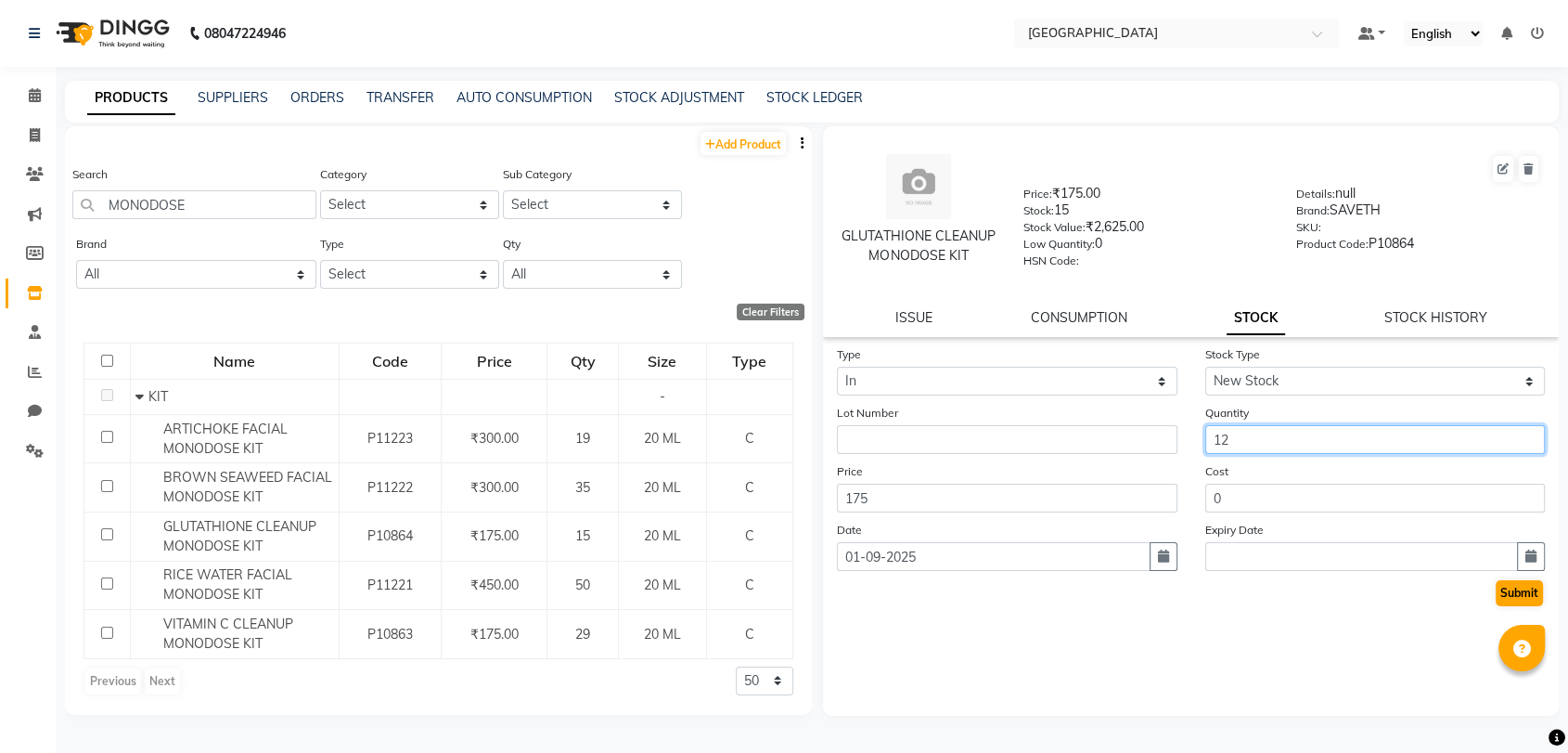
type input "12"
click at [1518, 598] on button "Submit" at bounding box center [1520, 592] width 47 height 26
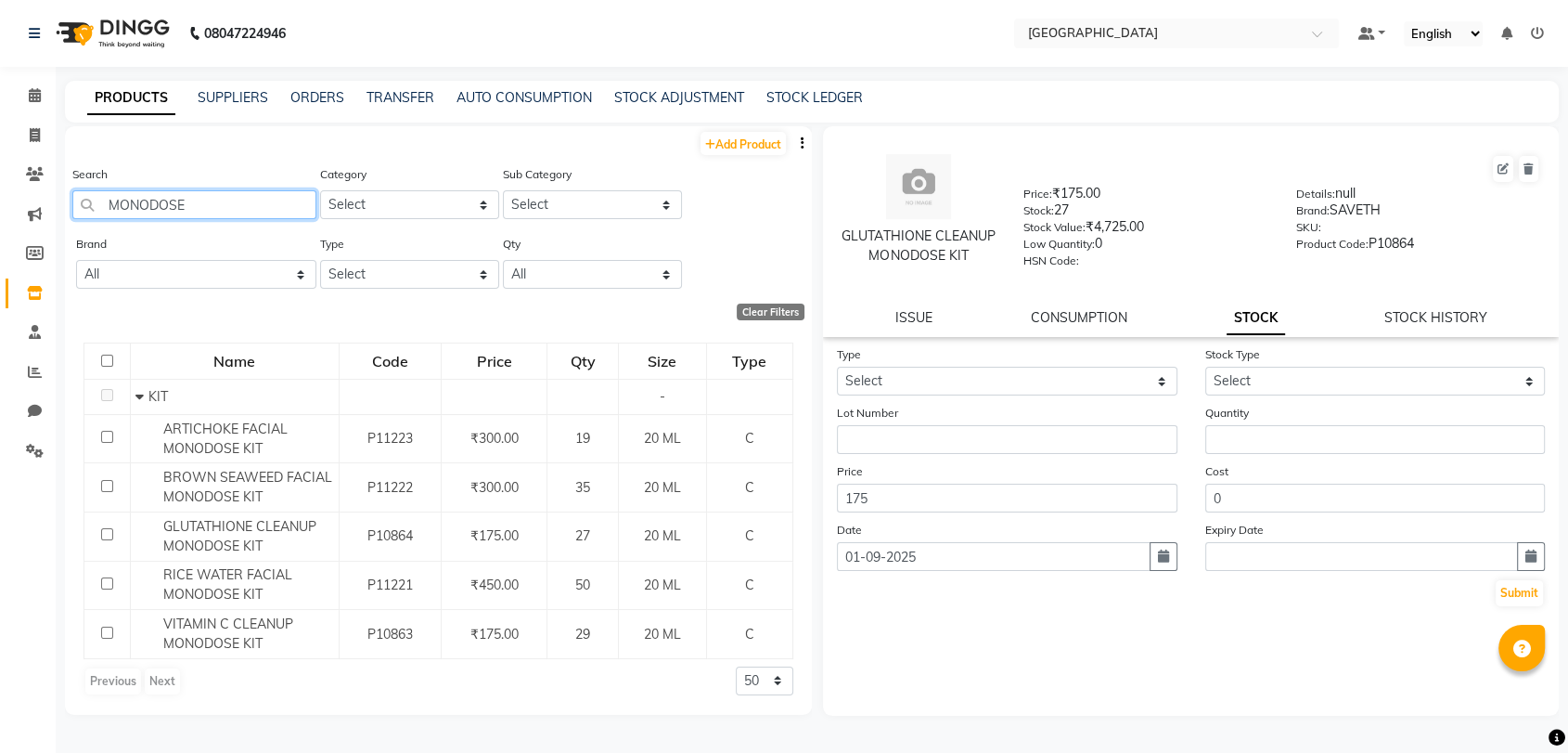
click at [141, 206] on input "MONODOSE" at bounding box center [194, 205] width 244 height 28
